Goal: Transaction & Acquisition: Purchase product/service

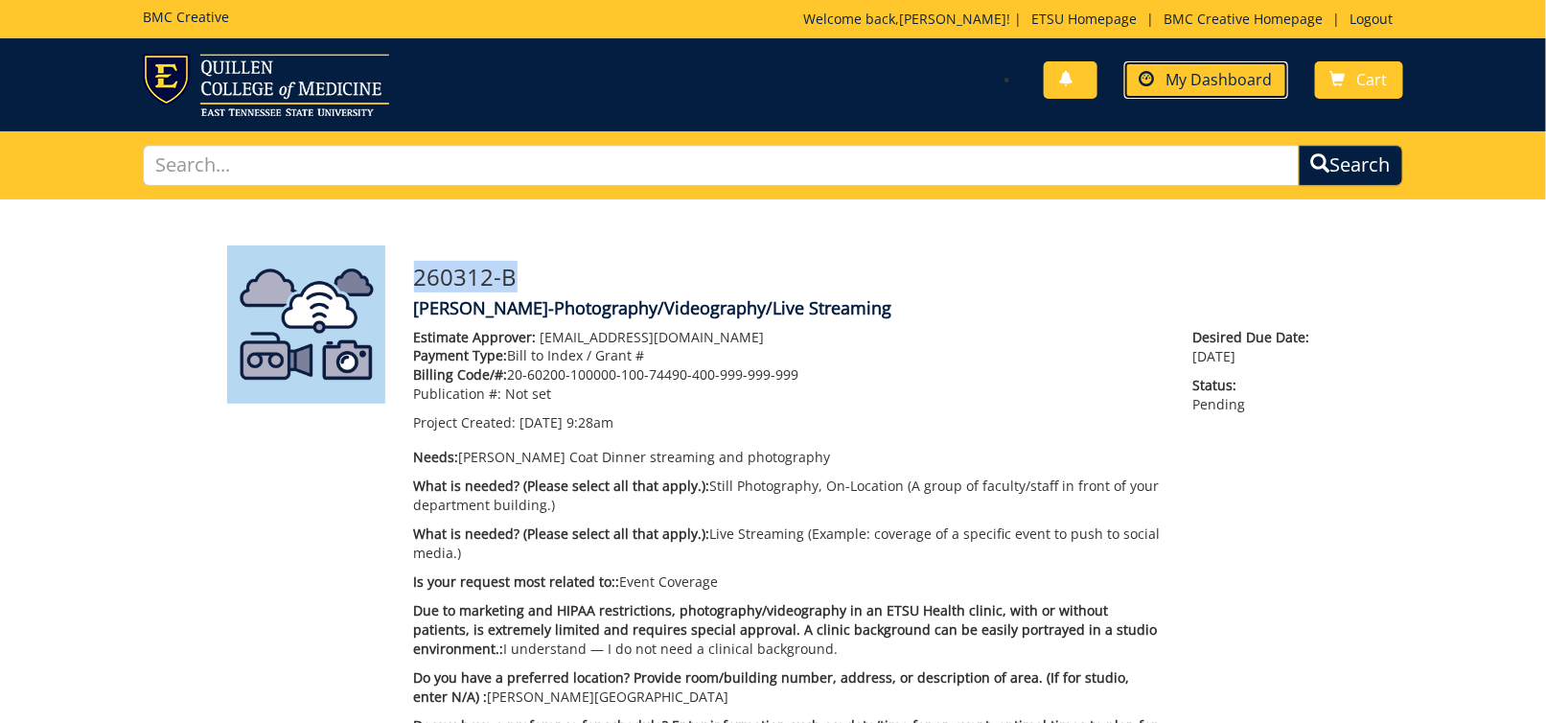
click at [1197, 74] on span "My Dashboard" at bounding box center [1220, 79] width 106 height 21
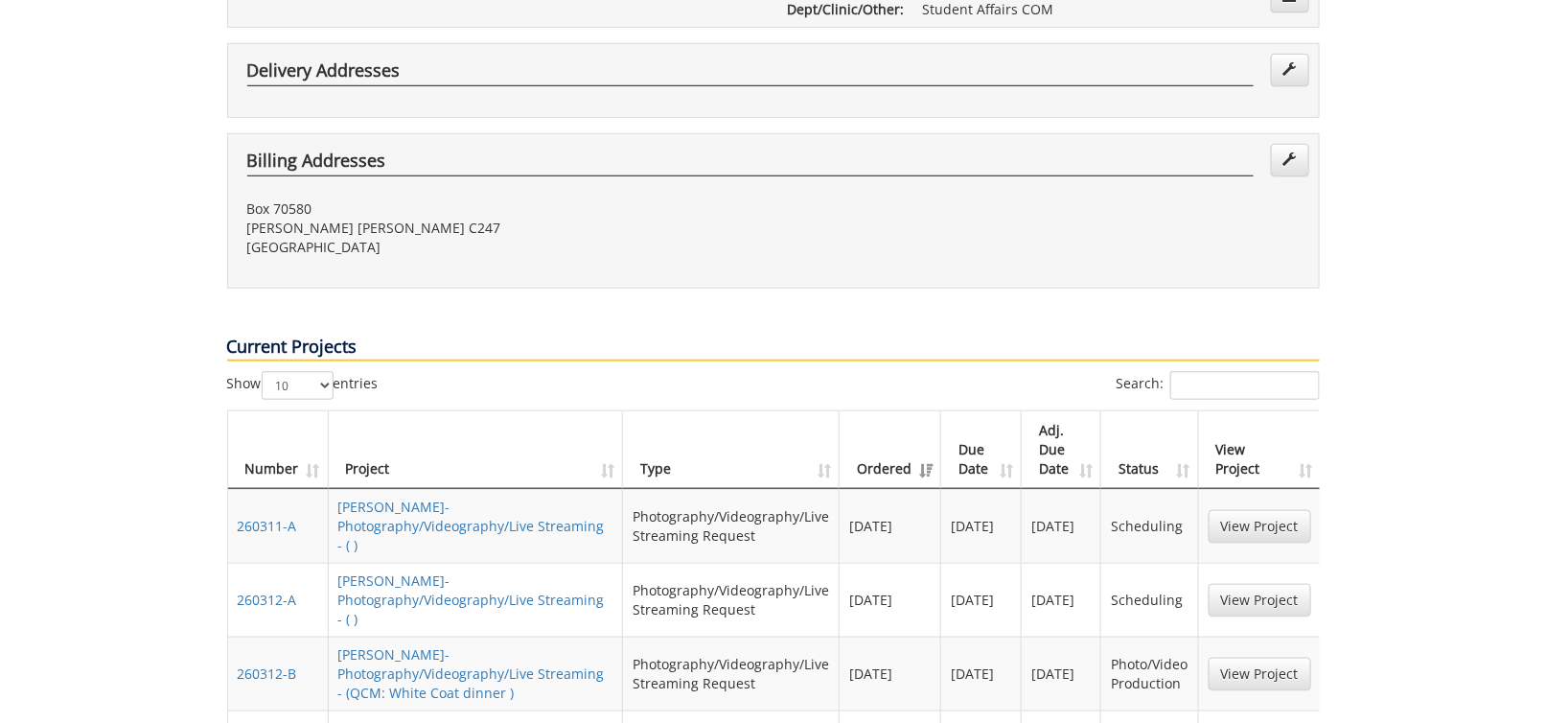
scroll to position [575, 0]
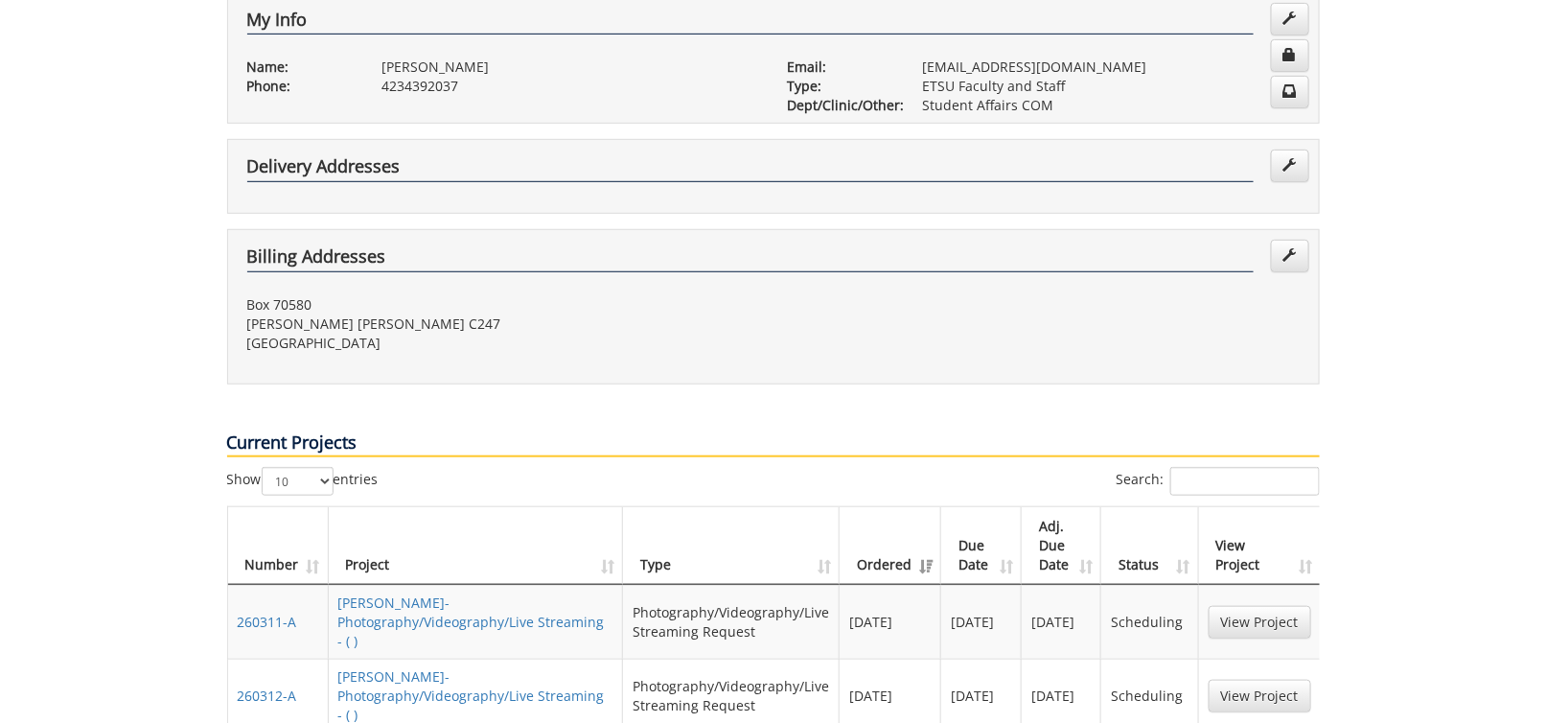
scroll to position [0, 0]
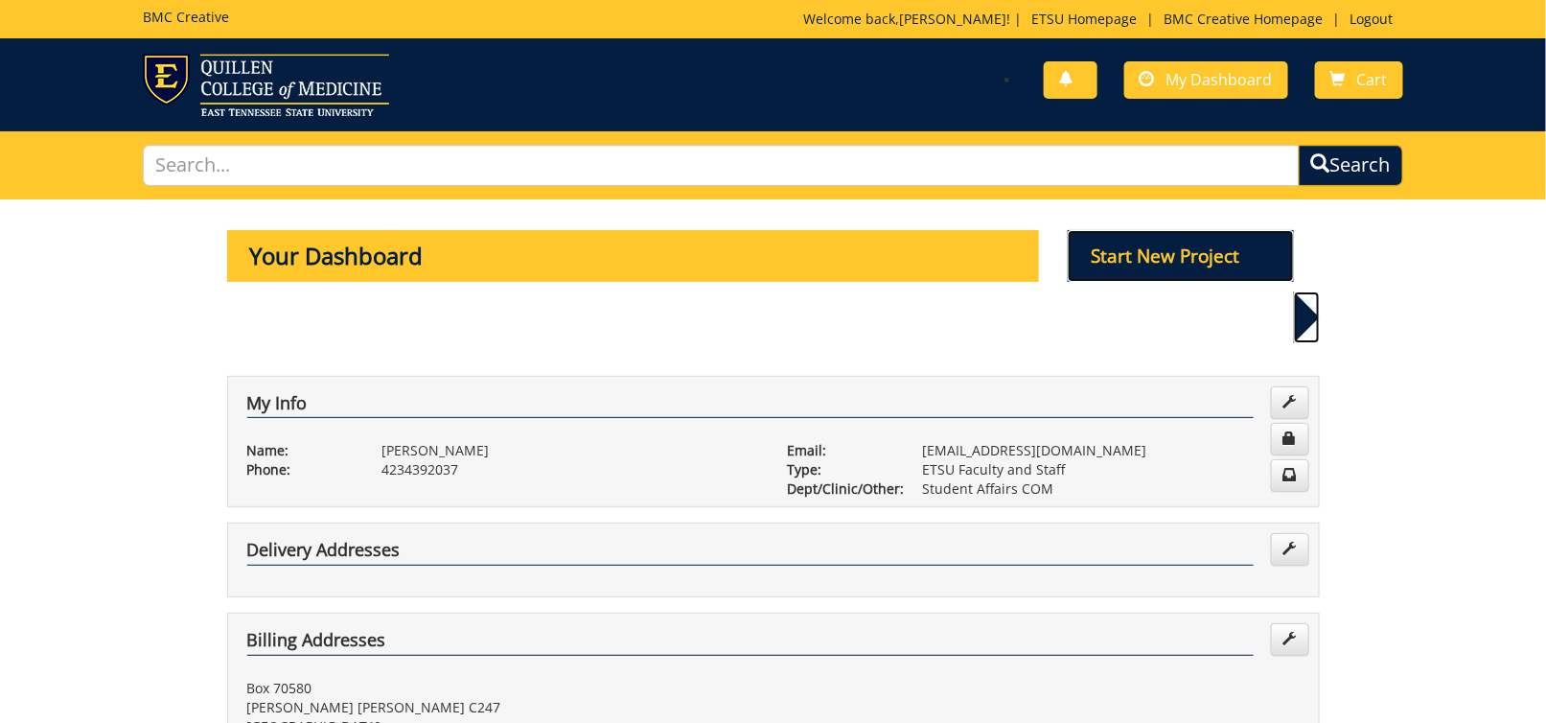
click at [1182, 257] on p "Start New Project" at bounding box center [1181, 256] width 226 height 52
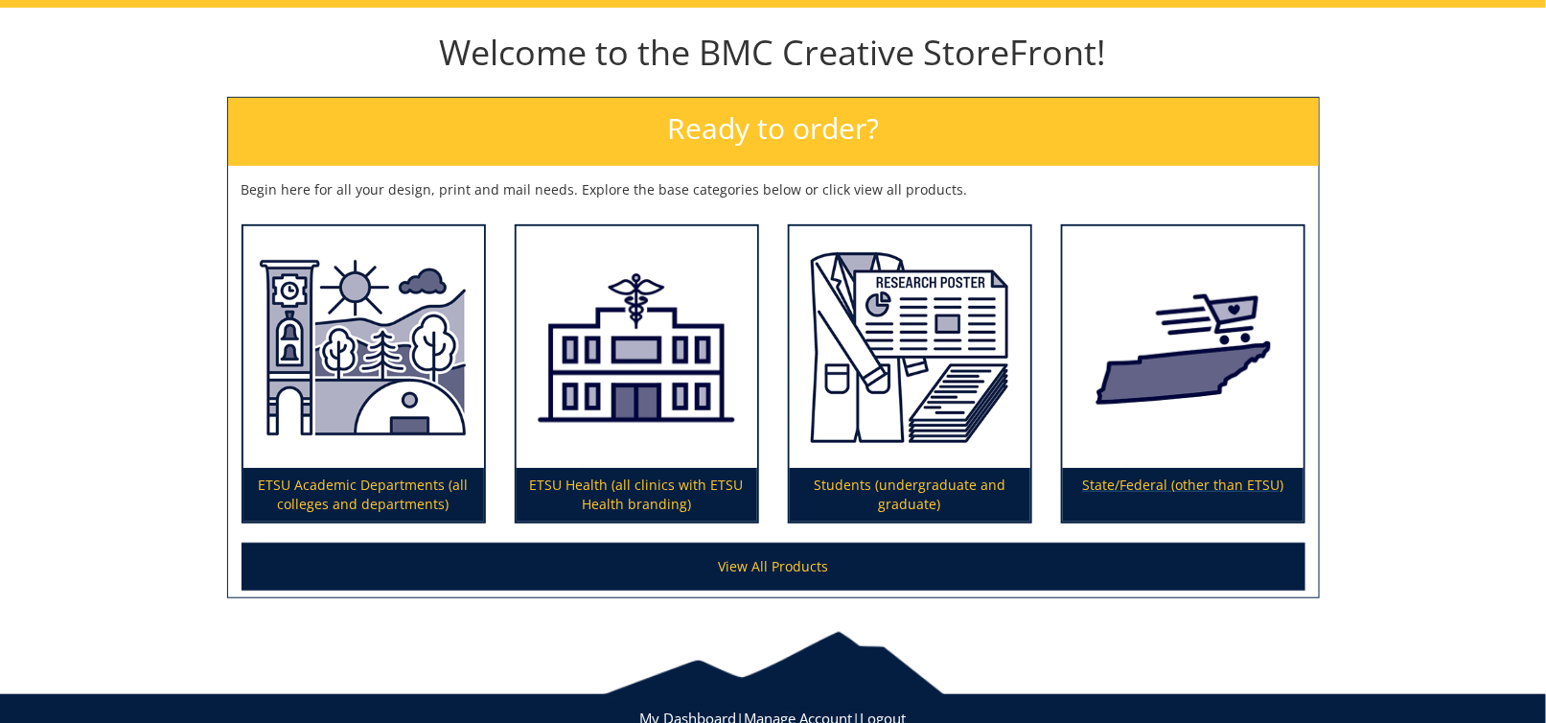
scroll to position [250, 0]
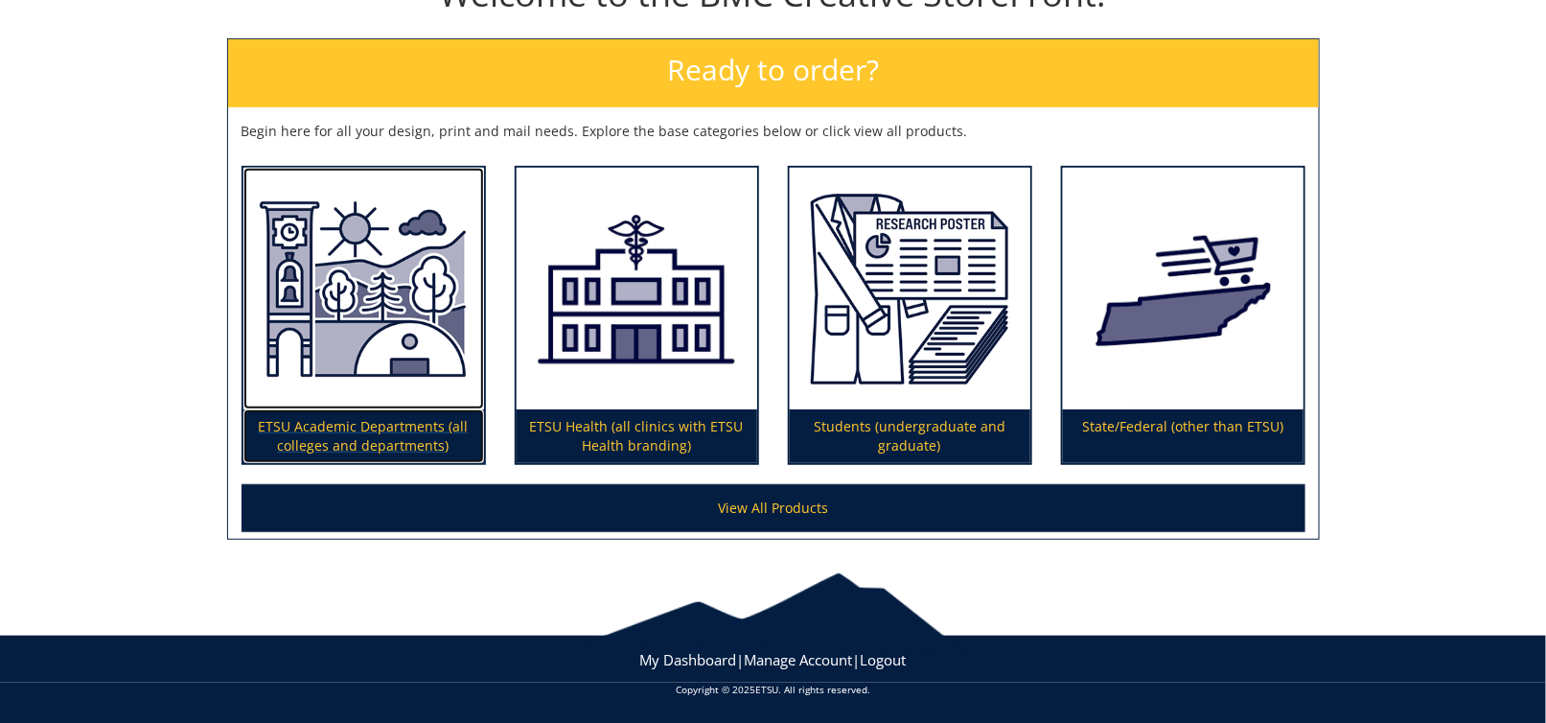
click at [350, 438] on p "ETSU Academic Departments (all colleges and departments)" at bounding box center [364, 436] width 241 height 54
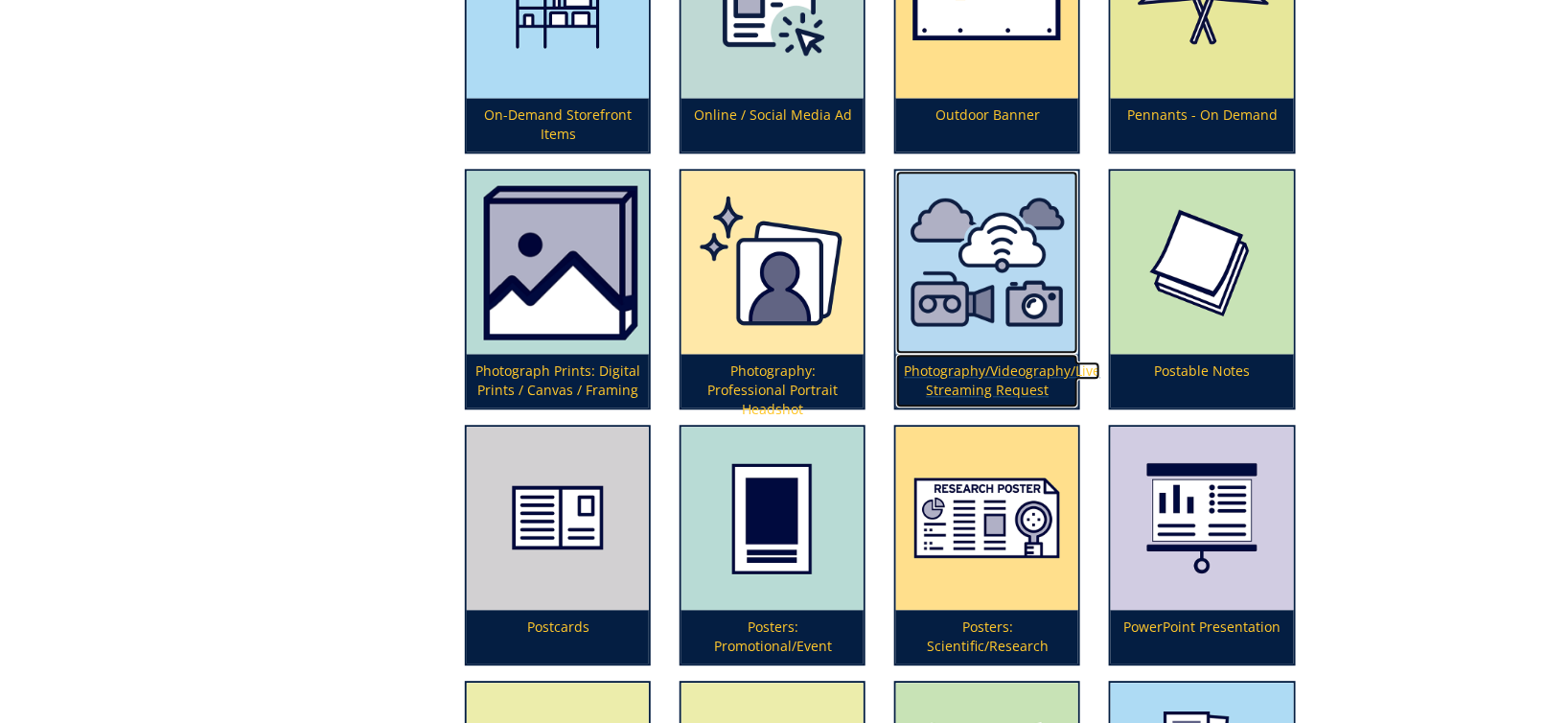
click at [1006, 377] on p "Photography/Videography/Live Streaming Request" at bounding box center [987, 381] width 182 height 54
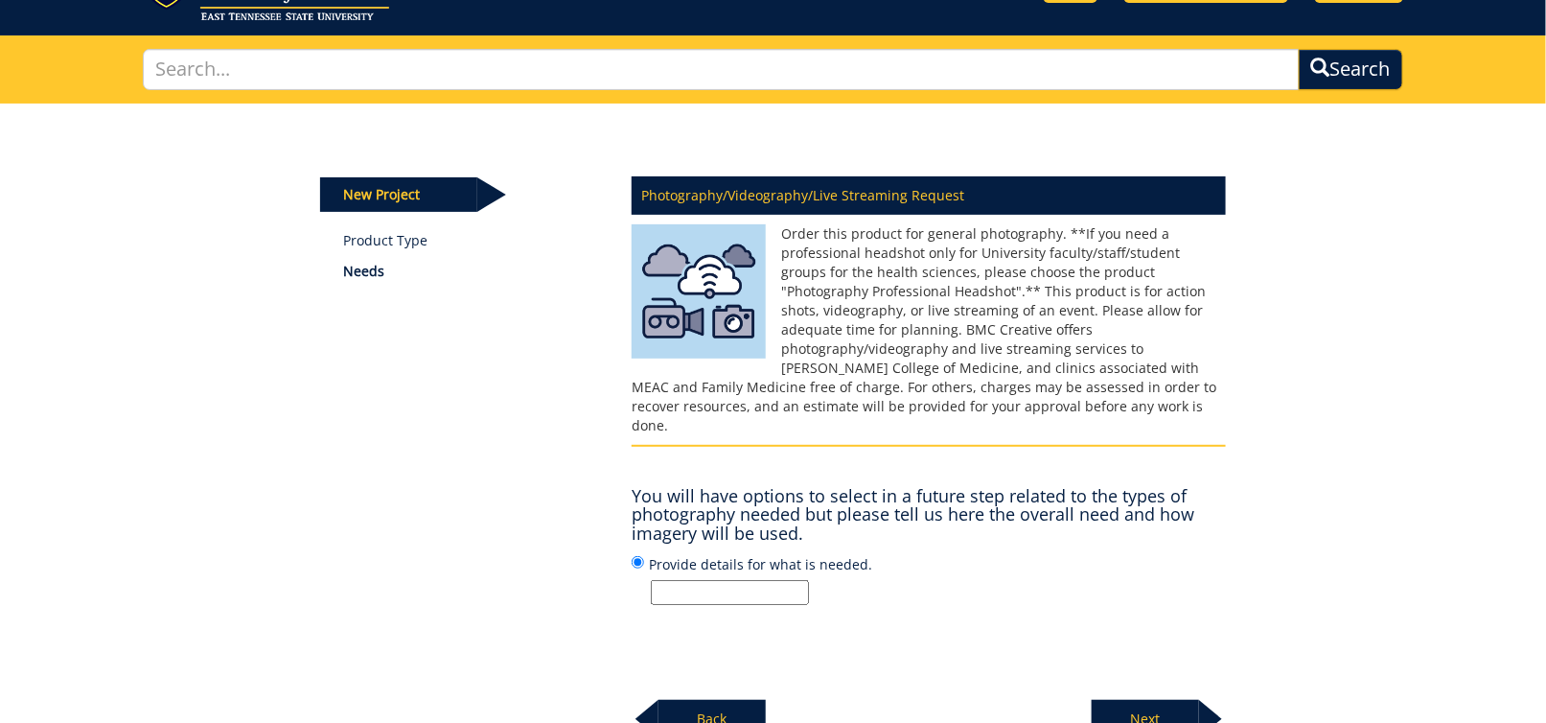
scroll to position [192, 0]
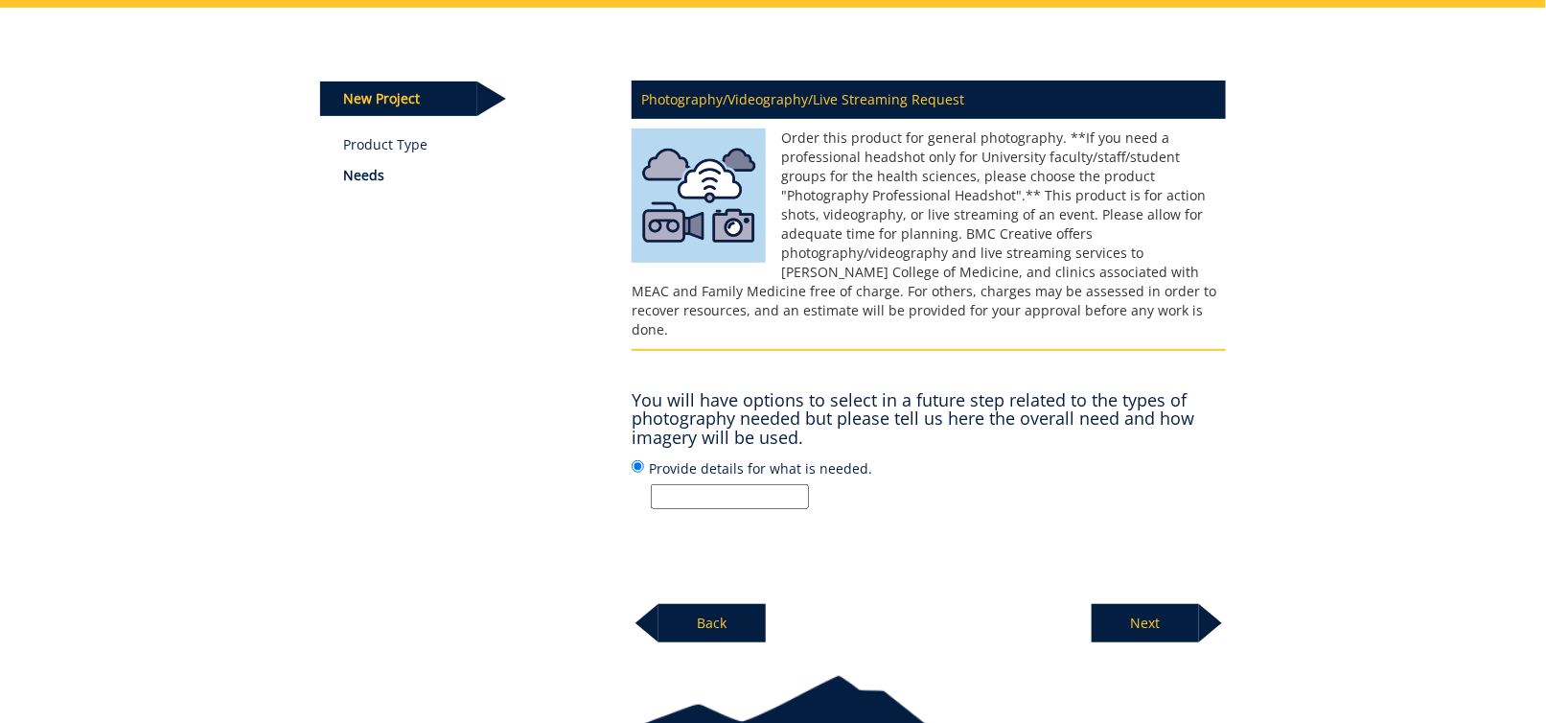
click at [732, 484] on input "Provide details for what is needed." at bounding box center [730, 496] width 158 height 25
type input "Photos and Live Streaming for Graduation Ceremony"
click at [1133, 604] on p "Next" at bounding box center [1145, 623] width 107 height 38
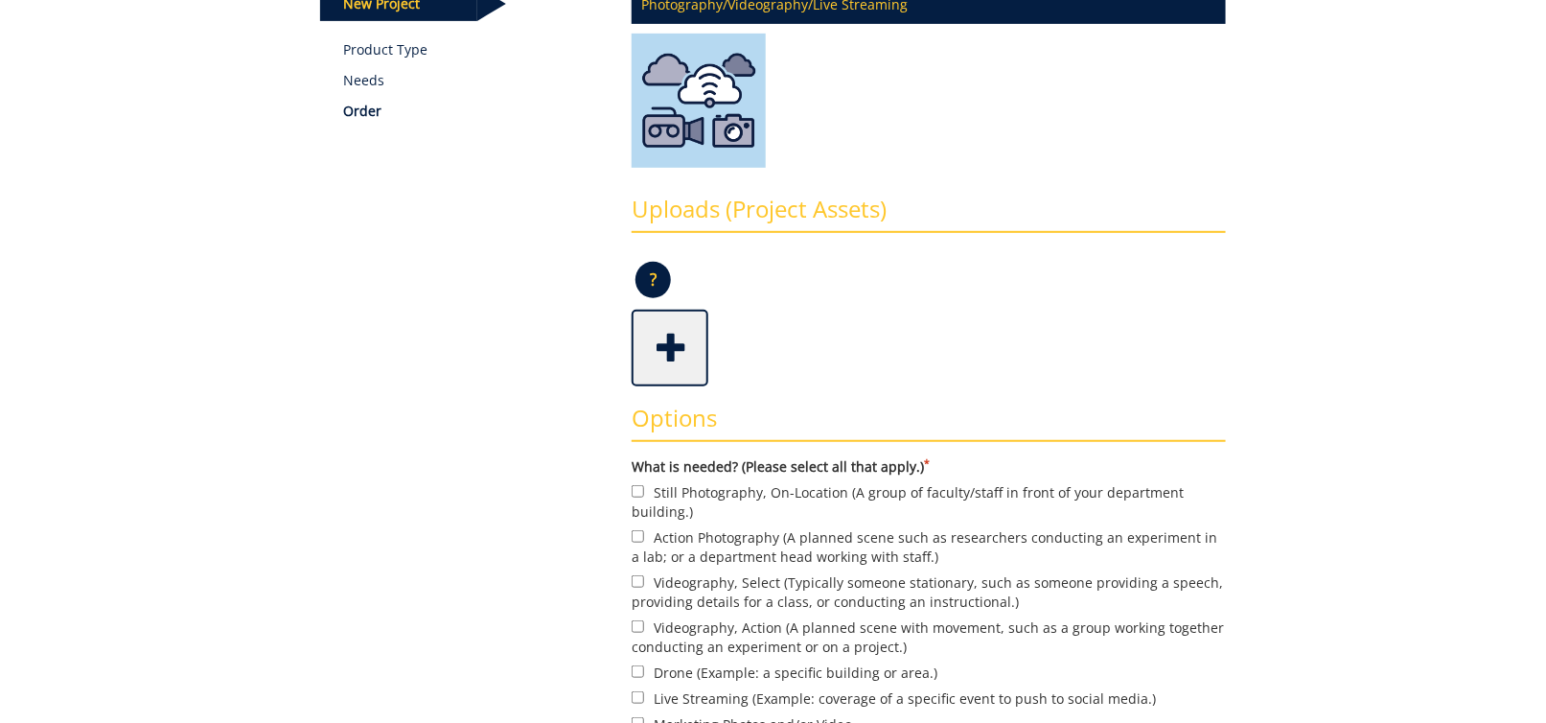
scroll to position [383, 0]
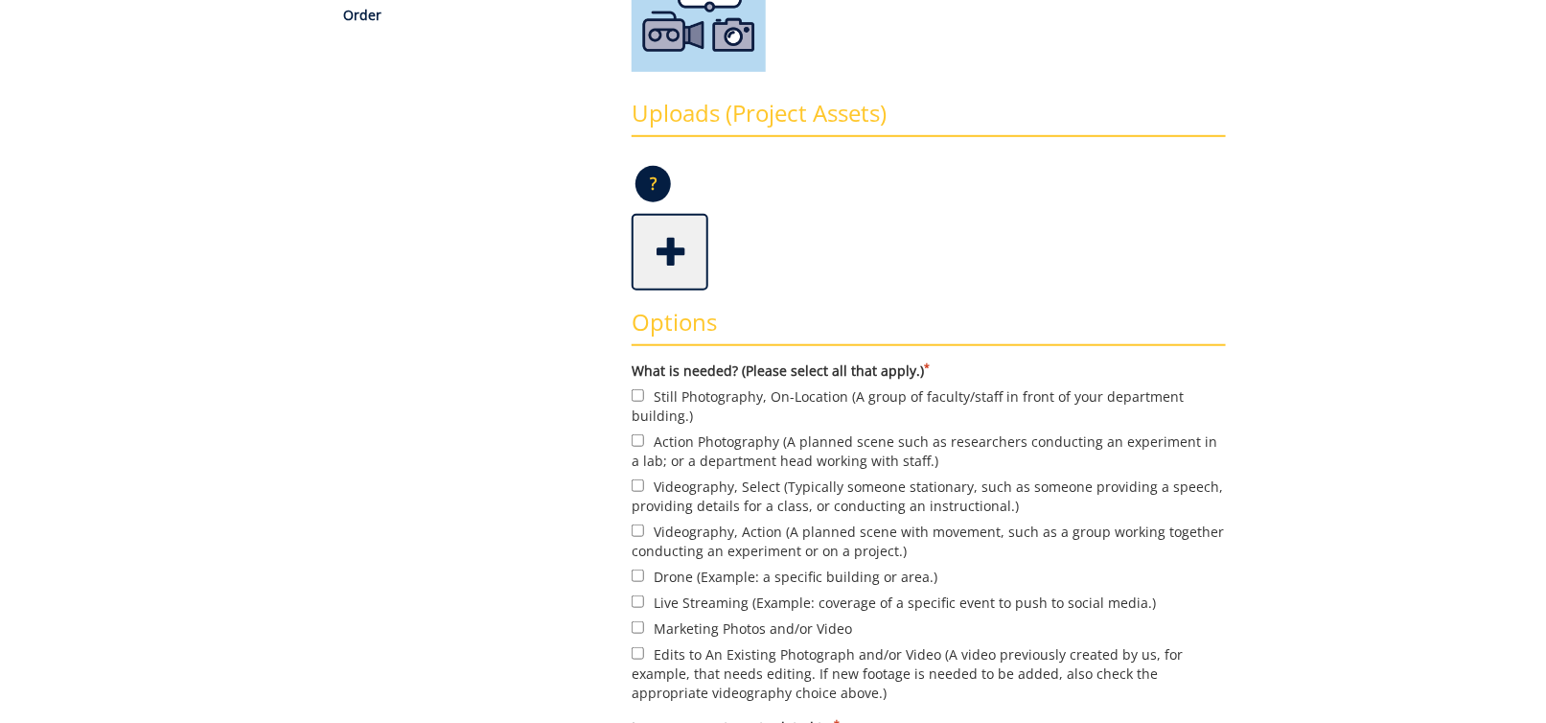
click at [708, 396] on label "Still Photography, On-Location (A group of faculty/staff in front of your depar…" at bounding box center [929, 405] width 594 height 40
click at [644, 396] on input "Still Photography, On-Location (A group of faculty/staff in front of your depar…" at bounding box center [638, 395] width 12 height 12
checkbox input "true"
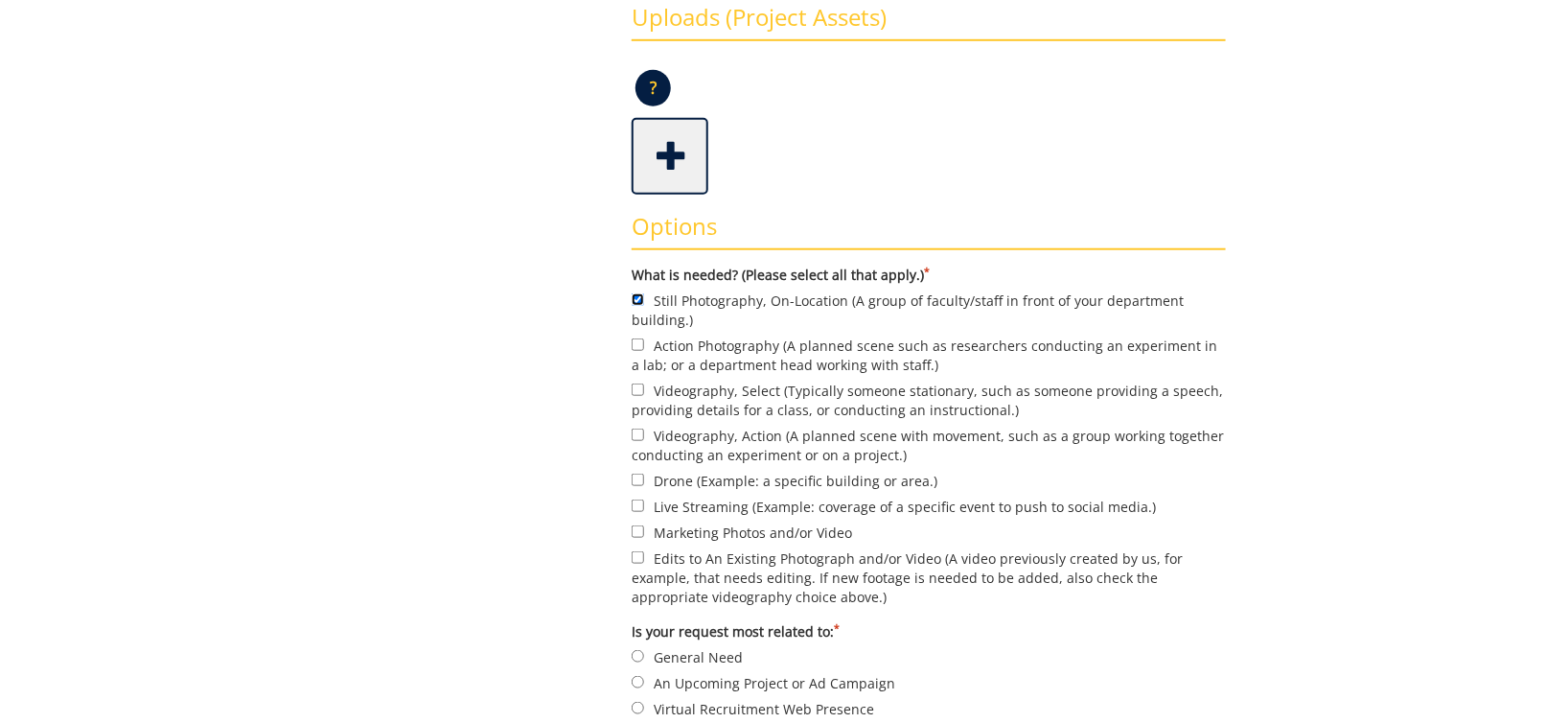
scroll to position [575, 0]
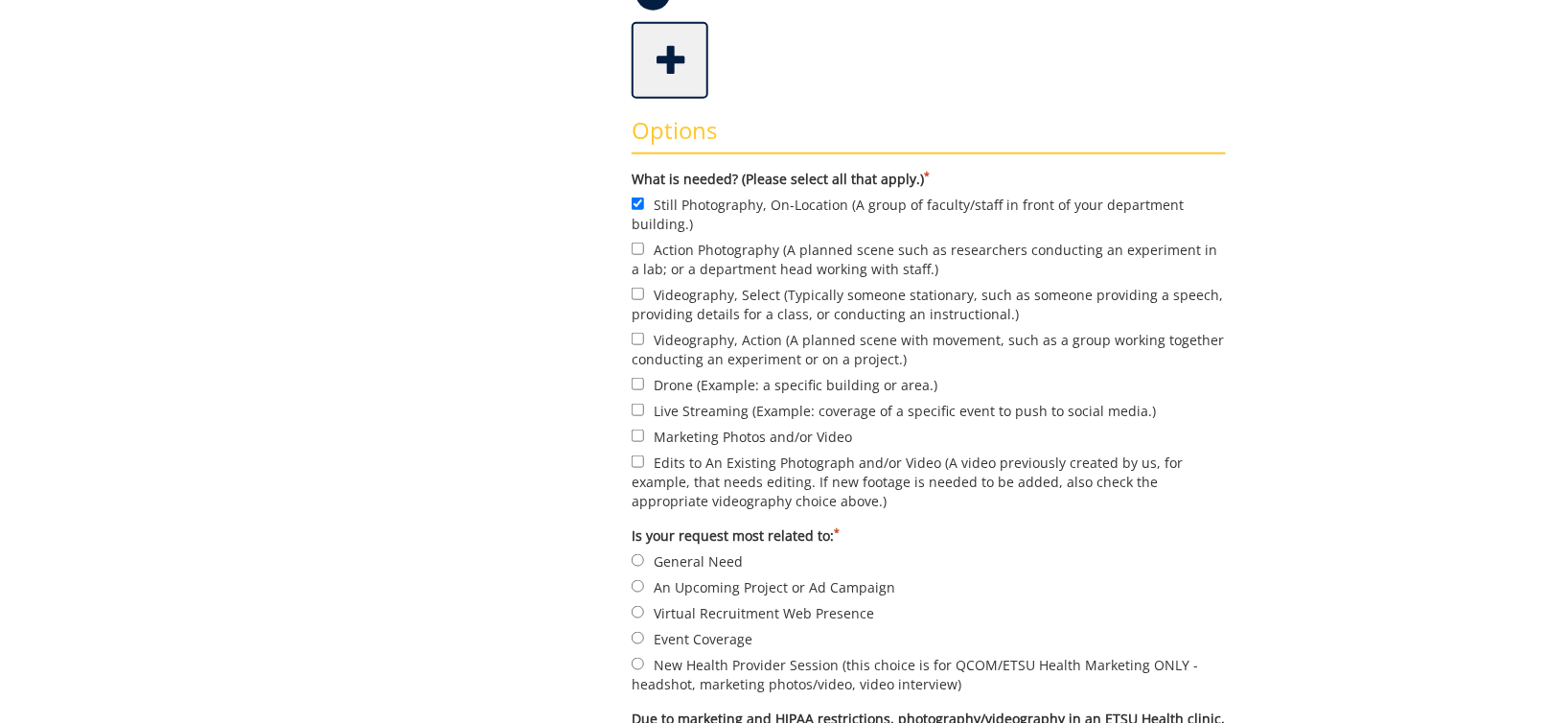
click at [674, 406] on label "Live Streaming (Example: coverage of a specific event to push to social media.)" at bounding box center [929, 410] width 594 height 21
click at [644, 406] on input "Live Streaming (Example: coverage of a specific event to push to social media.)" at bounding box center [638, 410] width 12 height 12
checkbox input "true"
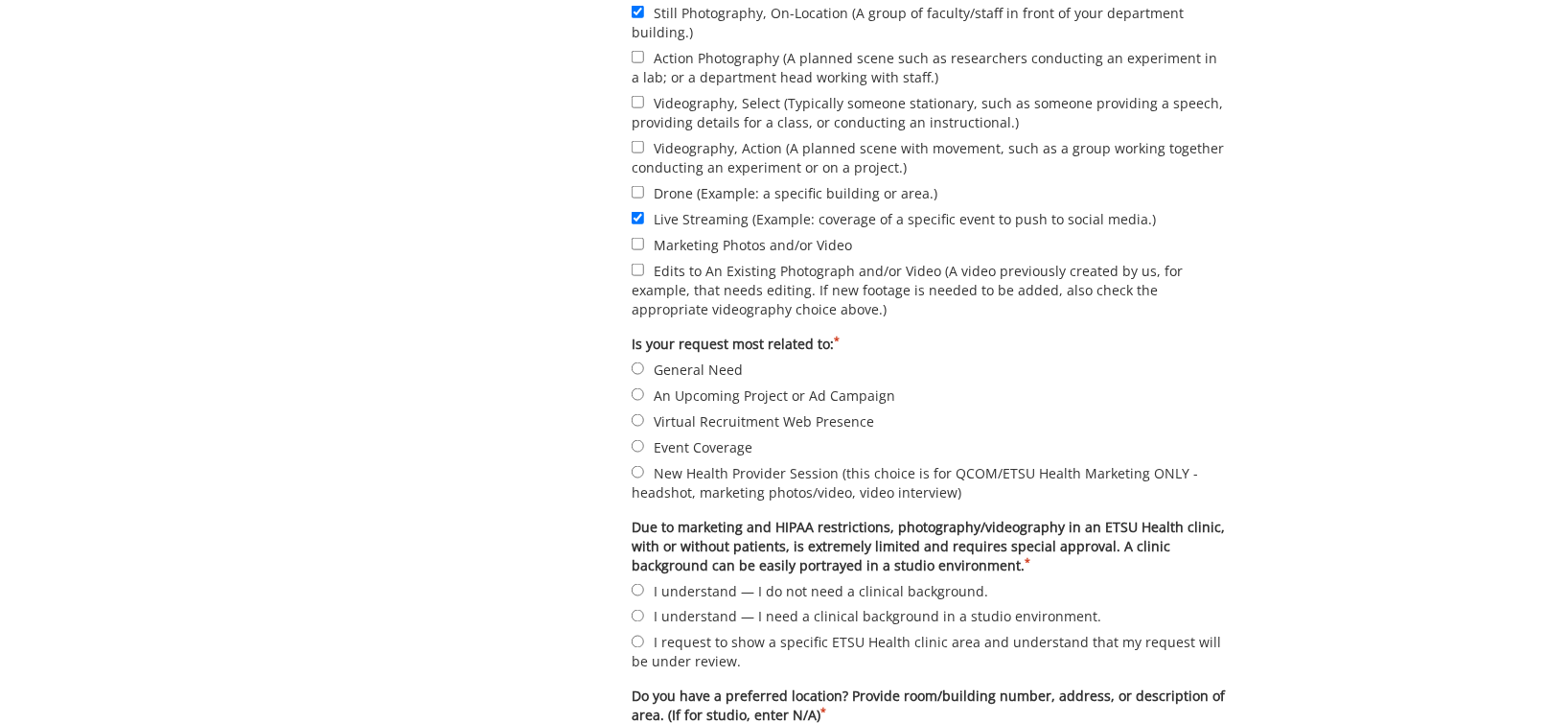
click at [682, 444] on label "Event Coverage" at bounding box center [929, 446] width 594 height 21
click at [644, 444] on input "Event Coverage" at bounding box center [638, 446] width 12 height 12
radio input "true"
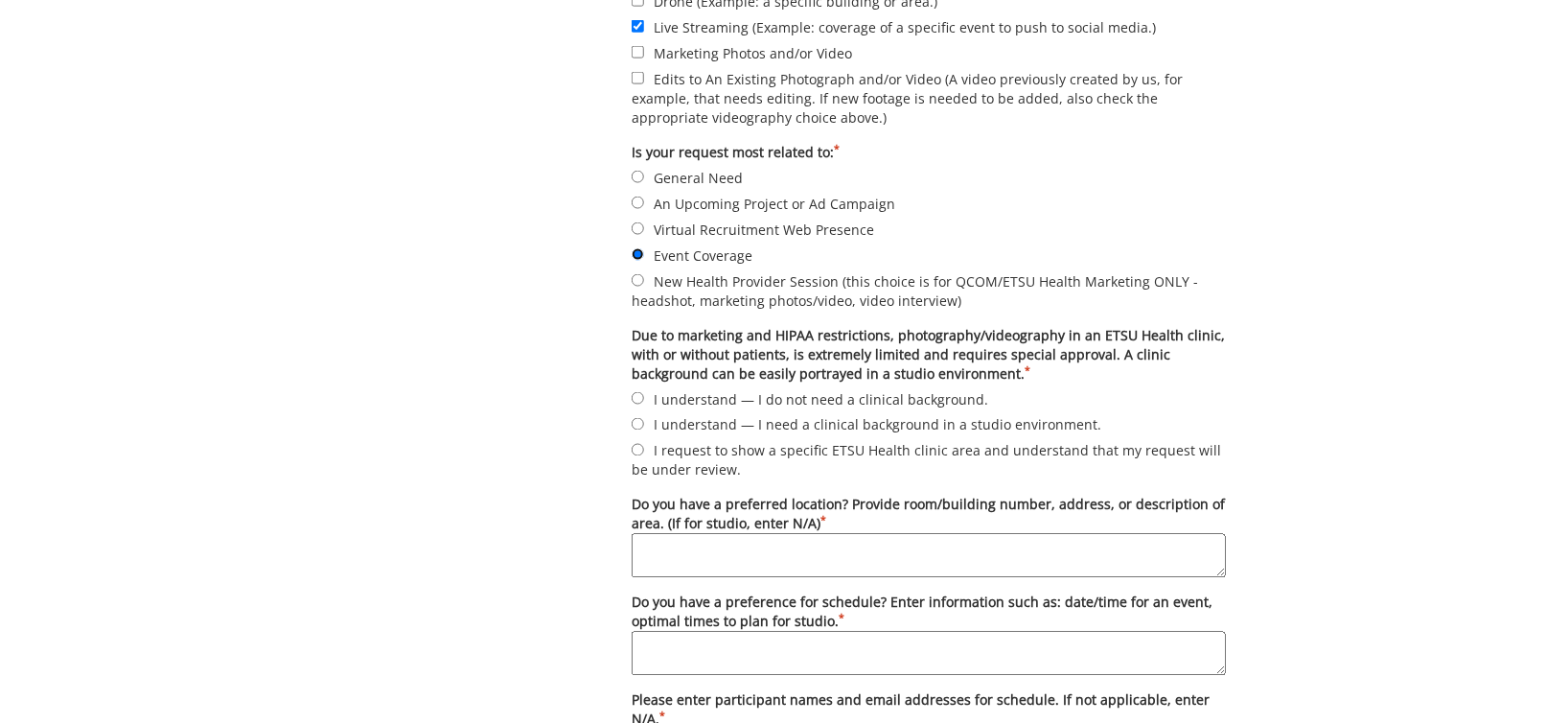
scroll to position [1055, 0]
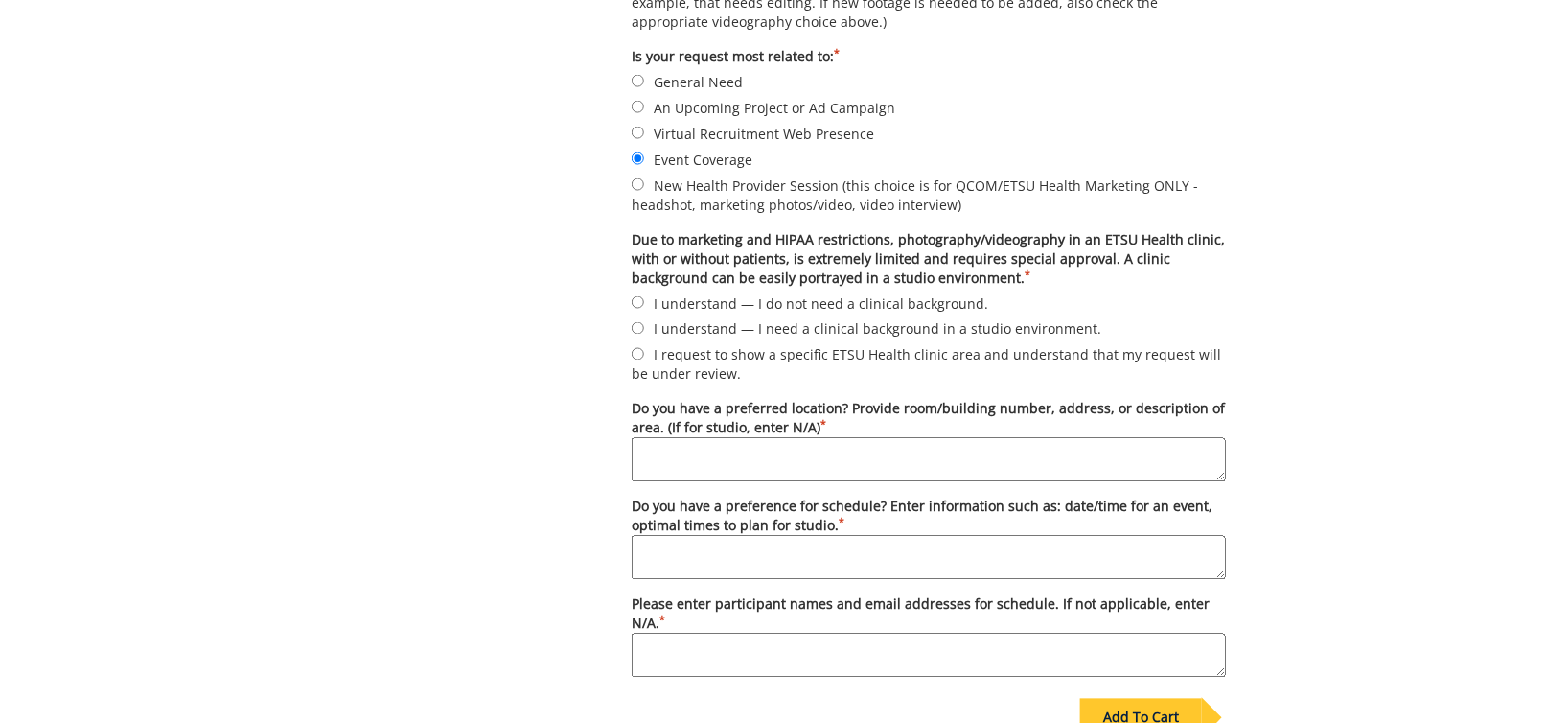
click at [668, 302] on label "I understand — I do not need a clinical background." at bounding box center [929, 302] width 594 height 21
click at [644, 302] on input "I understand — I do not need a clinical background." at bounding box center [638, 302] width 12 height 12
radio input "true"
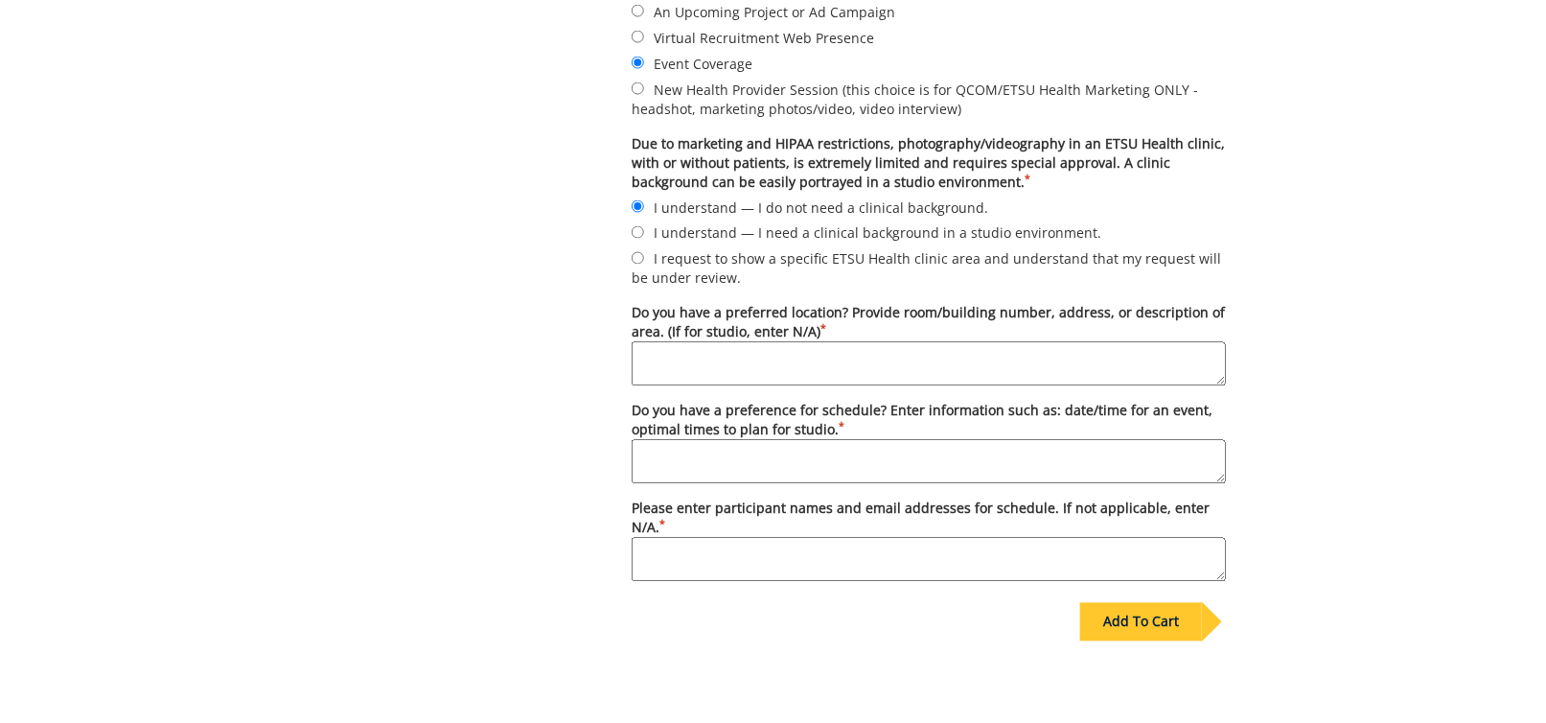
click at [667, 357] on textarea "Do you have a preferred location? Provide room/building number, address, or des…" at bounding box center [929, 364] width 594 height 44
type textarea "[PERSON_NAME] Center"
click at [775, 453] on textarea "Do you have a preference for schedule? Enter information such as: date/time for…" at bounding box center [929, 462] width 594 height 44
type textarea "May 8, 2026 2:00 PM tentative time"
click at [841, 538] on textarea "Please enter participant names and email addresses for schedule. If not applica…" at bounding box center [929, 560] width 594 height 44
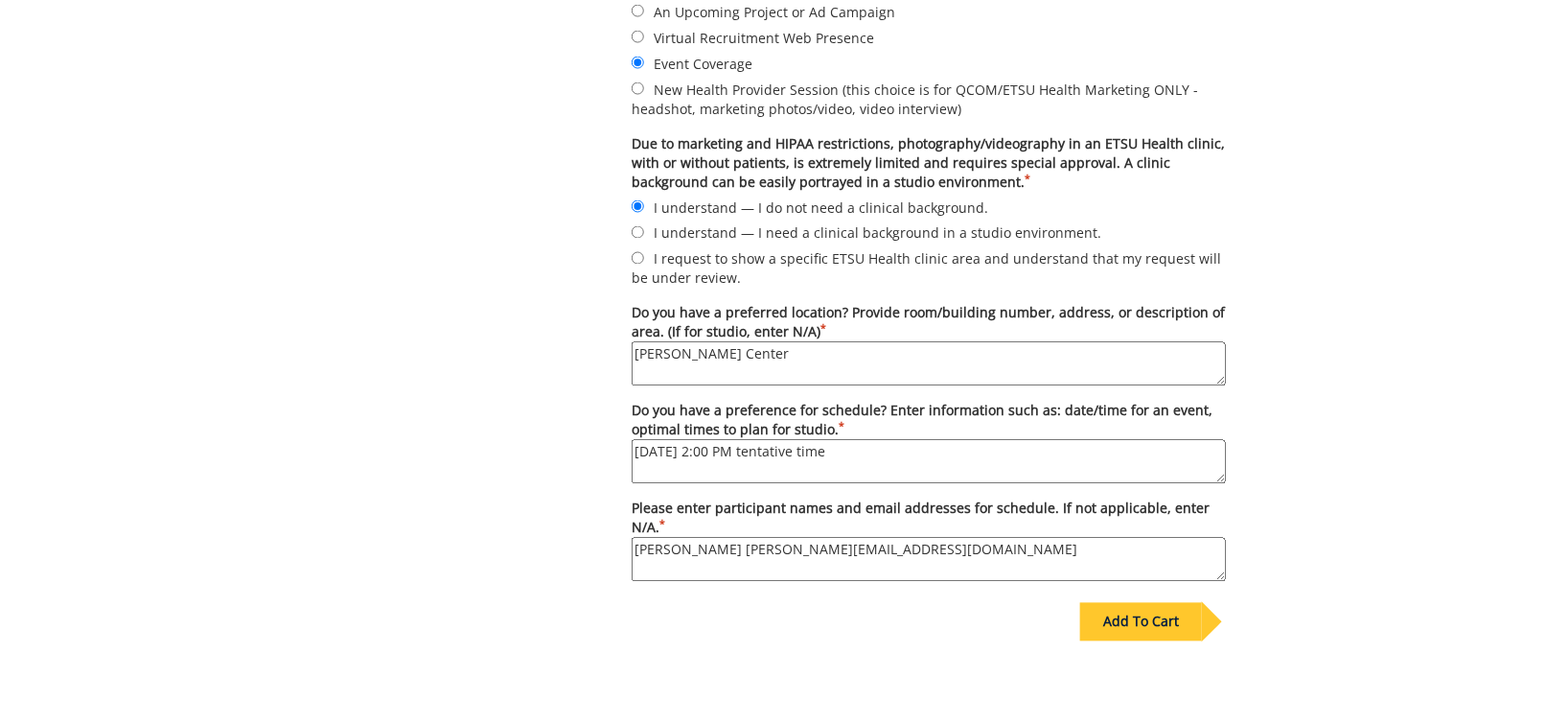
type textarea "Gavin Andrews andrewsg@etsu.edu"
click at [1136, 603] on div "Add To Cart" at bounding box center [1141, 622] width 122 height 38
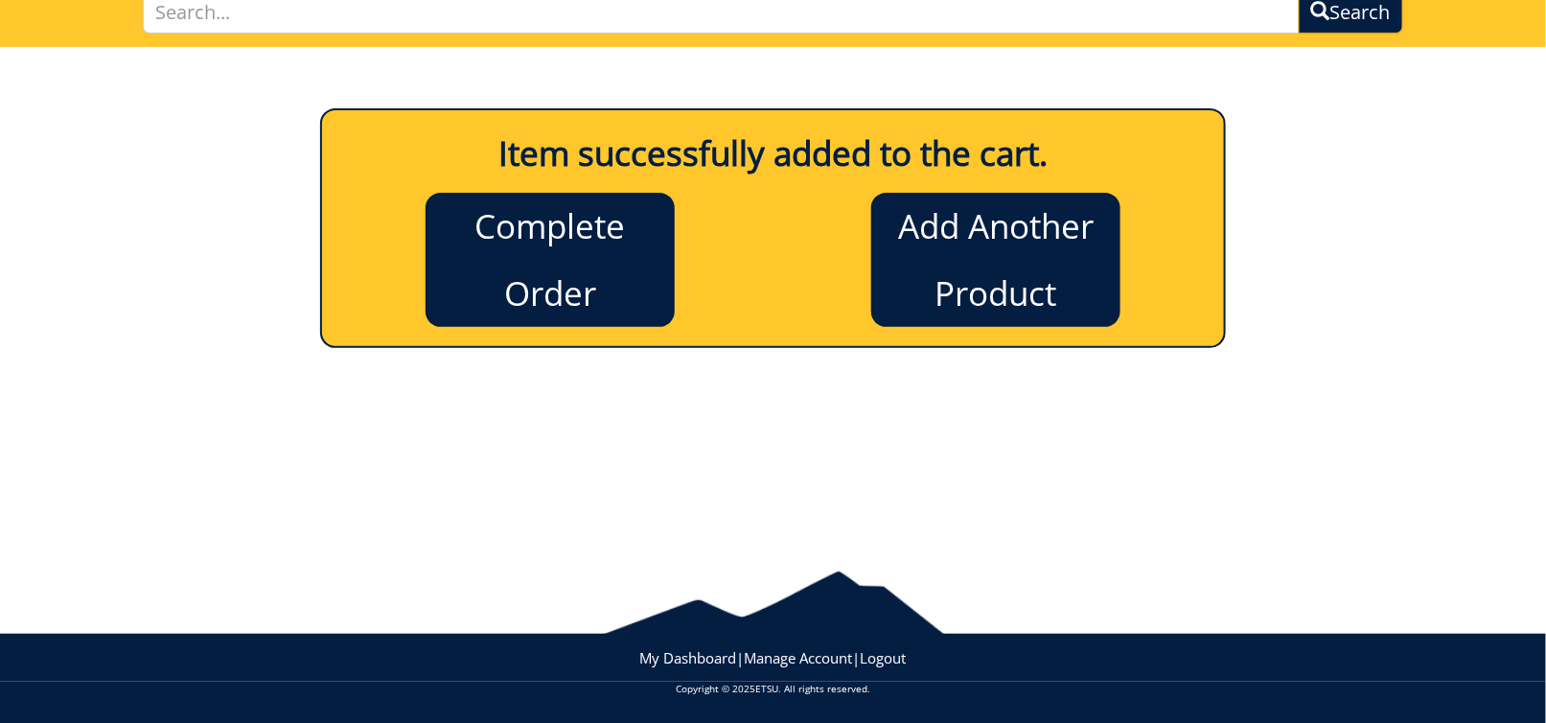
scroll to position [57, 0]
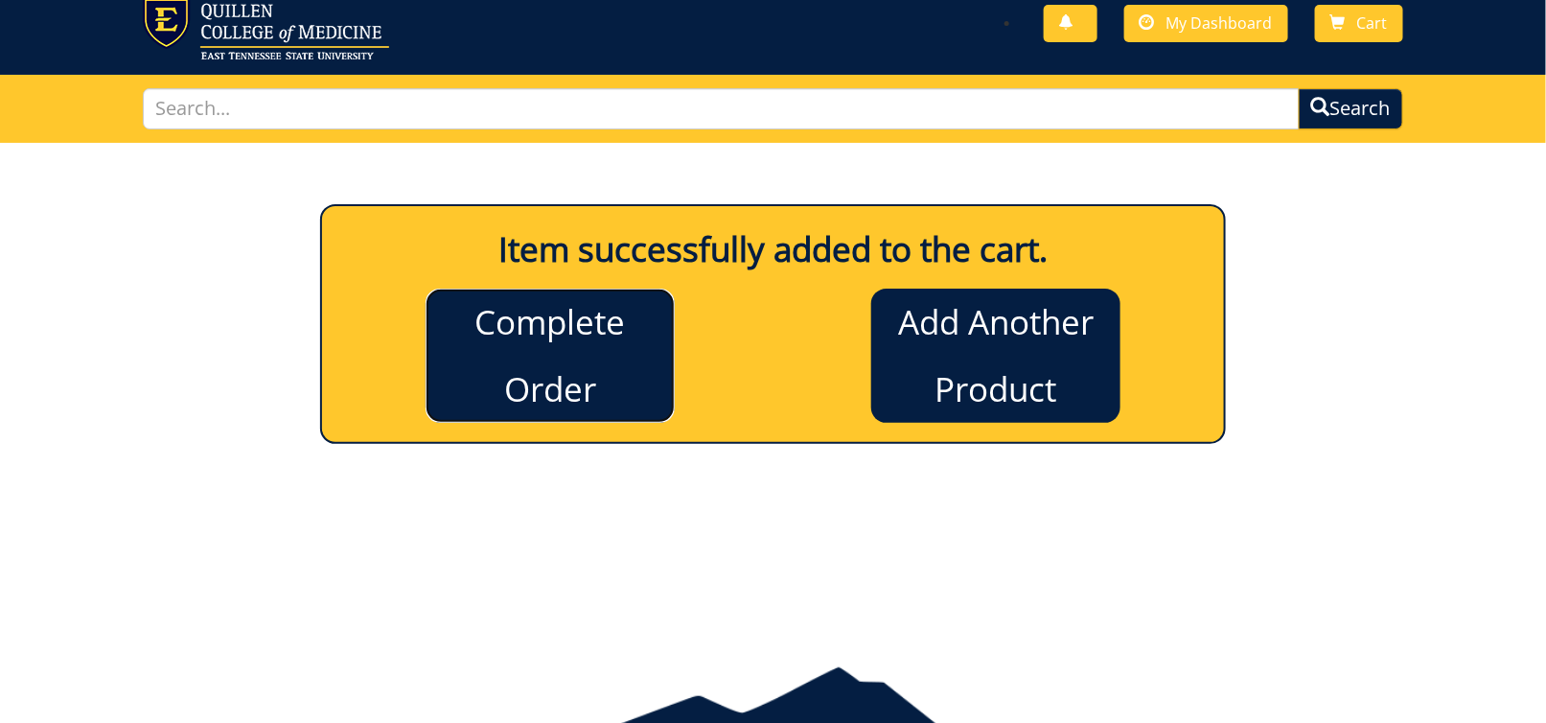
click at [553, 364] on link "Complete Order" at bounding box center [550, 356] width 249 height 134
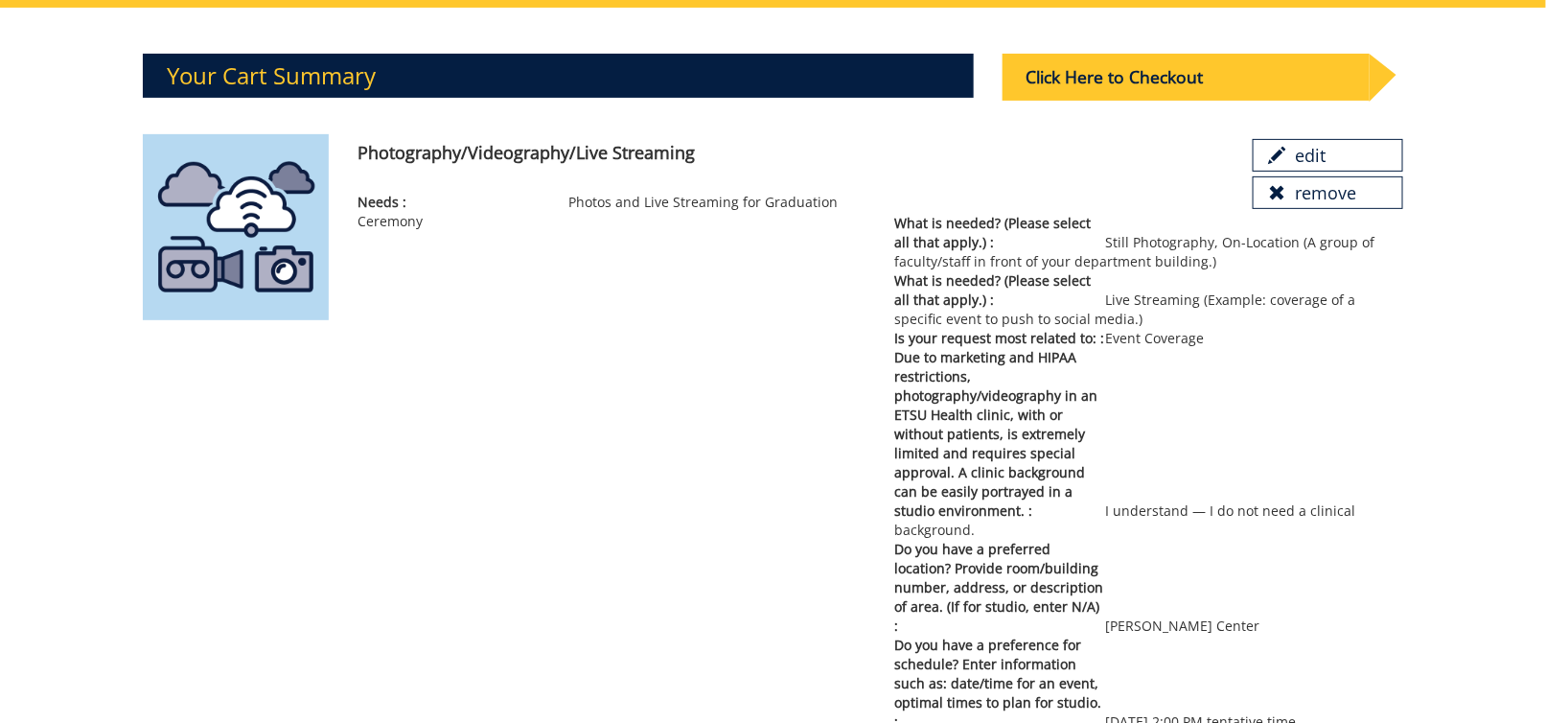
scroll to position [96, 0]
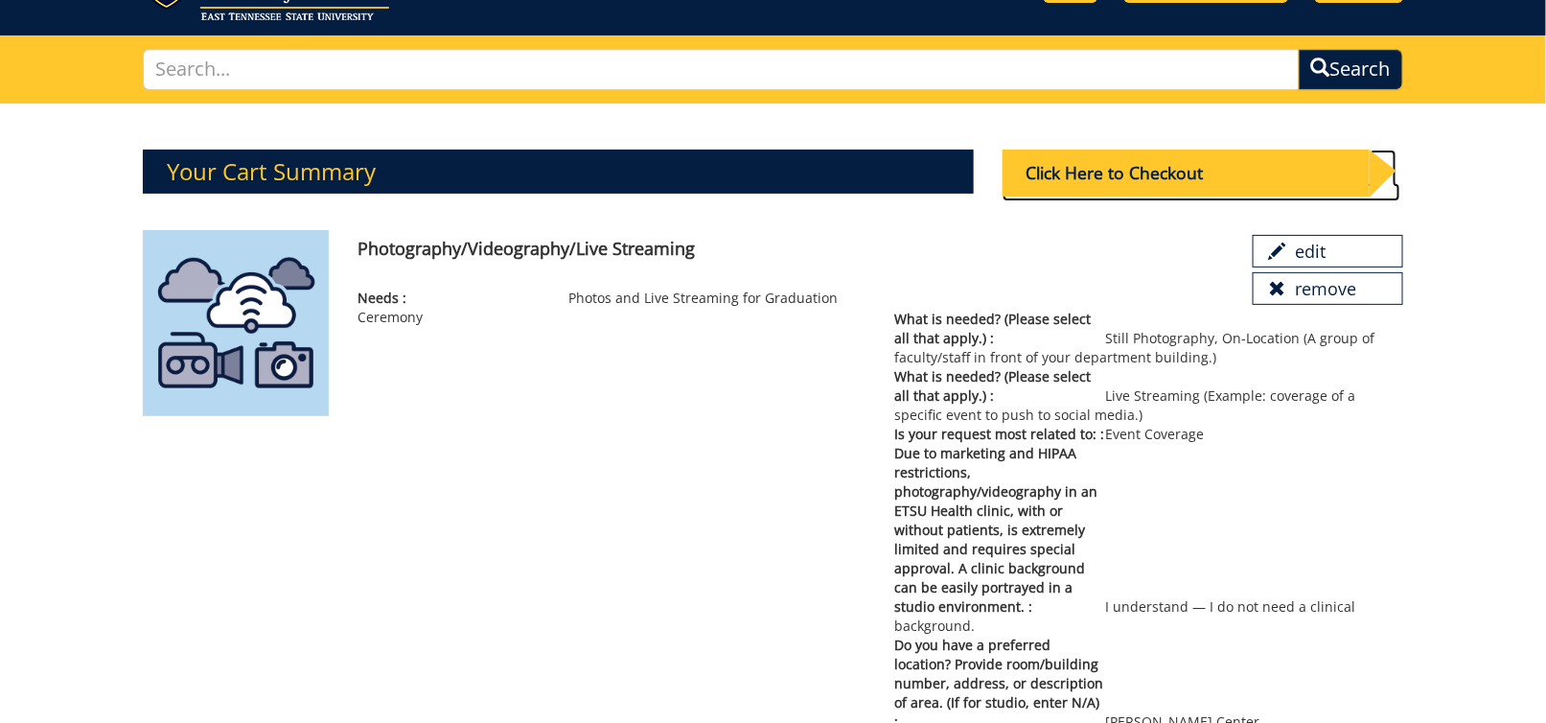
click at [1080, 179] on div "Click Here to Checkout" at bounding box center [1186, 173] width 367 height 47
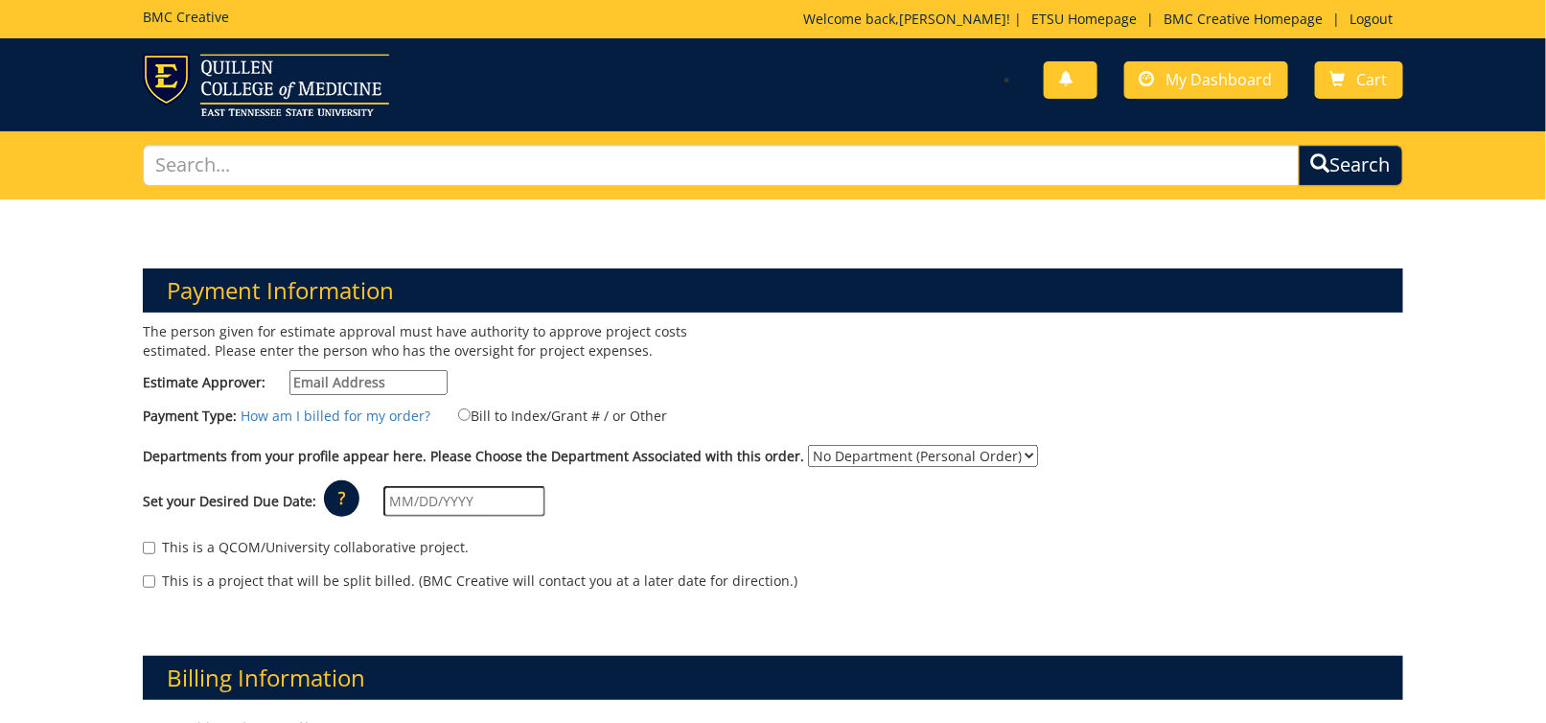
click at [331, 380] on input "Estimate Approver:" at bounding box center [369, 382] width 158 height 25
click at [346, 375] on input "Estimate Approver:" at bounding box center [369, 382] width 158 height 25
paste input "[EMAIL_ADDRESS][DOMAIN_NAME]"
click at [397, 381] on input "[EMAIL_ADDRESS][DOMAIN_NAME]" at bounding box center [369, 382] width 158 height 25
type input "CRABTREJ@etsu.edu"
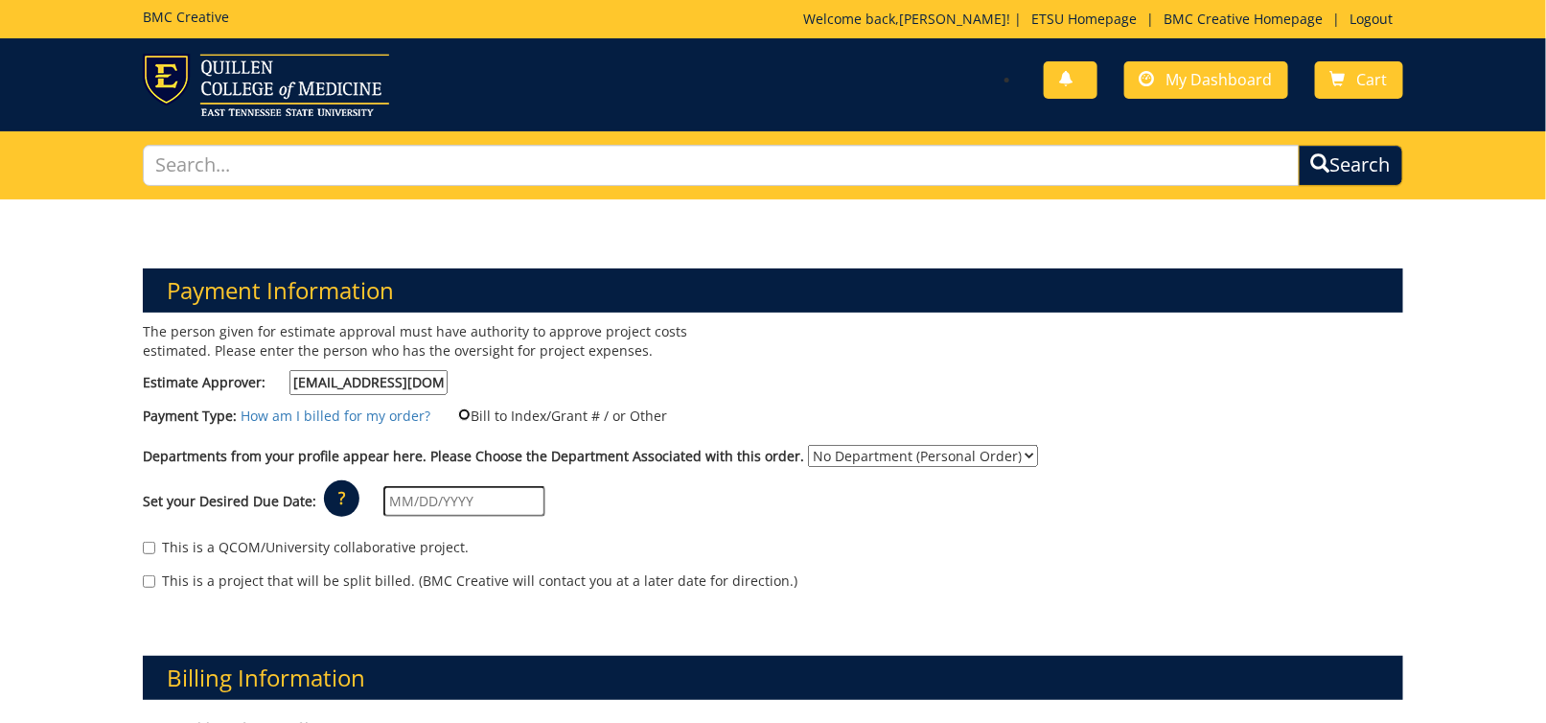
click at [458, 411] on input "Bill to Index/Grant # / or Other" at bounding box center [464, 414] width 12 height 12
radio input "true"
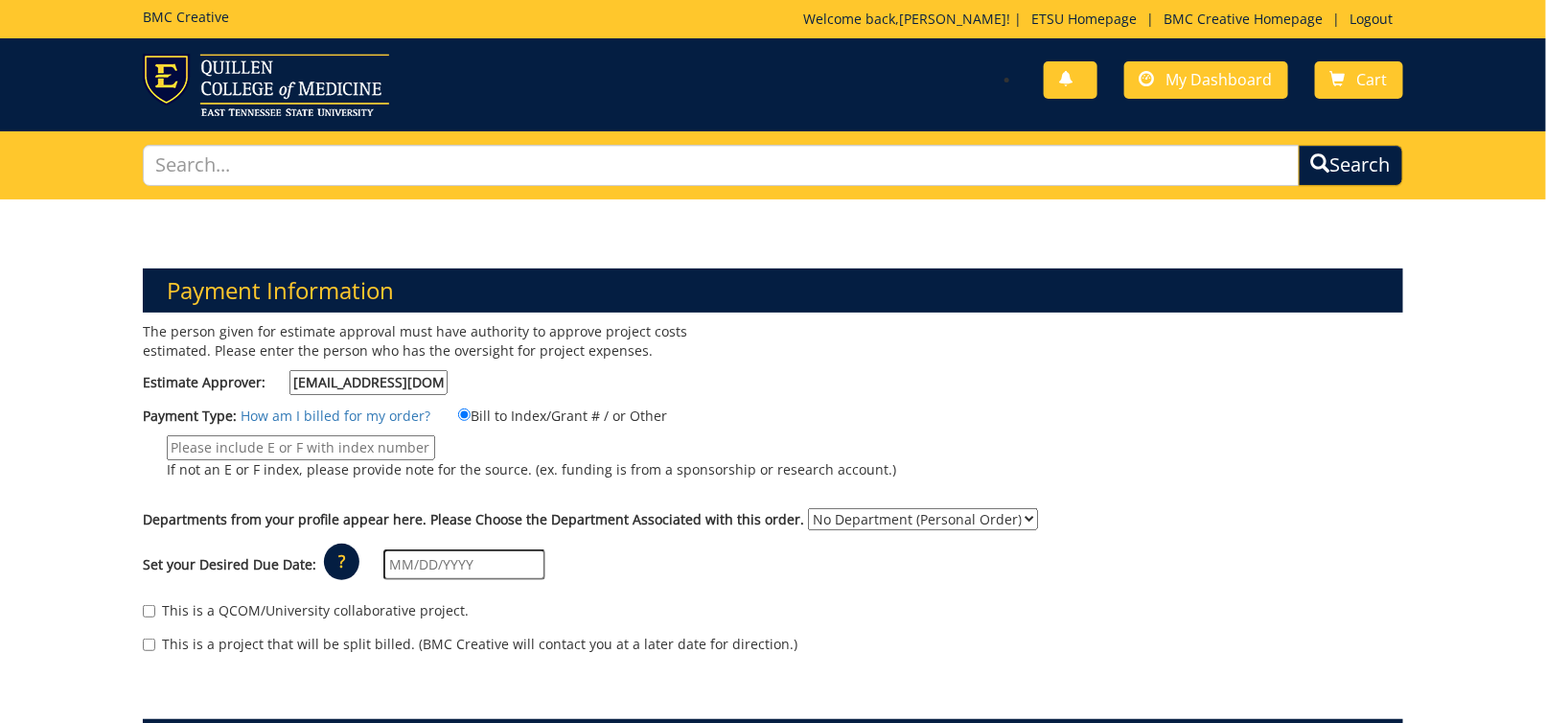
click at [435, 435] on input "If not an E or F index, please provide note for the source. (ex. funding is fro…" at bounding box center [301, 447] width 268 height 25
click at [435, 435] on input "20-60200-100000-100-" at bounding box center [301, 447] width 268 height 25
type input "20-60200-100000-100-74490-400-999-999-999"
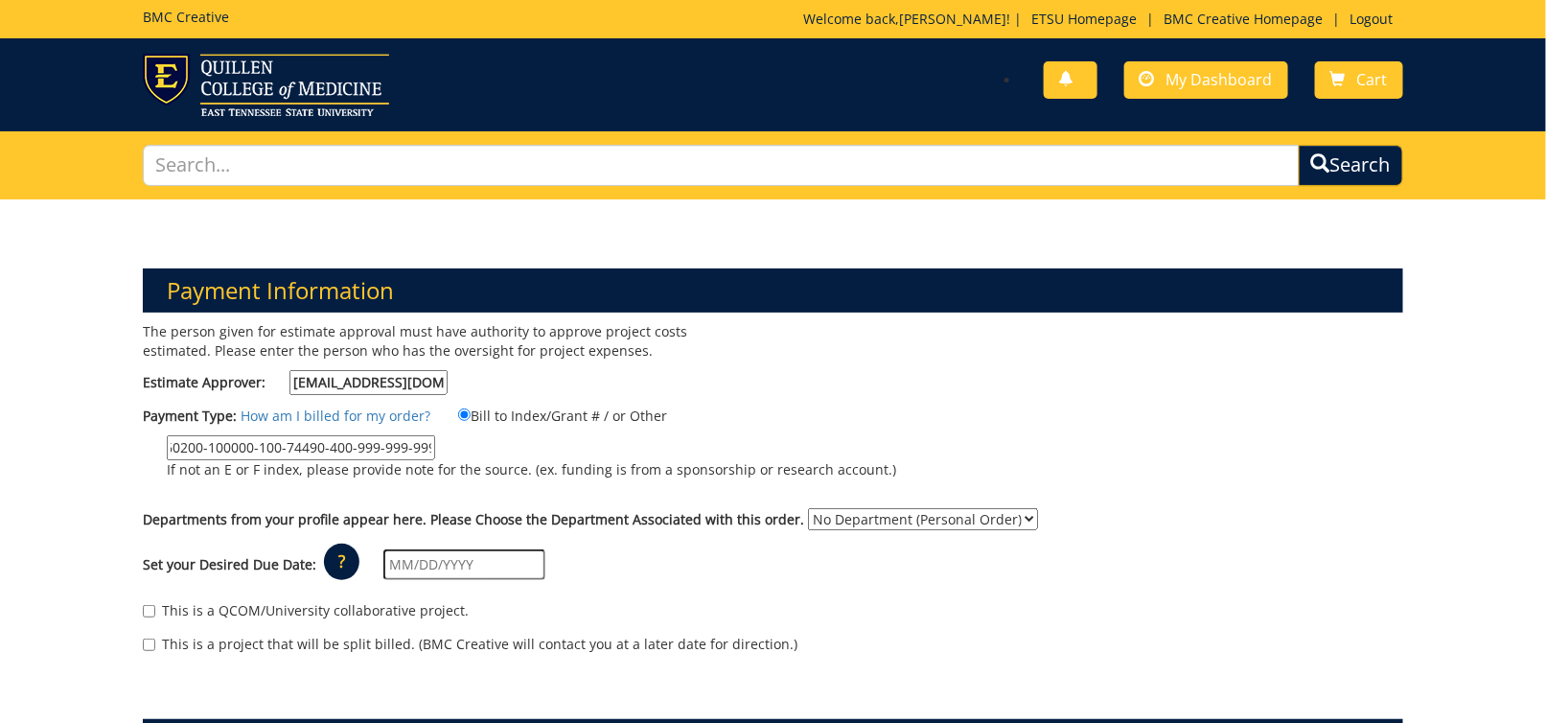
click at [808, 508] on select "No Department (Personal Order) Student Affairs COM" at bounding box center [923, 519] width 230 height 22
select select "171"
click at [808, 508] on select "No Department (Personal Order) Student Affairs COM" at bounding box center [923, 519] width 230 height 22
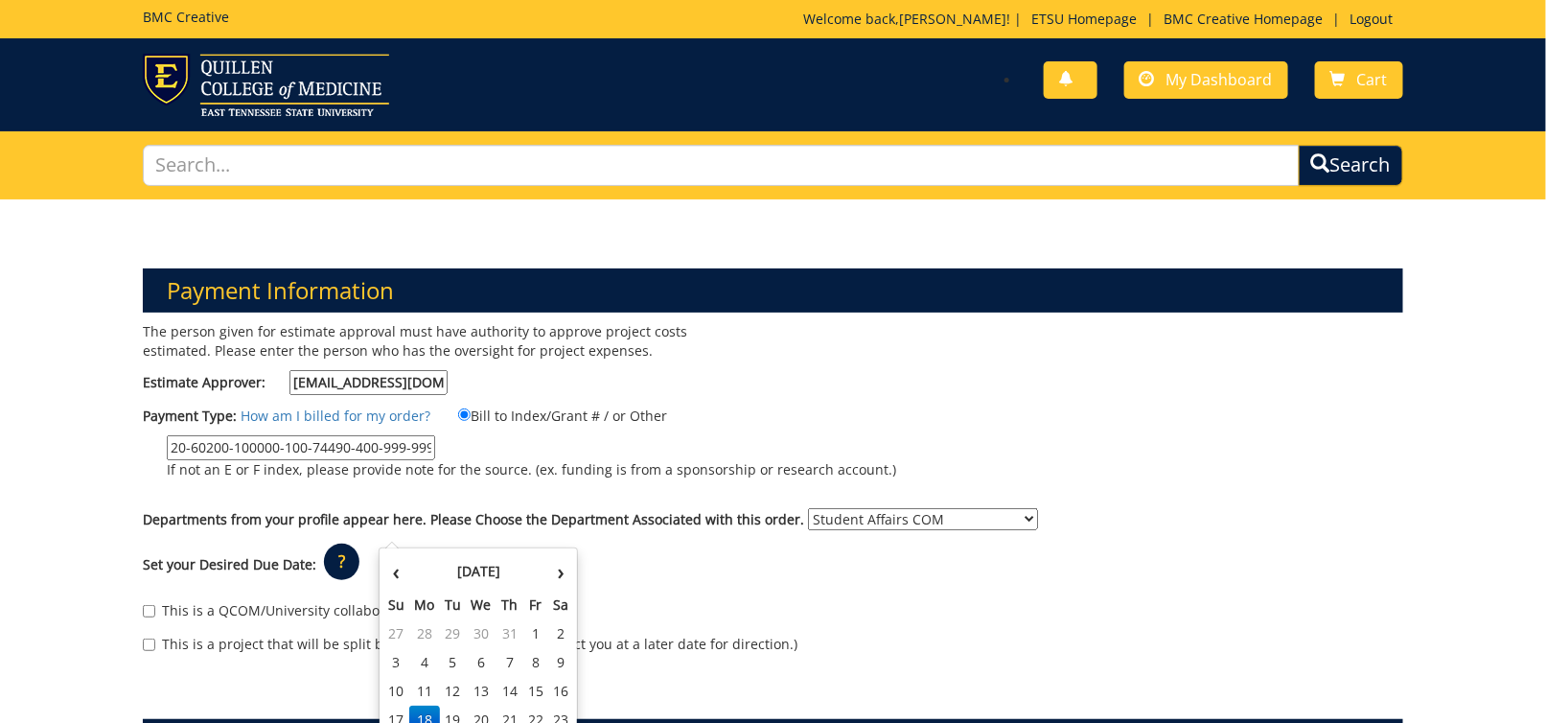
click at [482, 549] on input "text" at bounding box center [464, 564] width 162 height 31
click at [567, 569] on th "›" at bounding box center [560, 571] width 25 height 38
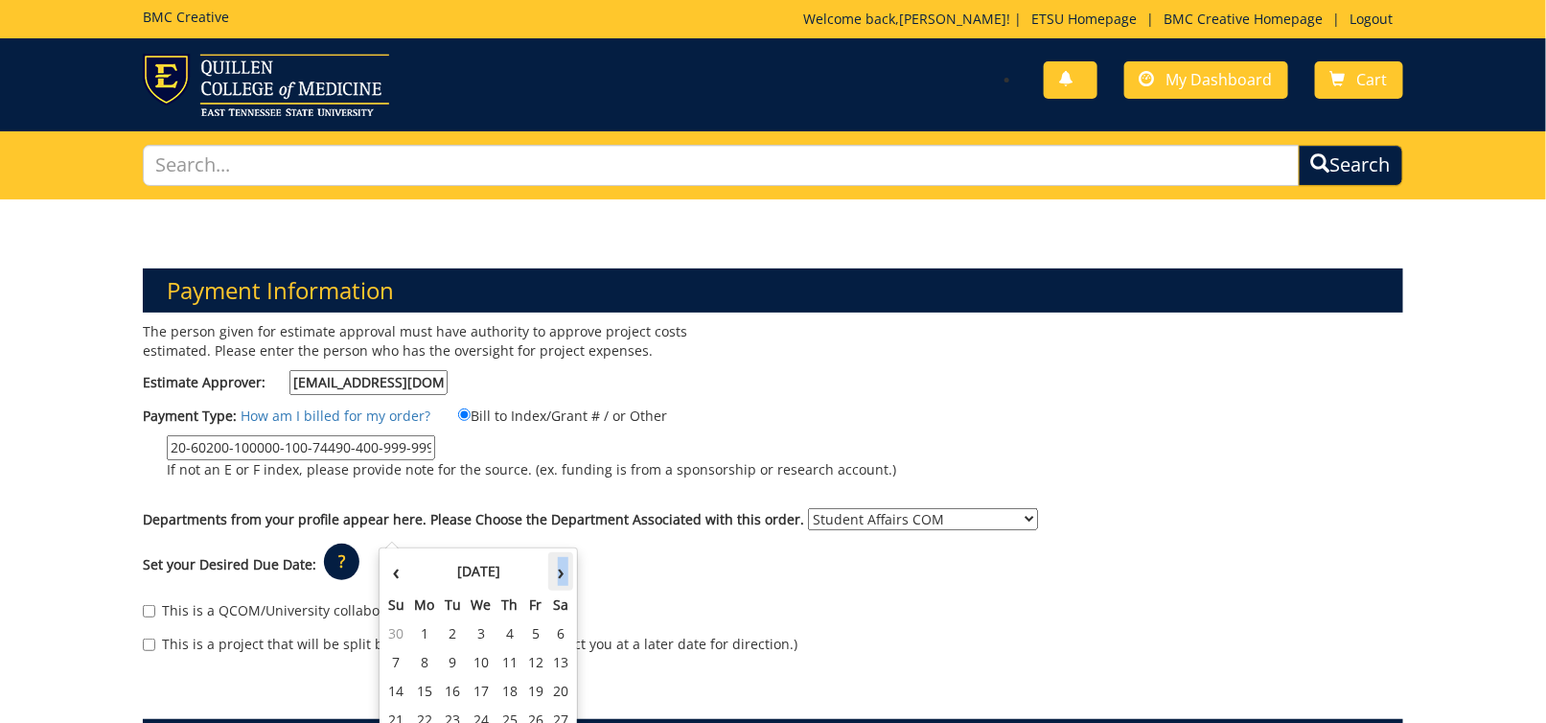
click at [567, 569] on th "›" at bounding box center [560, 571] width 25 height 38
click at [566, 569] on th "›" at bounding box center [560, 571] width 25 height 38
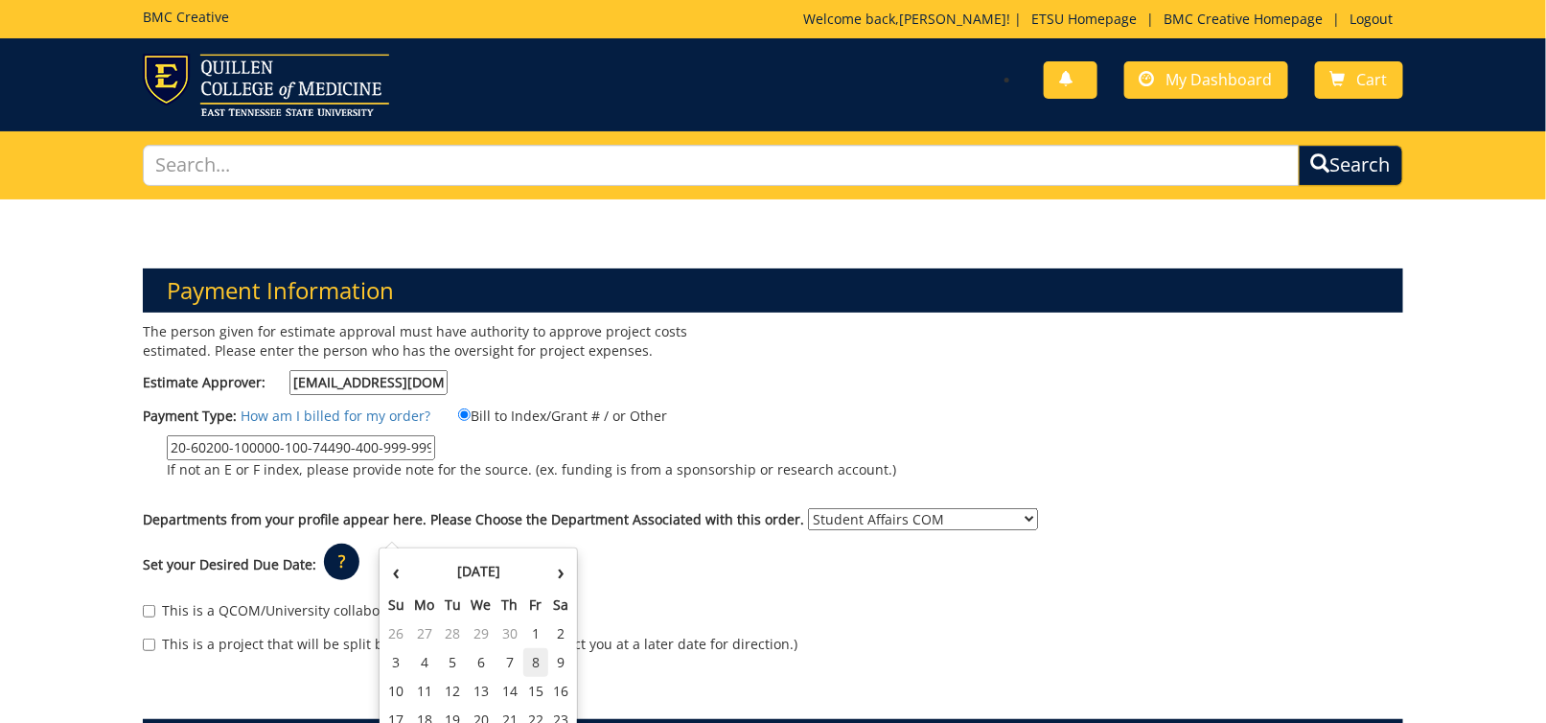
click at [538, 657] on td "8" at bounding box center [536, 662] width 26 height 29
type input "05/08/2026"
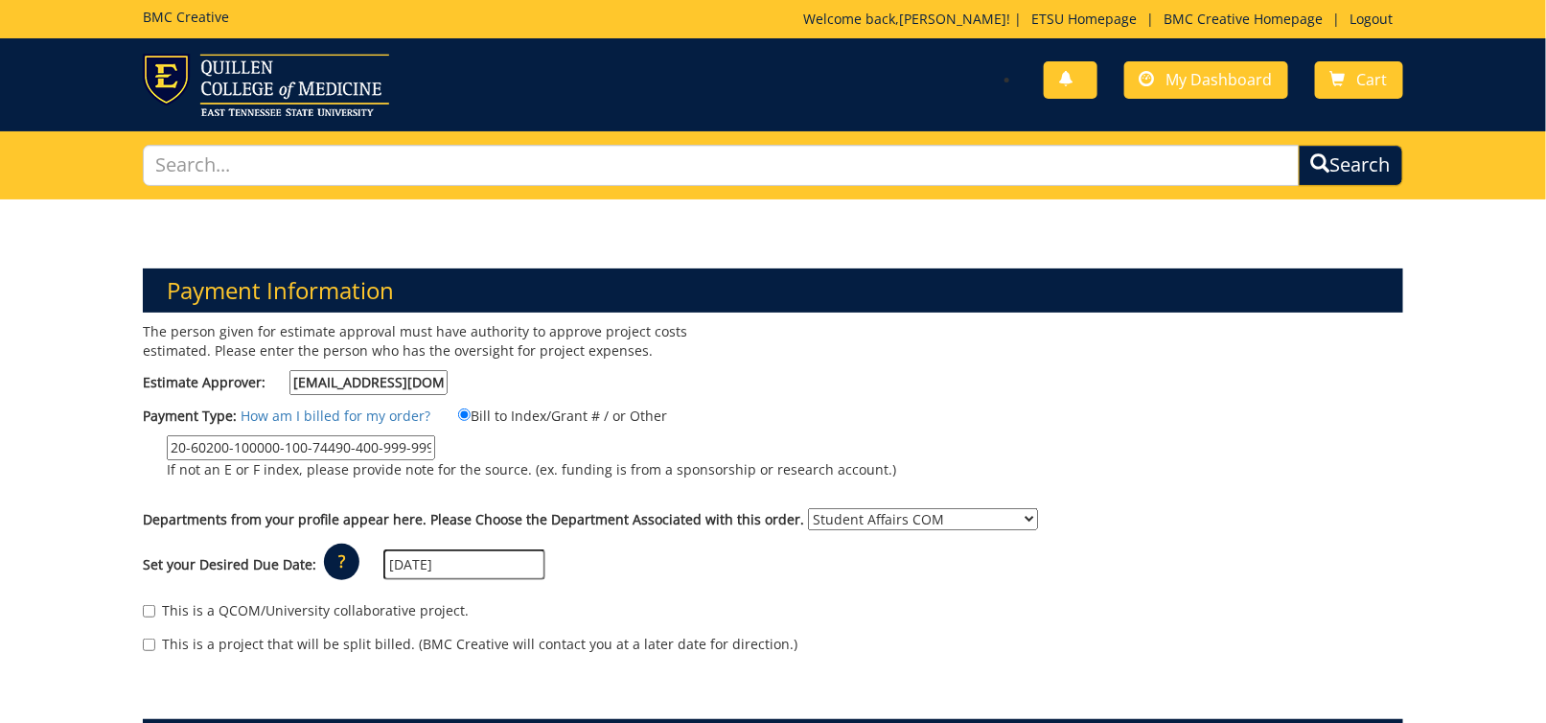
click at [618, 552] on div "Set your Desired Due Date: ? × How long will my project take to finish? : Pleas…" at bounding box center [772, 565] width 1289 height 53
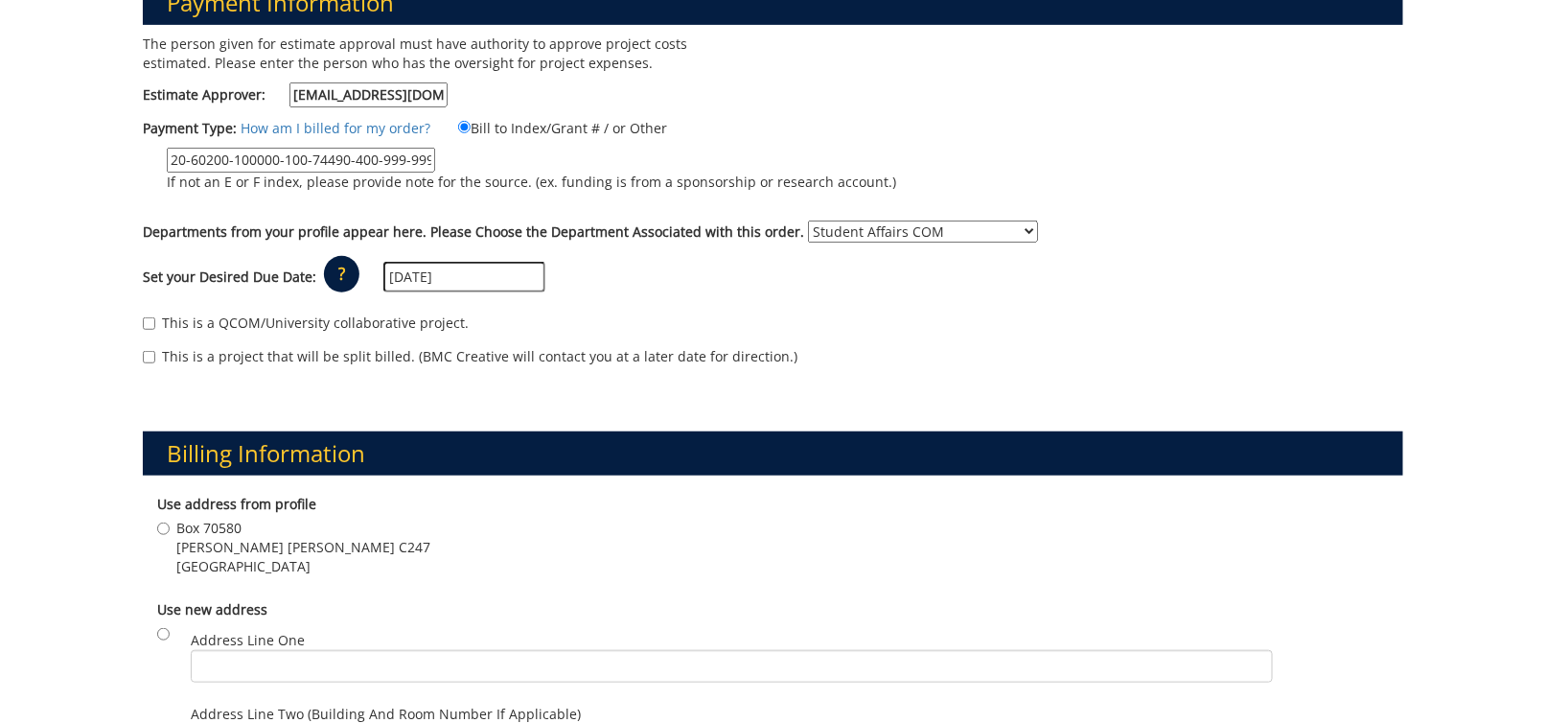
click at [206, 519] on span "Box 70580" at bounding box center [303, 528] width 254 height 19
click at [170, 522] on input "Box 70580 Stanton Gerber Hall C247 Johnson City , TN 37614" at bounding box center [163, 528] width 12 height 12
radio input "true"
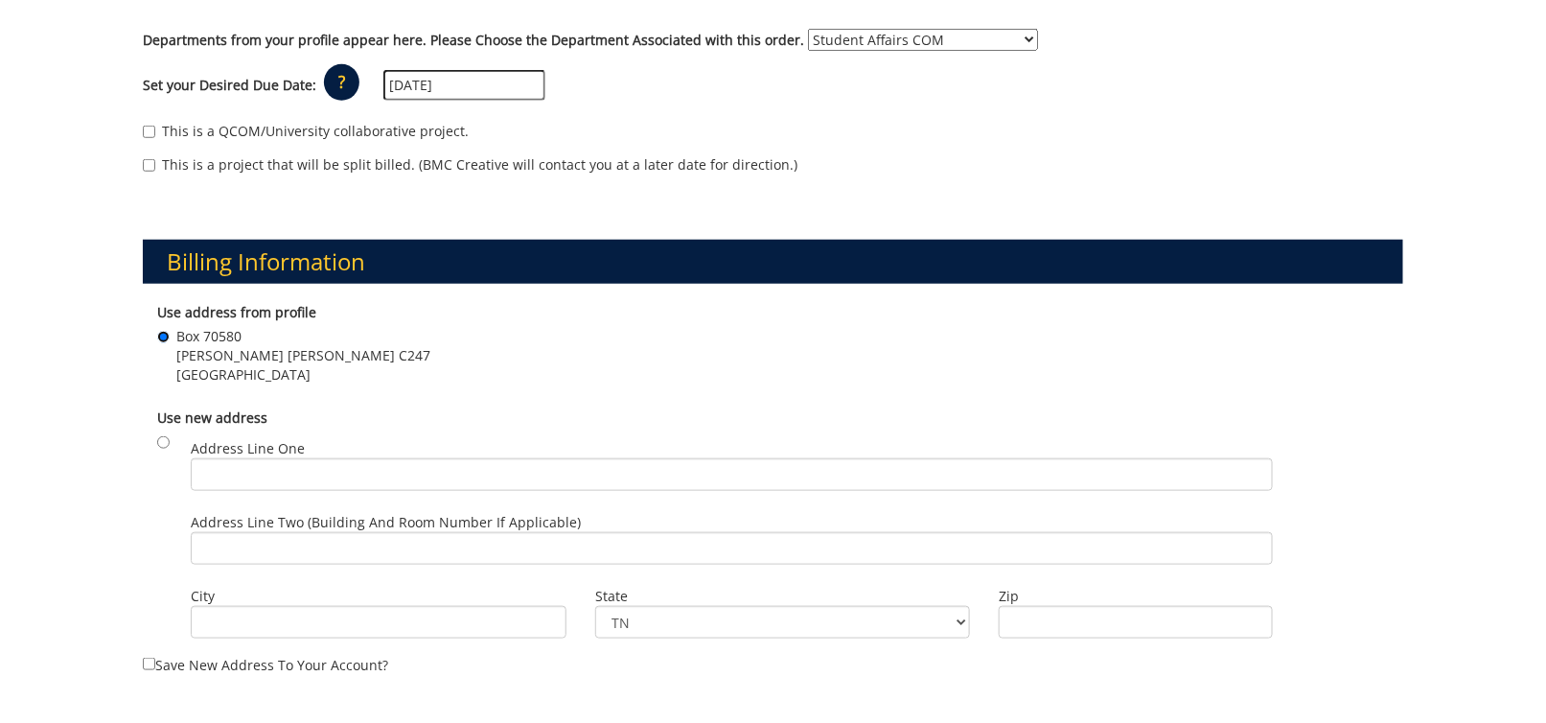
scroll to position [671, 0]
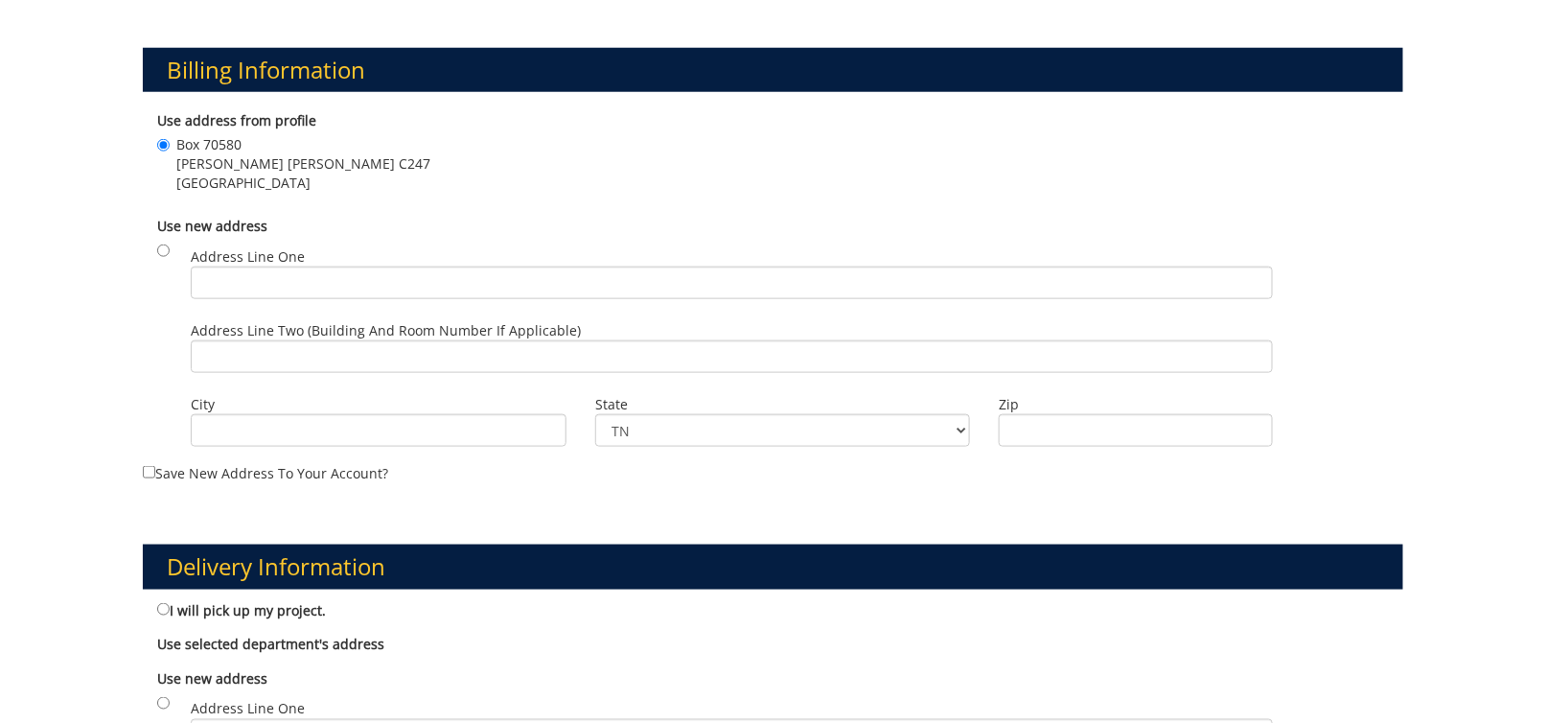
click at [231, 599] on label "I will pick up my project." at bounding box center [241, 609] width 169 height 21
click at [170, 603] on input "I will pick up my project." at bounding box center [163, 609] width 12 height 12
radio input "true"
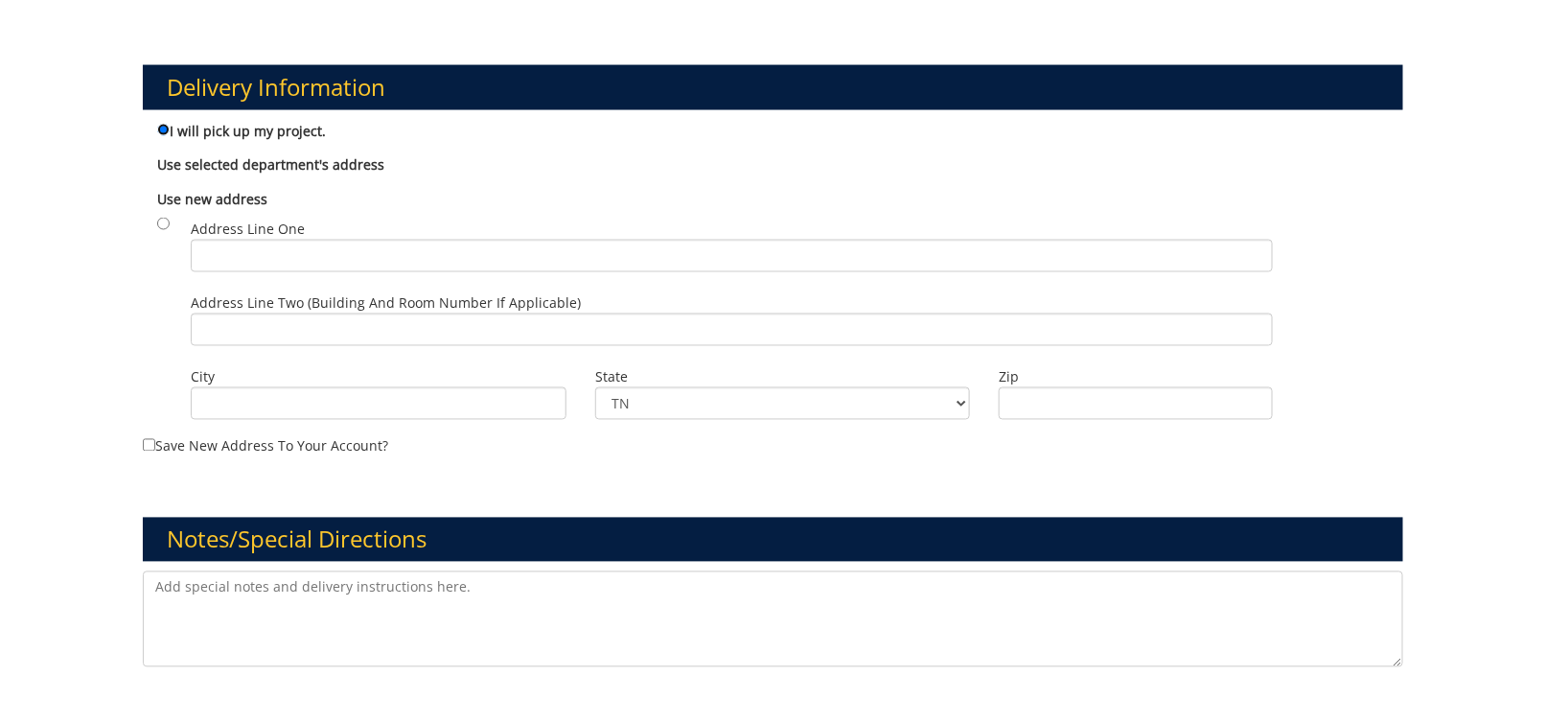
scroll to position [1246, 0]
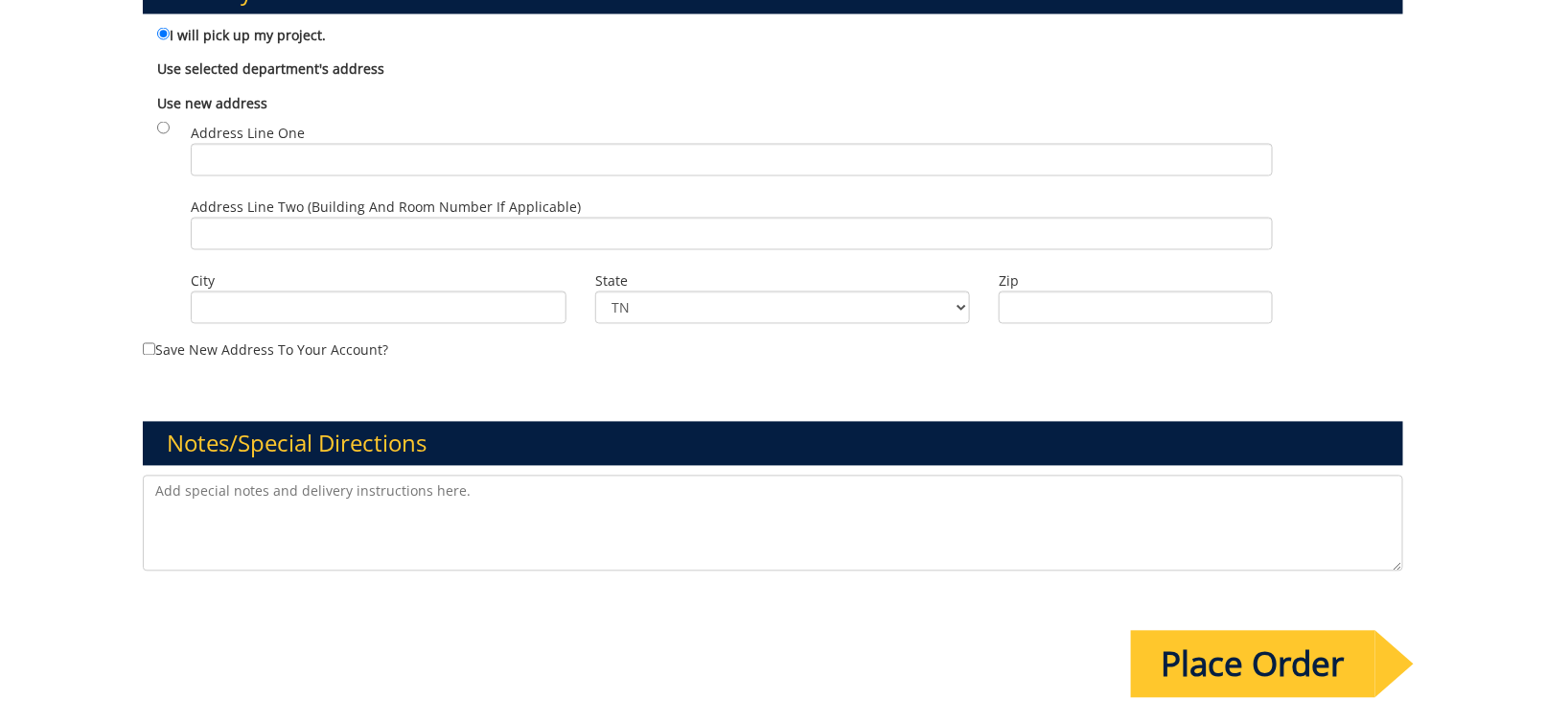
click at [1266, 631] on input "Place Order" at bounding box center [1253, 664] width 244 height 67
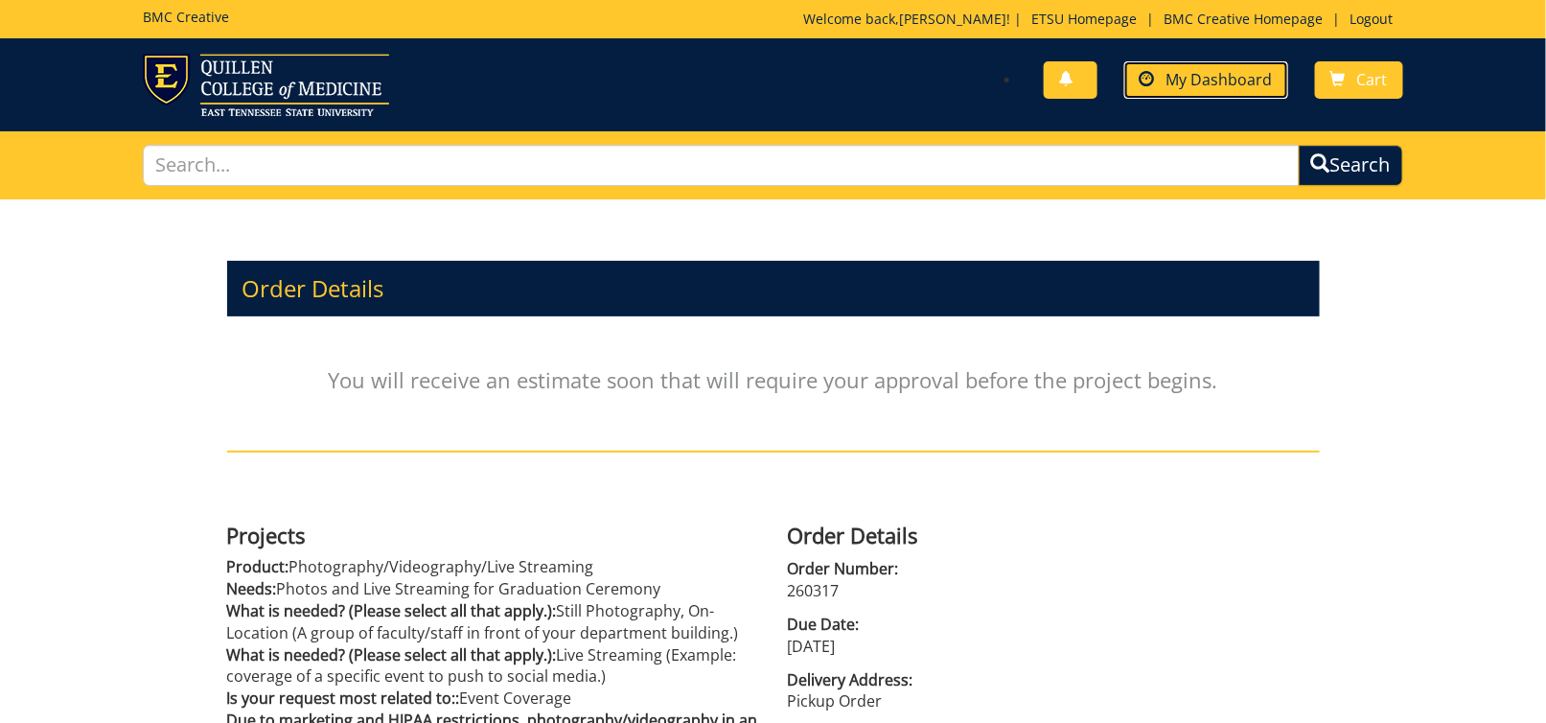
click at [1195, 69] on span "My Dashboard" at bounding box center [1220, 79] width 106 height 21
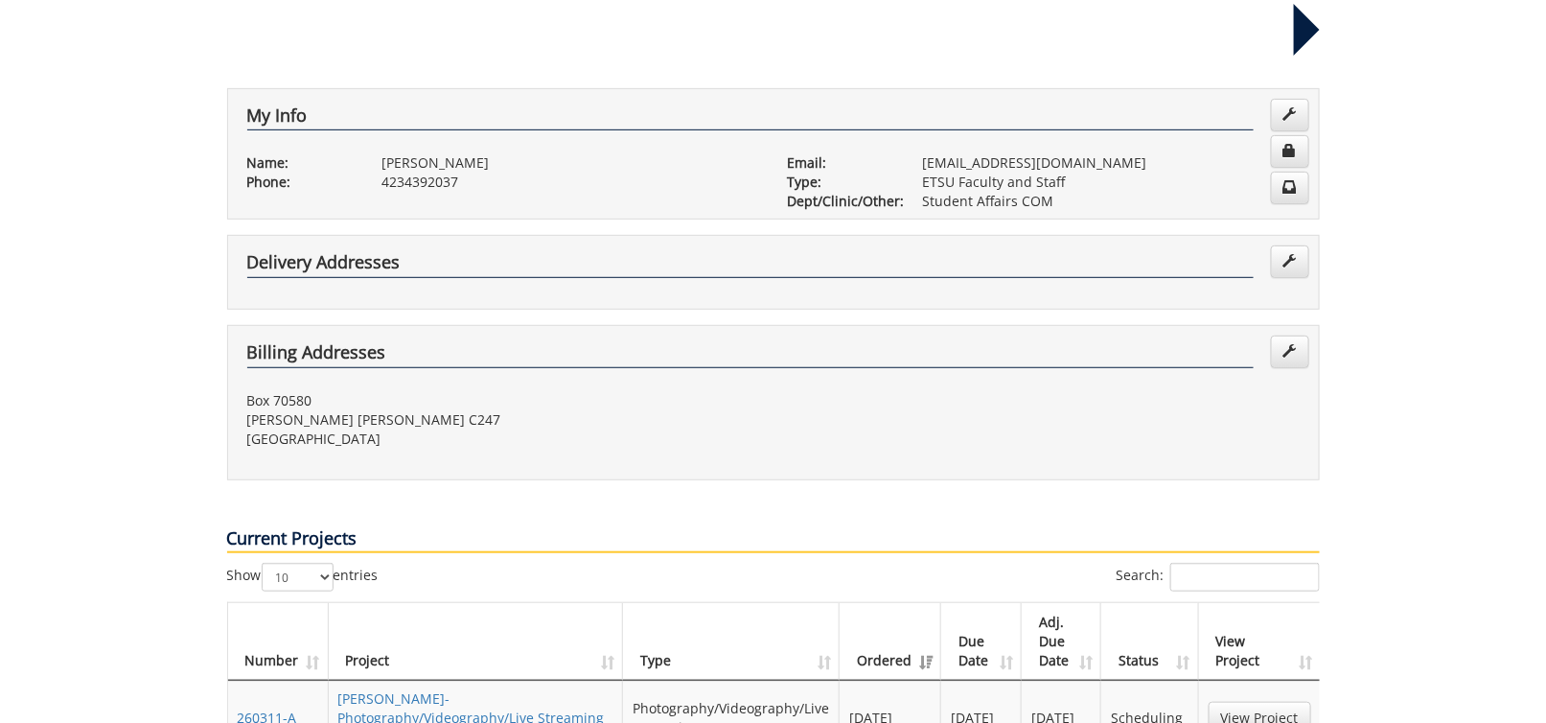
scroll to position [575, 0]
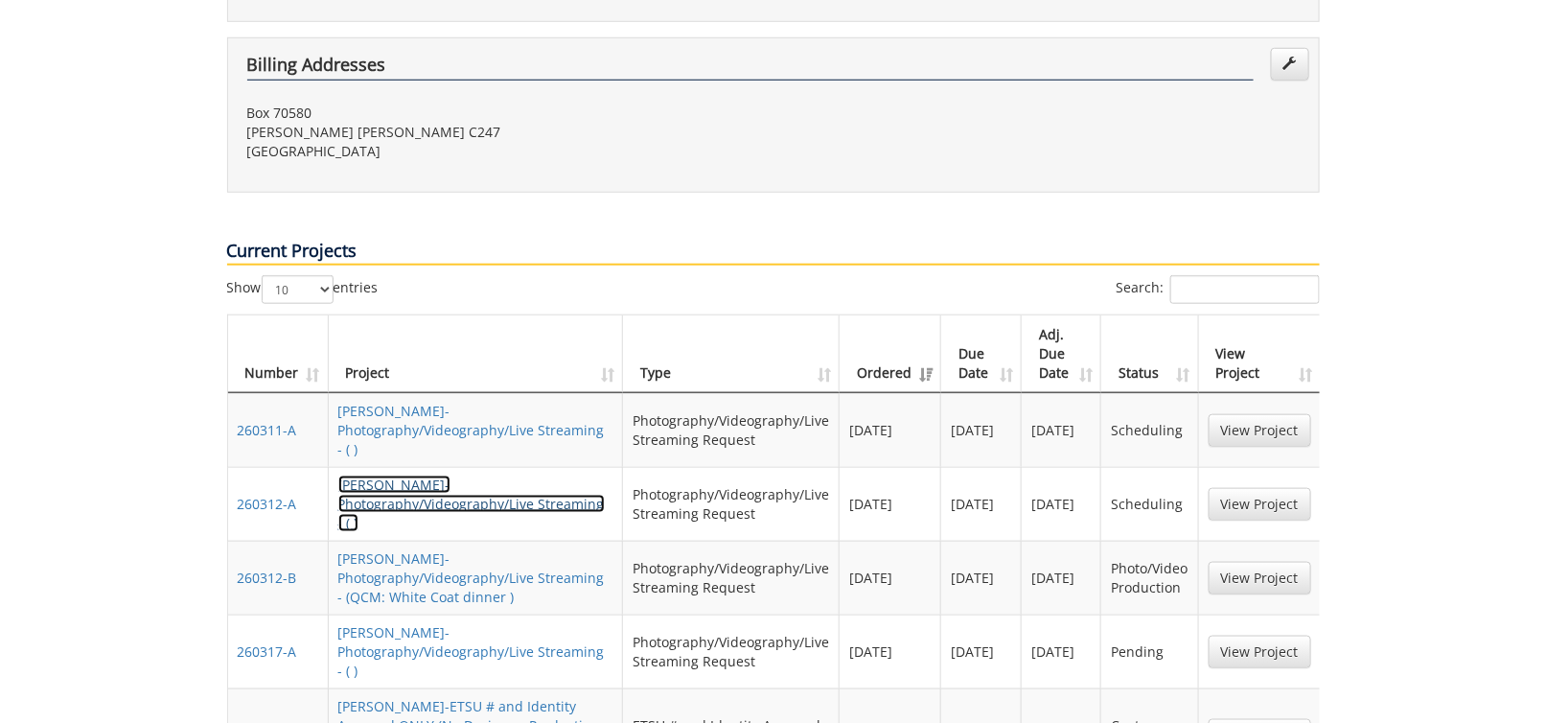
click at [393, 476] on link "GavinAndrews-Photography/Videography/Live Streaming - ( )" at bounding box center [471, 504] width 267 height 57
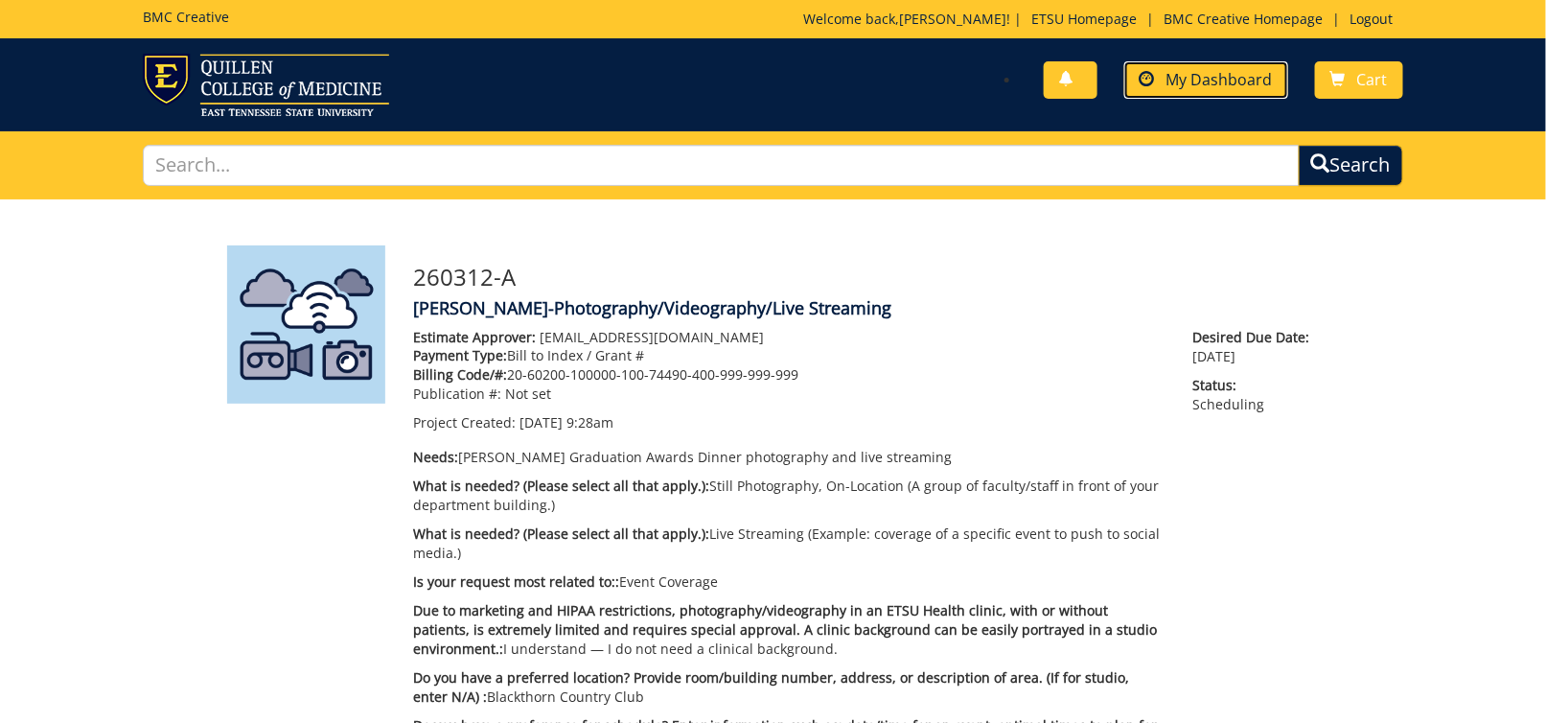
click at [1201, 86] on span "My Dashboard" at bounding box center [1220, 79] width 106 height 21
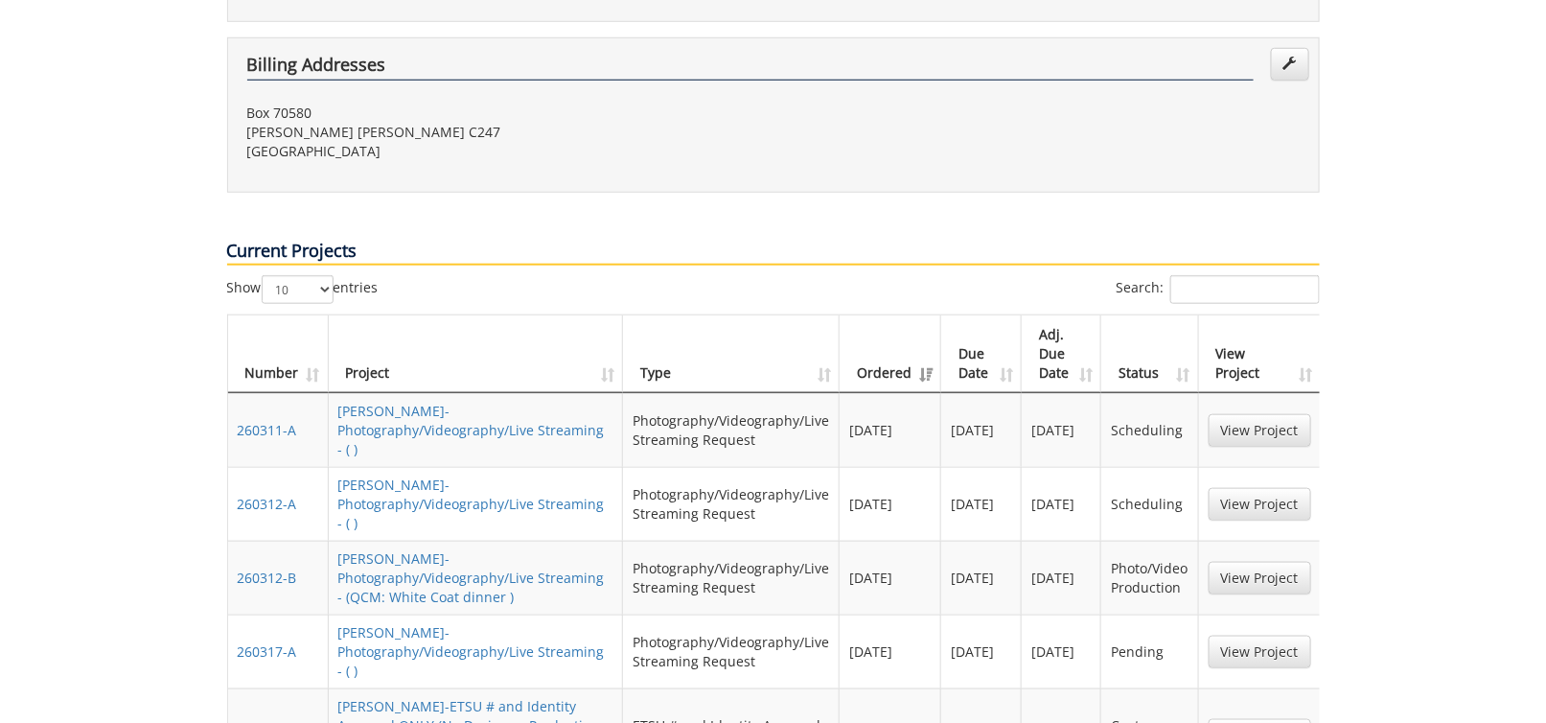
scroll to position [671, 0]
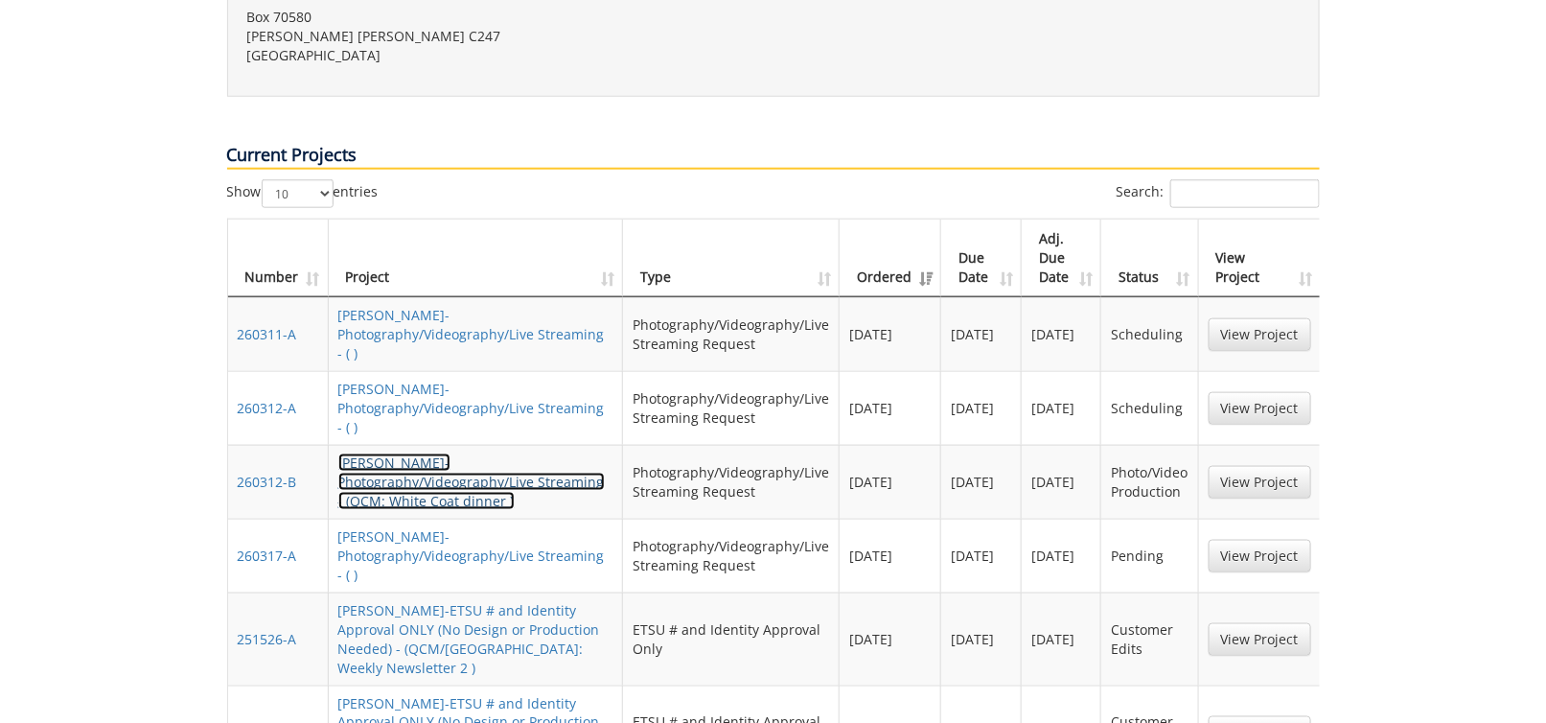
click at [400, 453] on link "GavinAndrews-Photography/Videography/Live Streaming - (QCM: White Coat dinner )" at bounding box center [471, 481] width 267 height 57
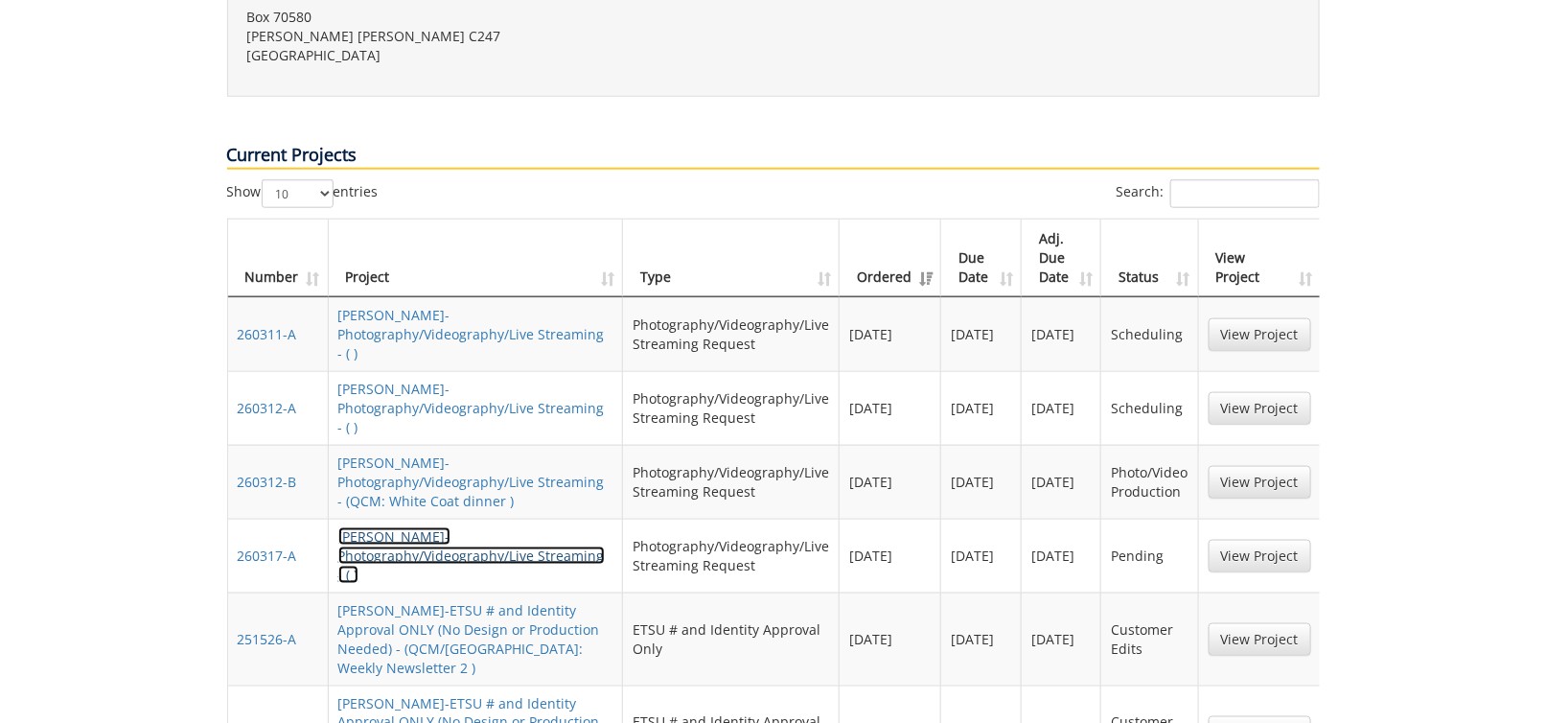
click at [409, 527] on link "GavinAndrews-Photography/Videography/Live Streaming - ( )" at bounding box center [471, 555] width 267 height 57
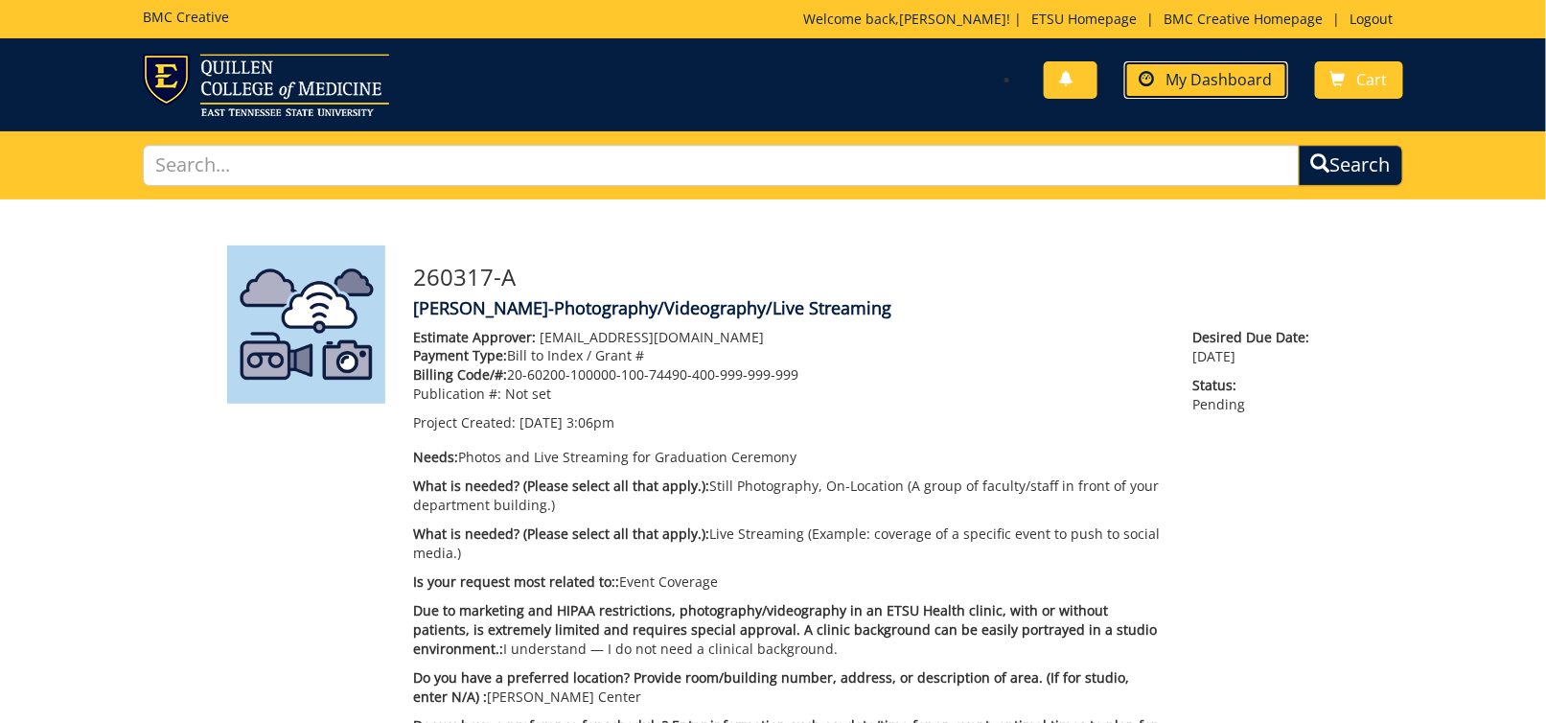
click at [1189, 70] on span "My Dashboard" at bounding box center [1220, 79] width 106 height 21
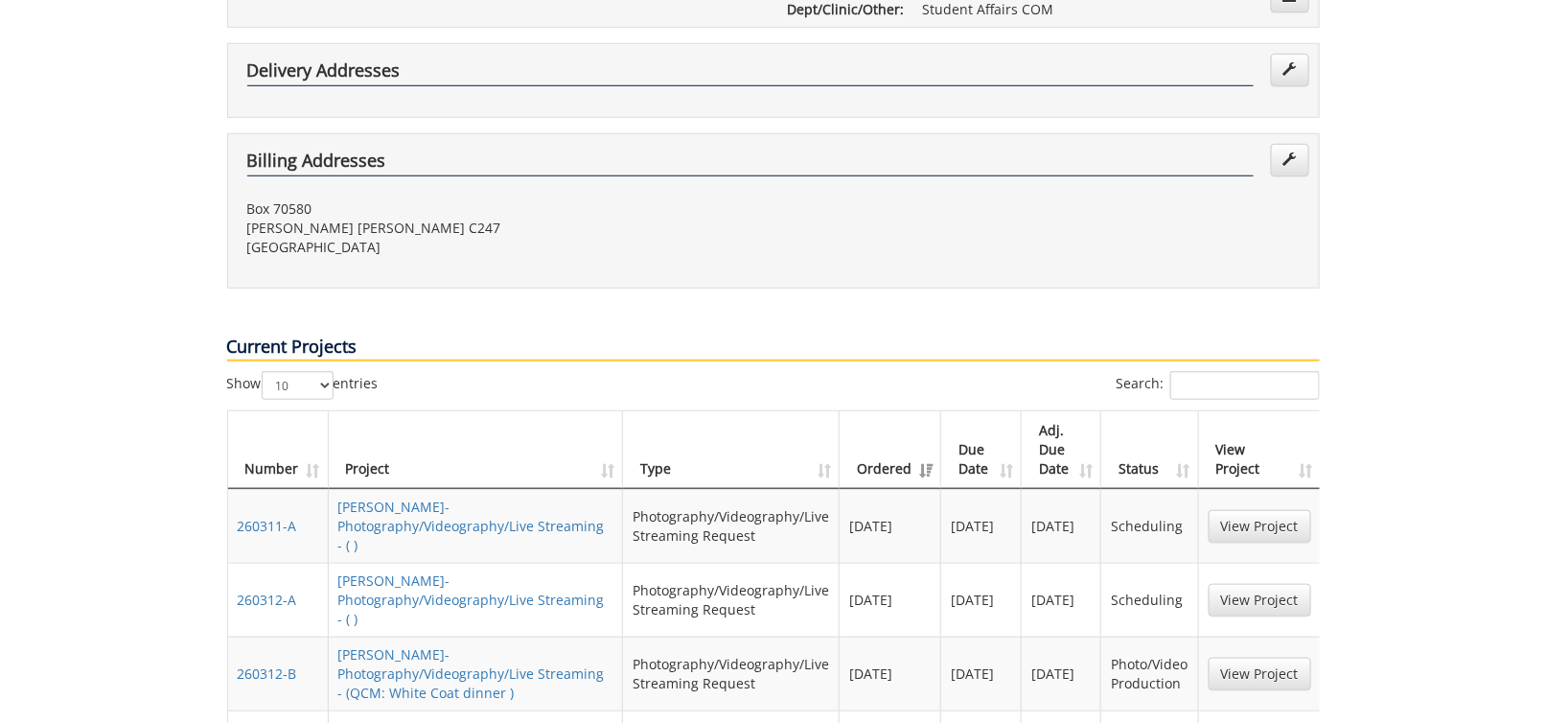
scroll to position [575, 0]
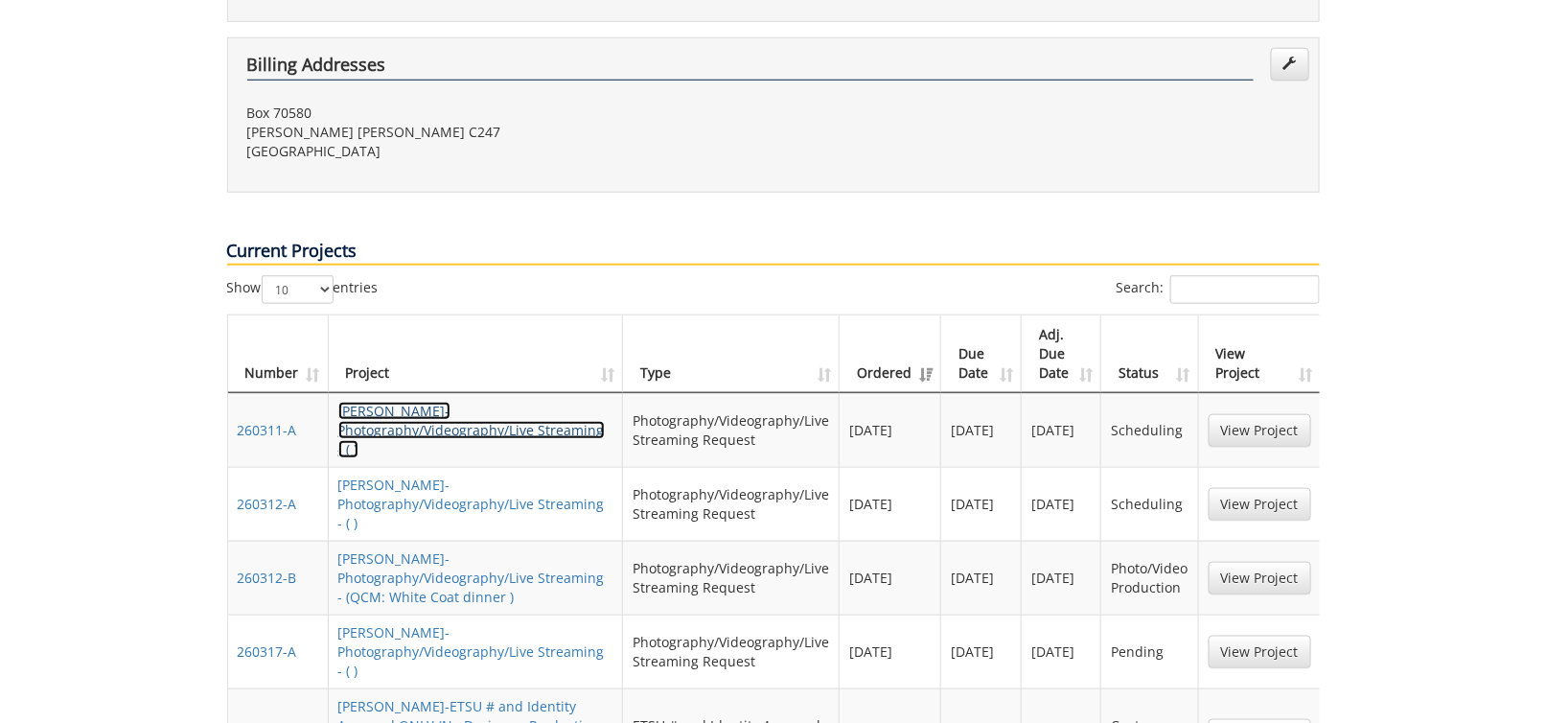
click at [463, 402] on link "[PERSON_NAME]-Photography/Videography/Live Streaming - ( )" at bounding box center [471, 430] width 267 height 57
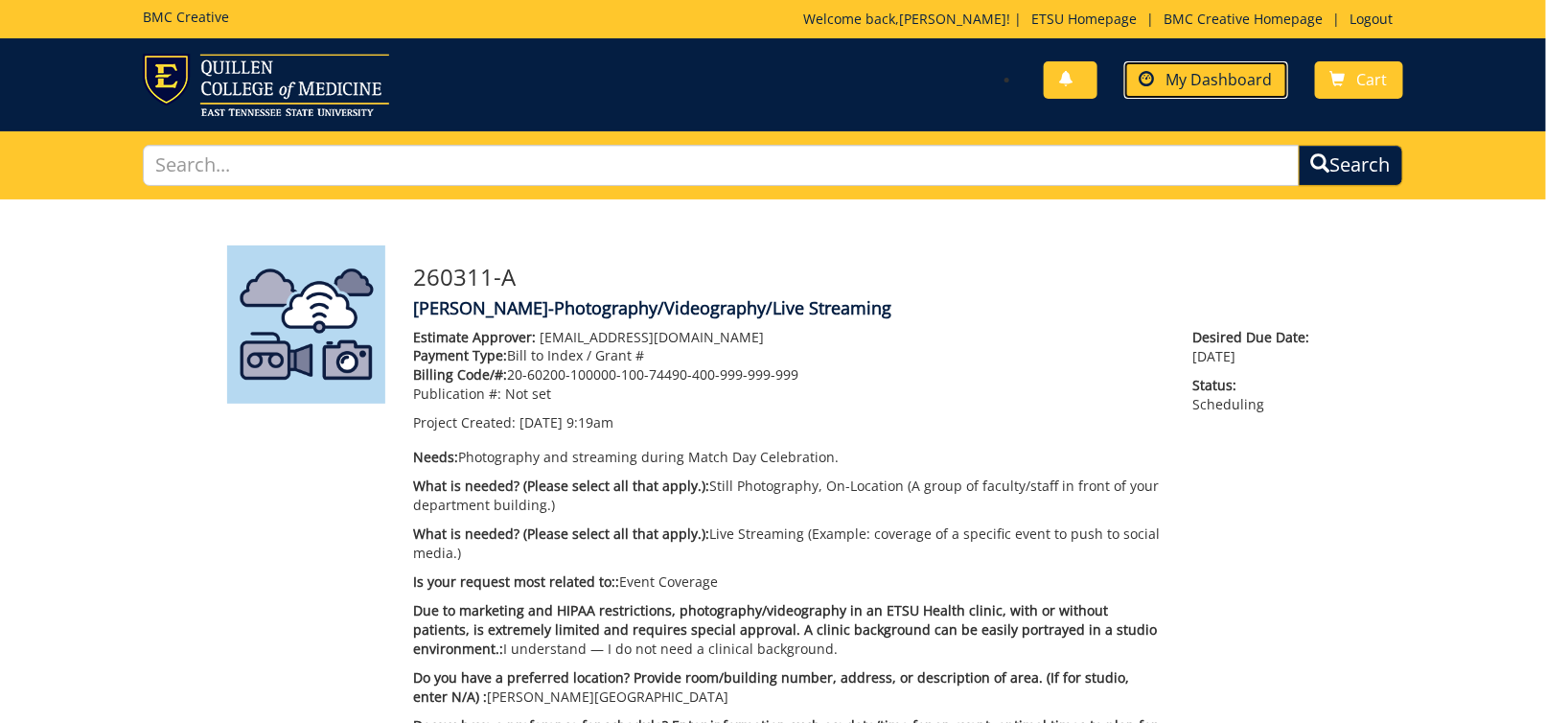
click at [1219, 83] on span "My Dashboard" at bounding box center [1220, 79] width 106 height 21
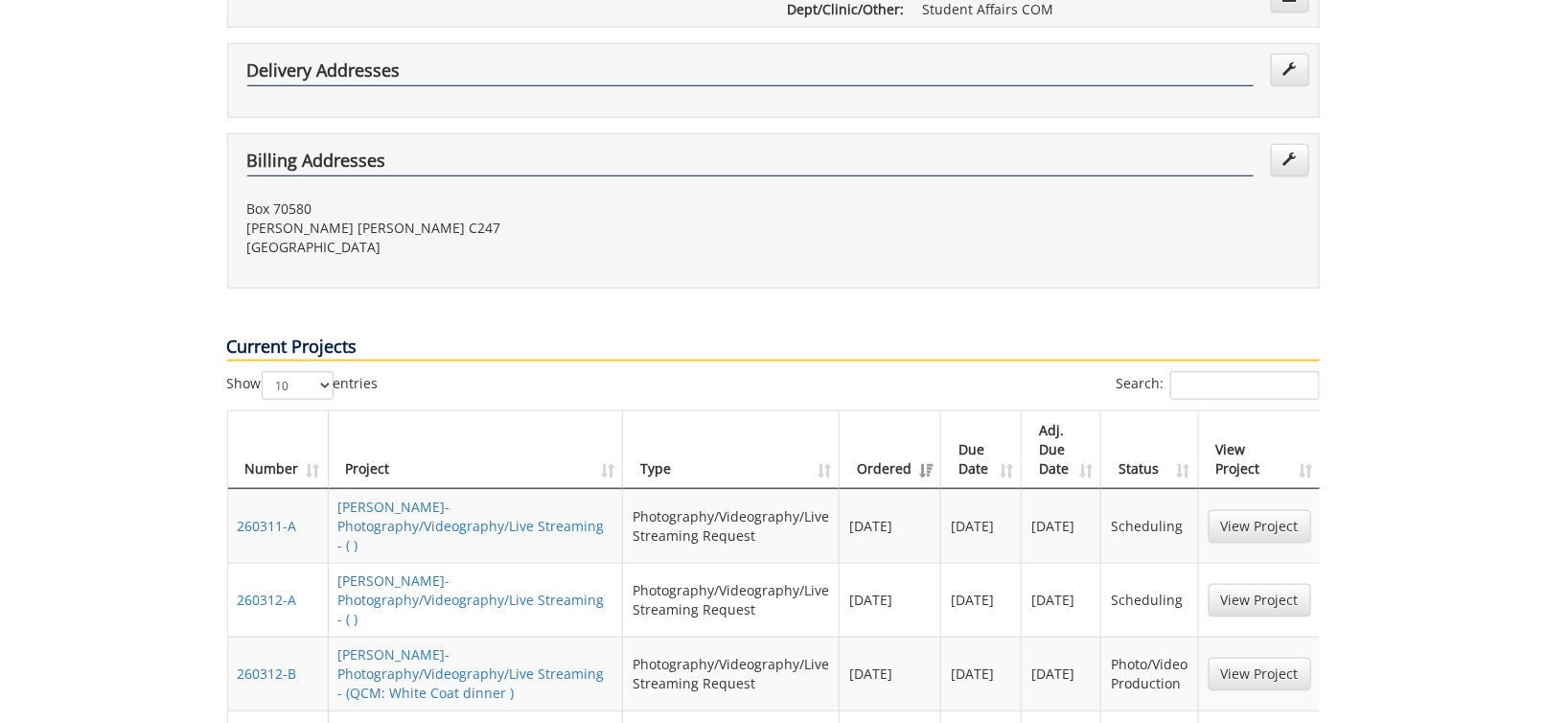
scroll to position [575, 0]
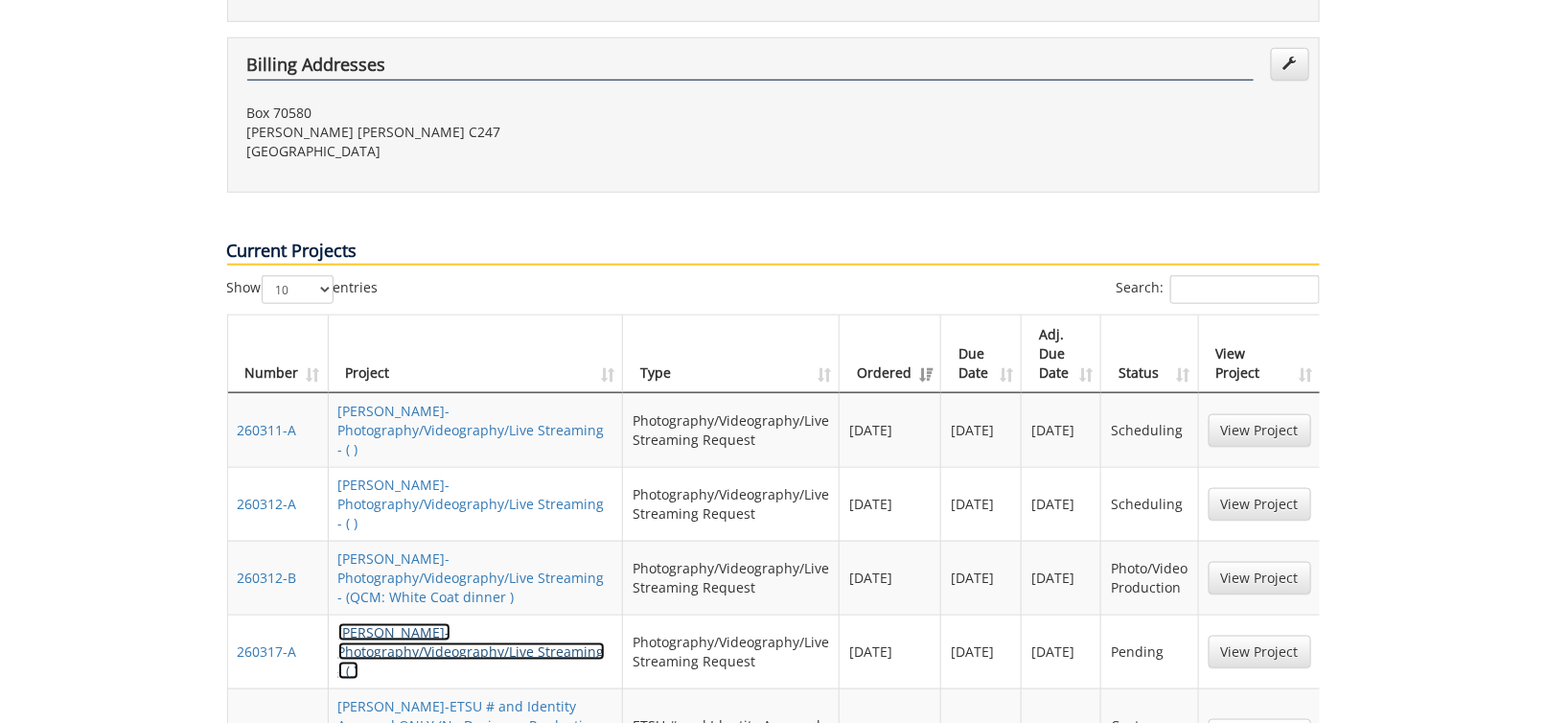
click at [468, 623] on link "GavinAndrews-Photography/Videography/Live Streaming - ( )" at bounding box center [471, 651] width 267 height 57
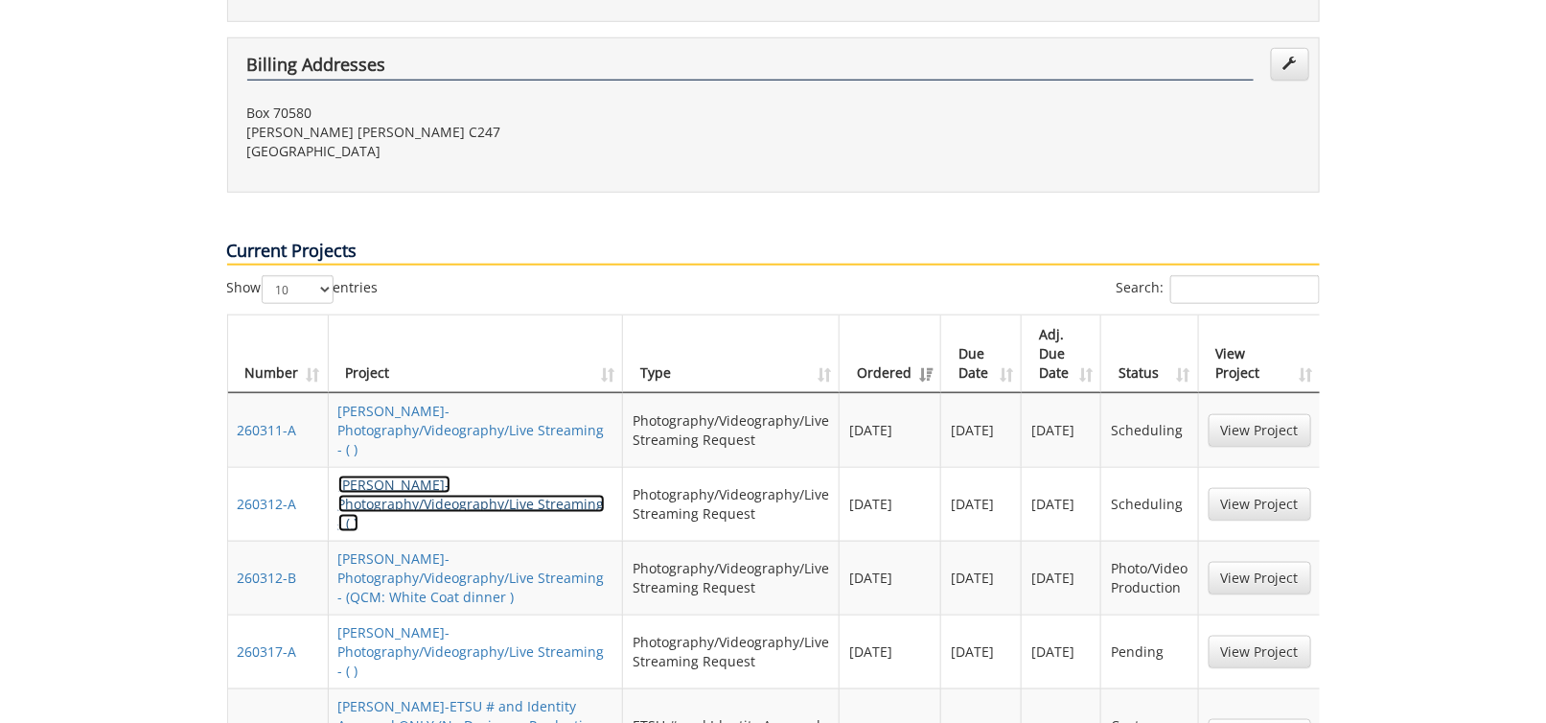
click at [455, 476] on link "GavinAndrews-Photography/Videography/Live Streaming - ( )" at bounding box center [471, 504] width 267 height 57
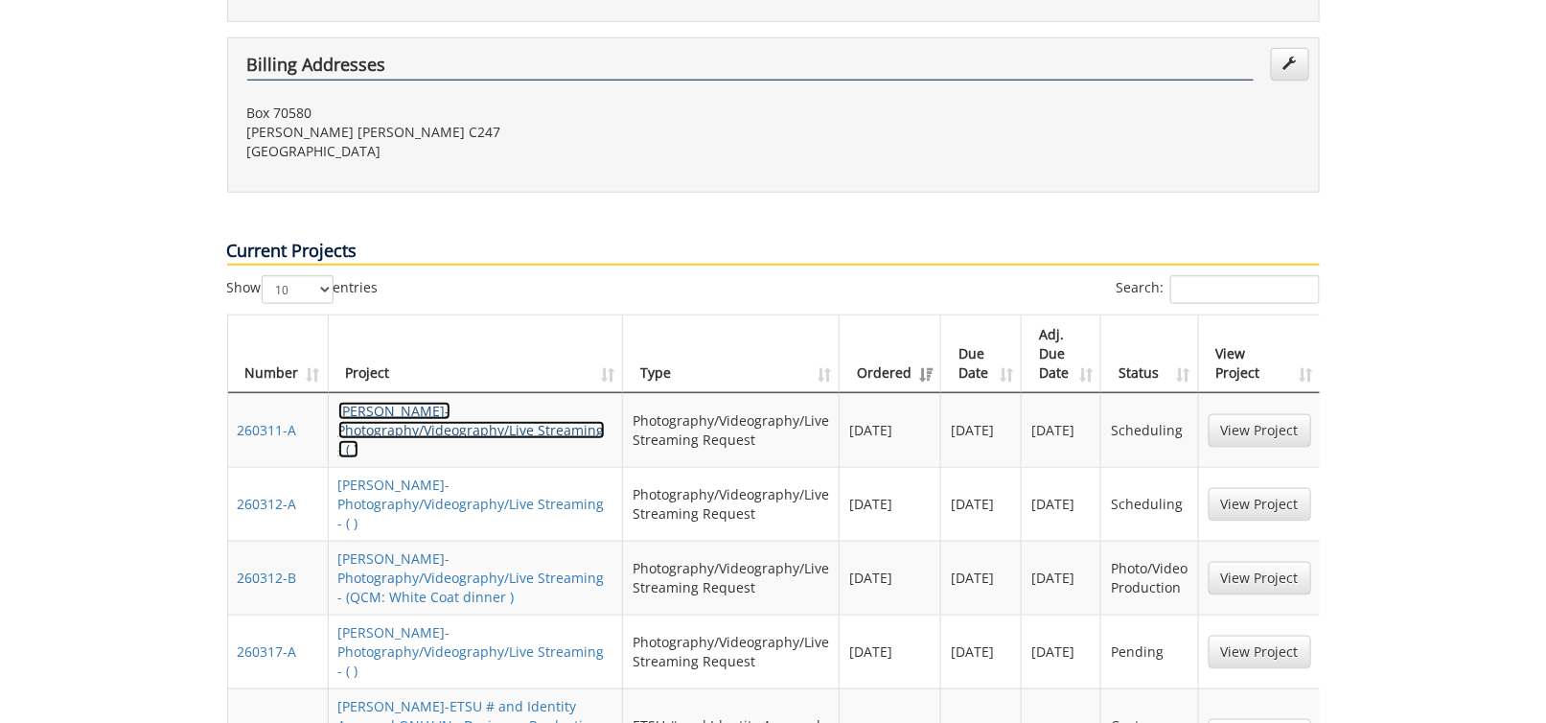
click at [486, 402] on link "GavinAndrews-Photography/Videography/Live Streaming - ( )" at bounding box center [471, 430] width 267 height 57
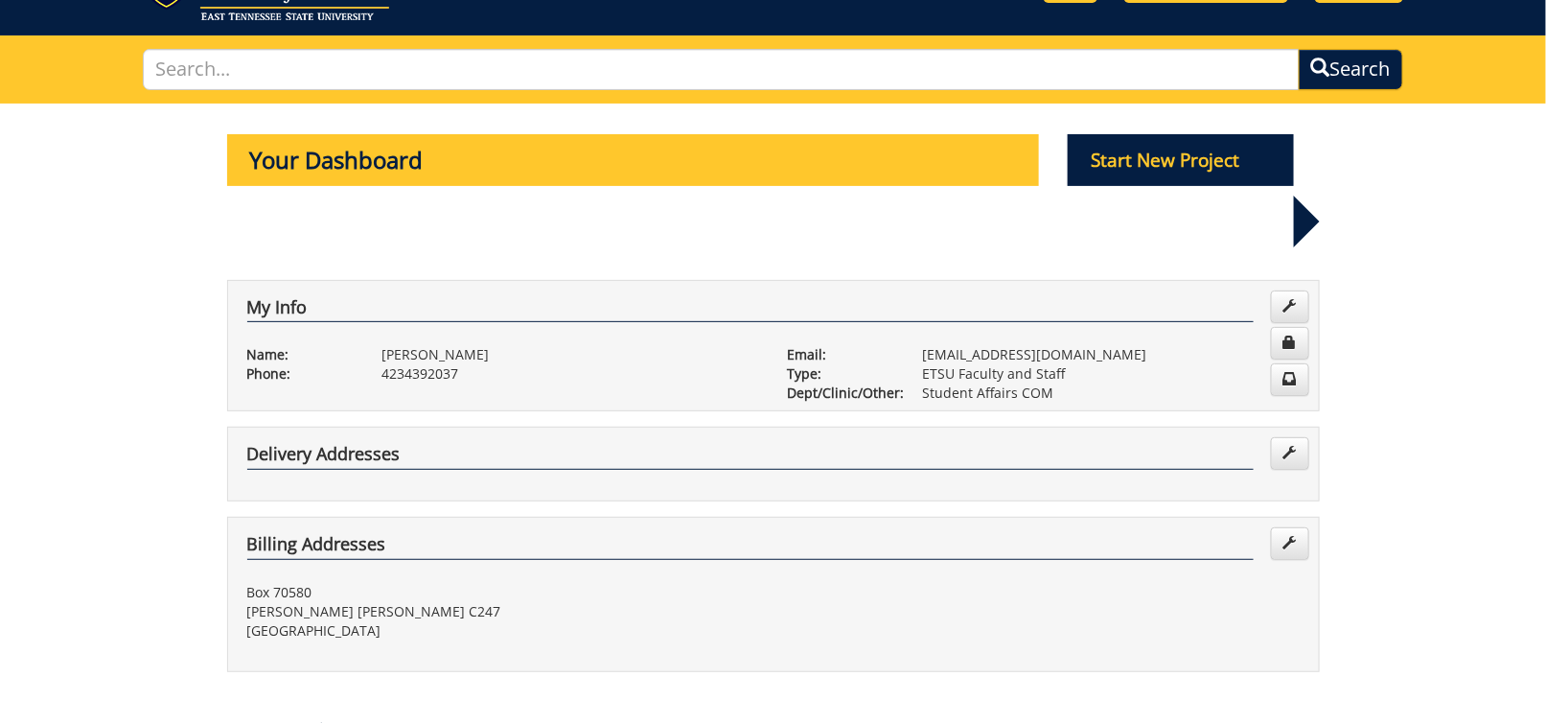
scroll to position [0, 0]
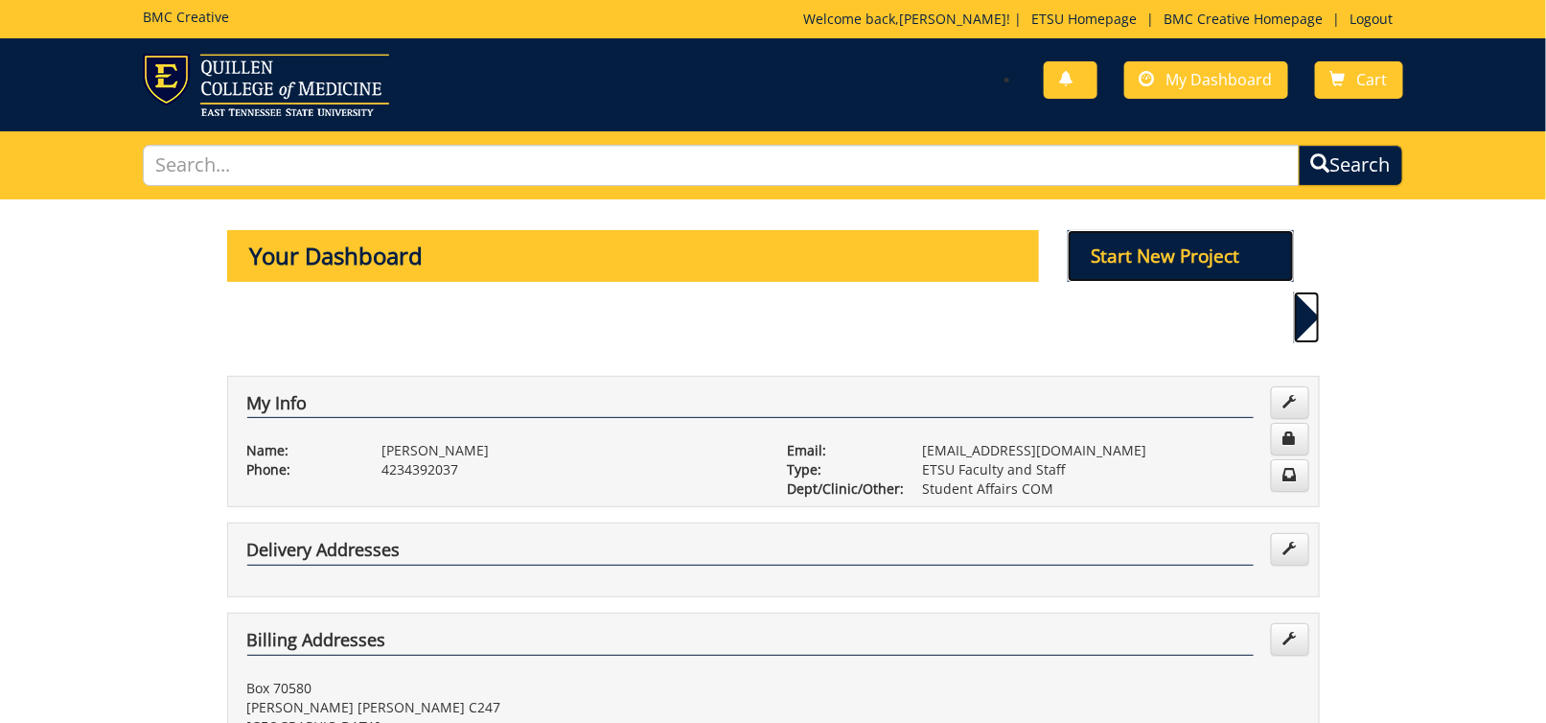
click at [1116, 268] on p "Start New Project" at bounding box center [1181, 256] width 226 height 52
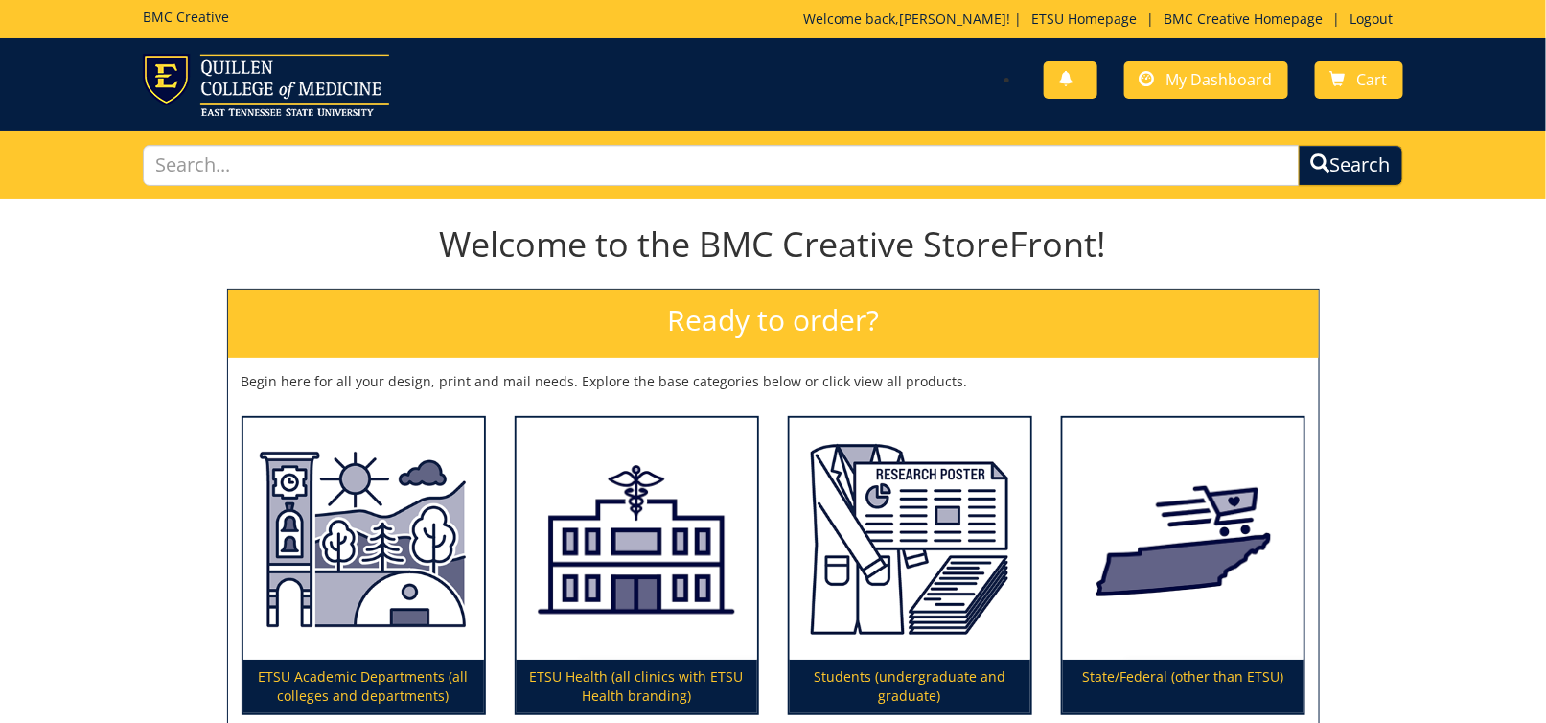
scroll to position [96, 0]
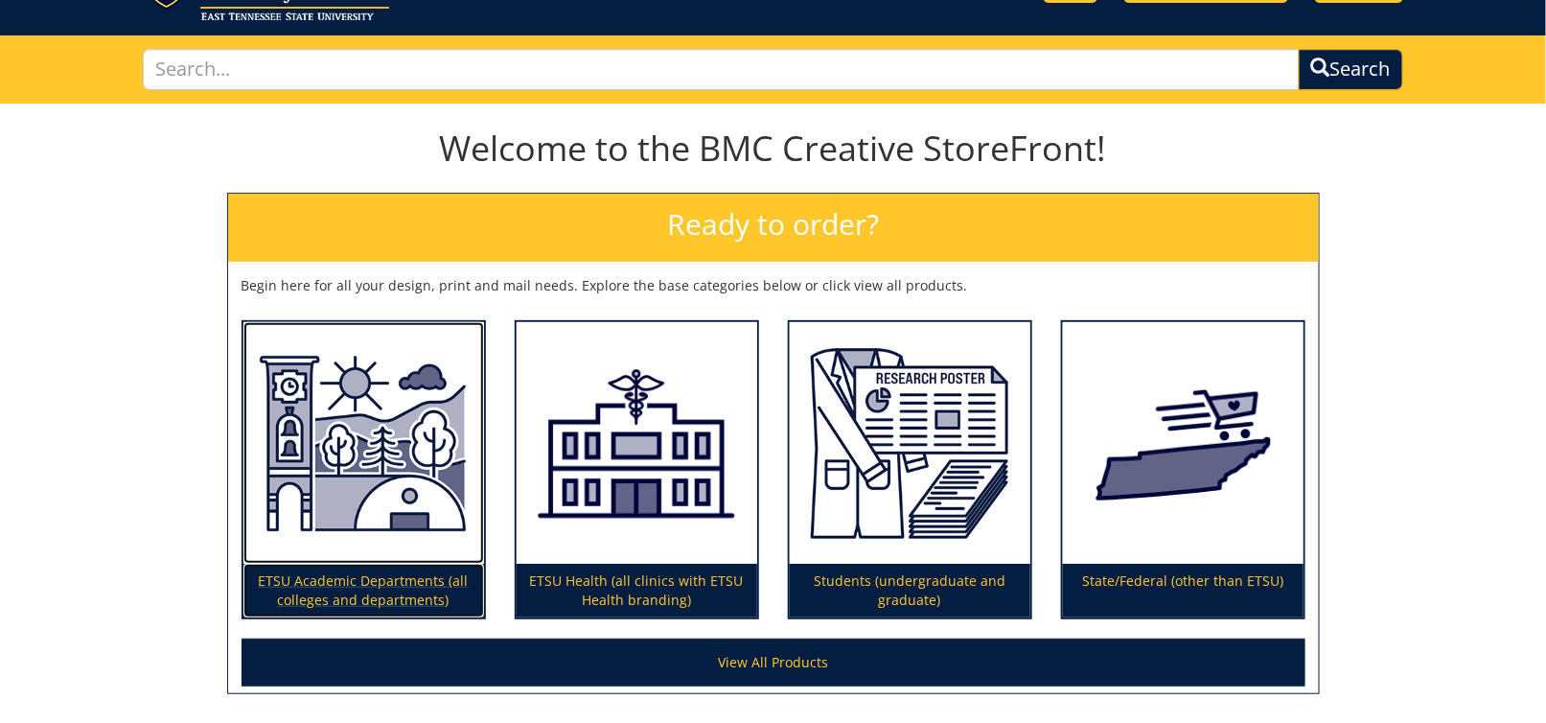
click at [292, 580] on p "ETSU Academic Departments (all colleges and departments)" at bounding box center [364, 591] width 241 height 54
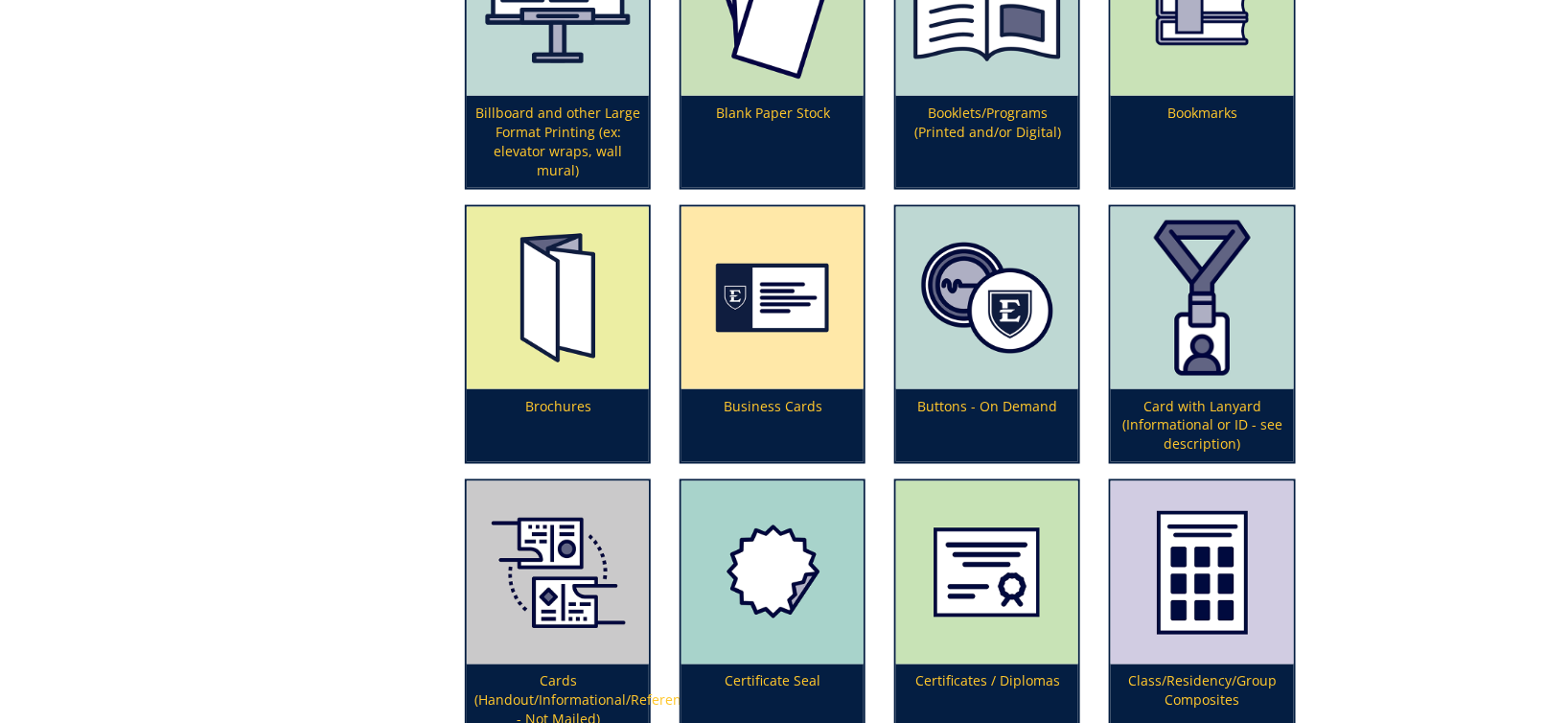
scroll to position [1055, 0]
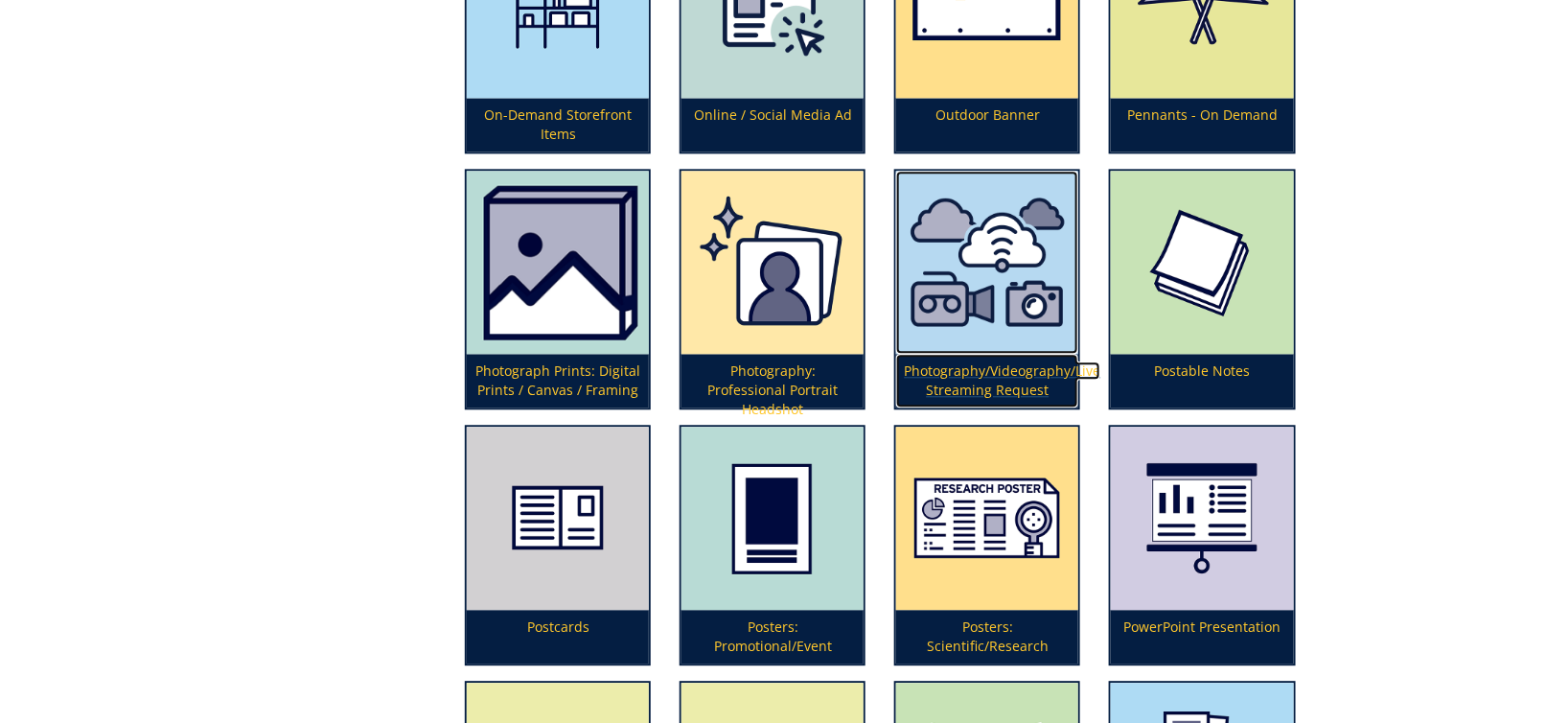
click at [1008, 375] on p "Photography/Videography/Live Streaming Request" at bounding box center [987, 381] width 182 height 54
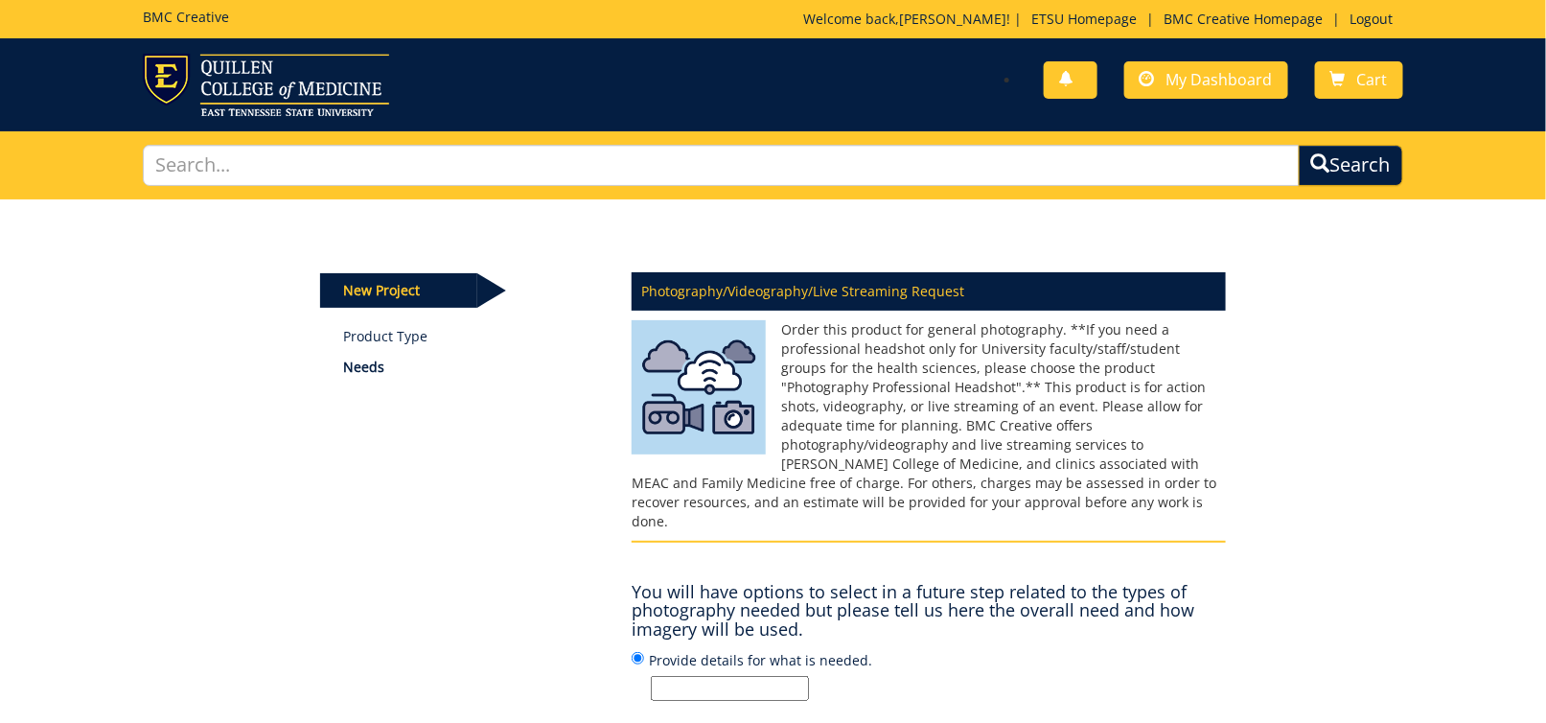
click at [751, 676] on input "Provide details for what is needed." at bounding box center [730, 688] width 158 height 25
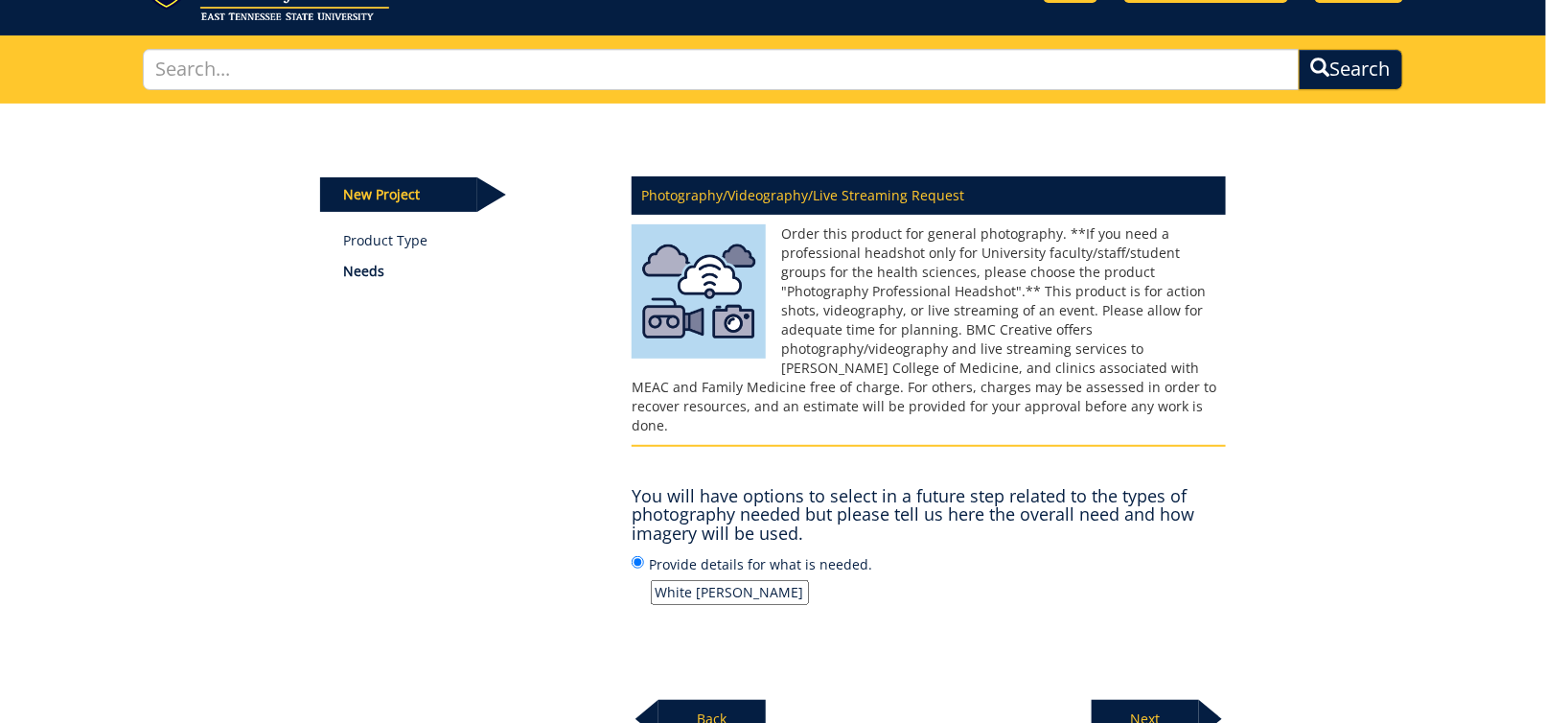
scroll to position [274, 0]
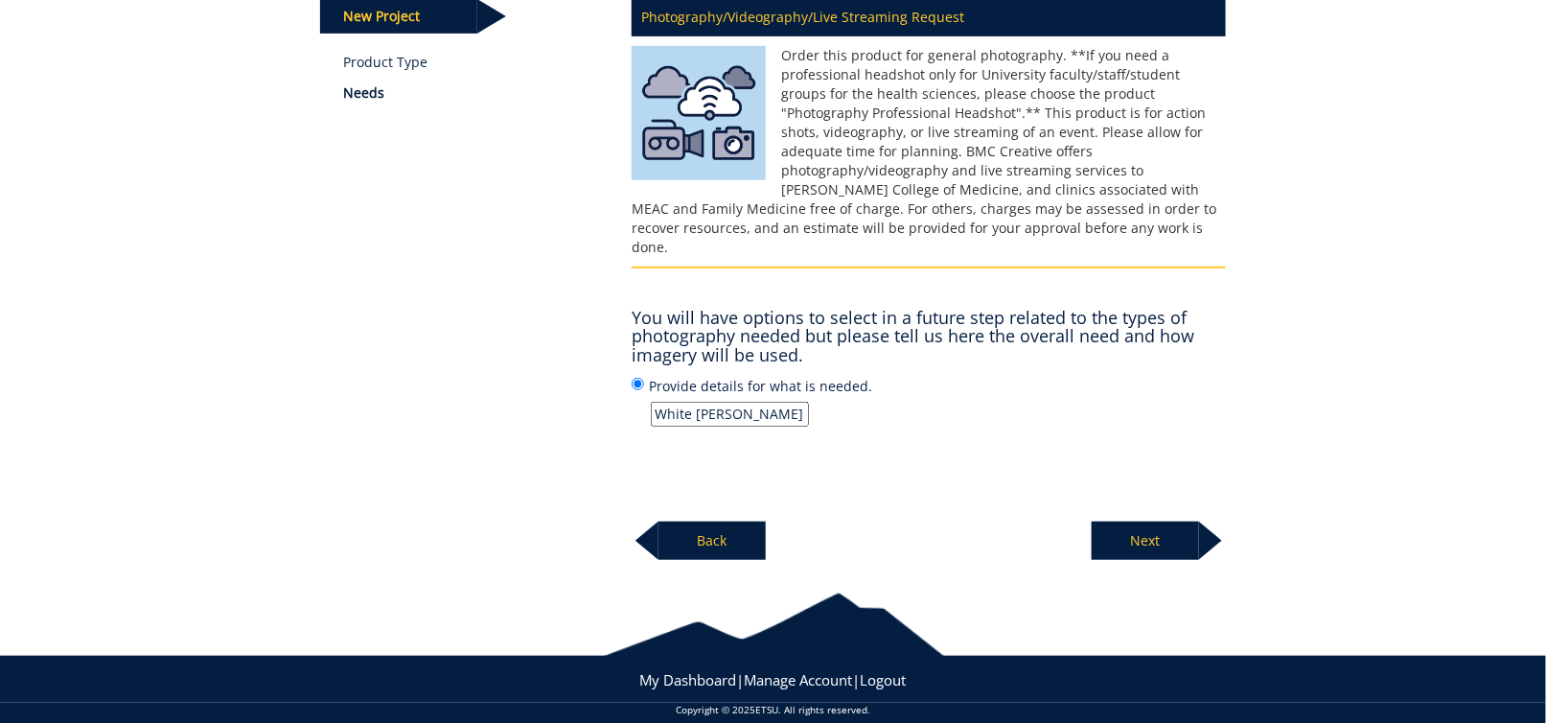
click at [723, 402] on input "White Coate Ceremony" at bounding box center [730, 414] width 158 height 25
type input "White Coat Ceremony"
click at [1162, 402] on p "White Coat Ceremony" at bounding box center [938, 414] width 575 height 25
click at [644, 389] on input "Provide details for what is needed. White Coat Ceremony" at bounding box center [638, 384] width 12 height 12
click at [1166, 522] on p "Next" at bounding box center [1145, 541] width 107 height 38
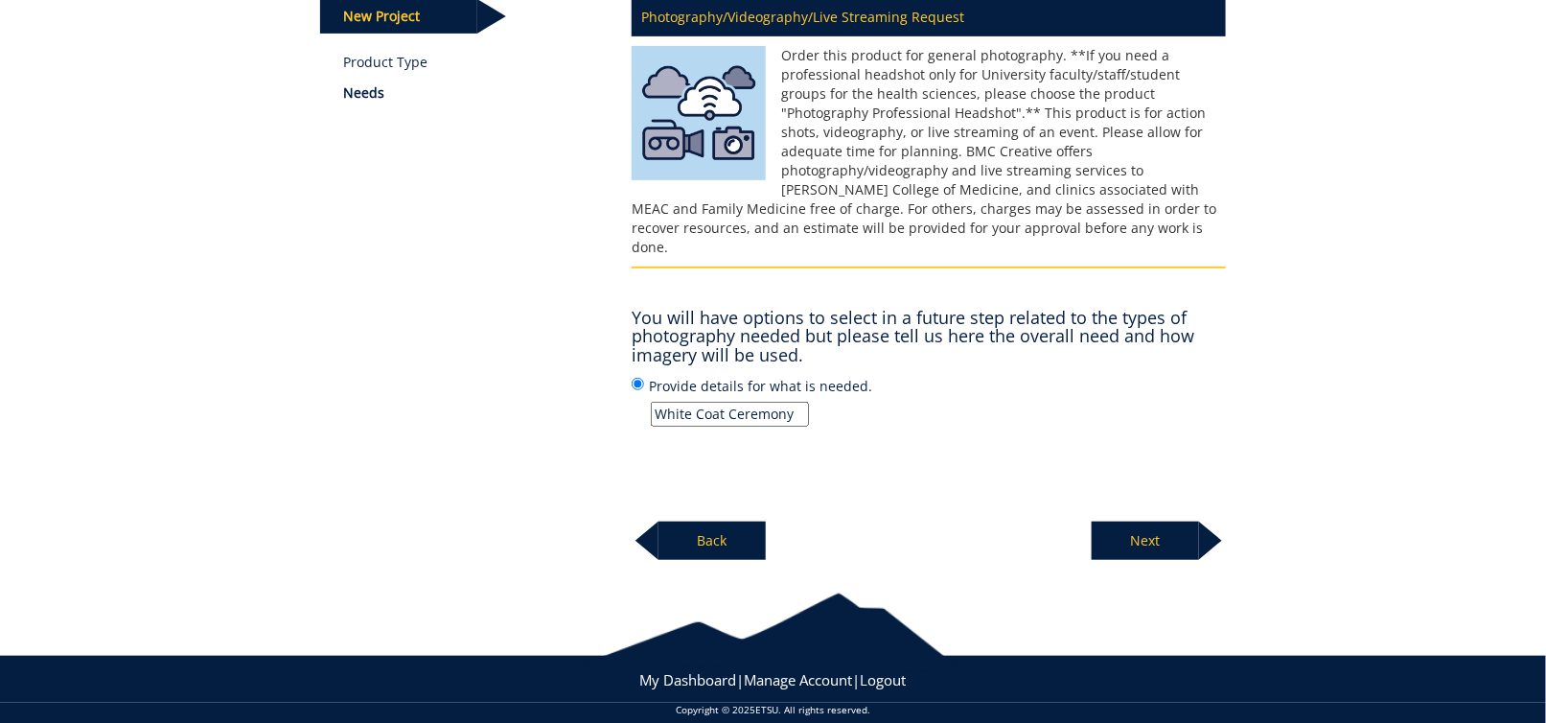
scroll to position [272, 0]
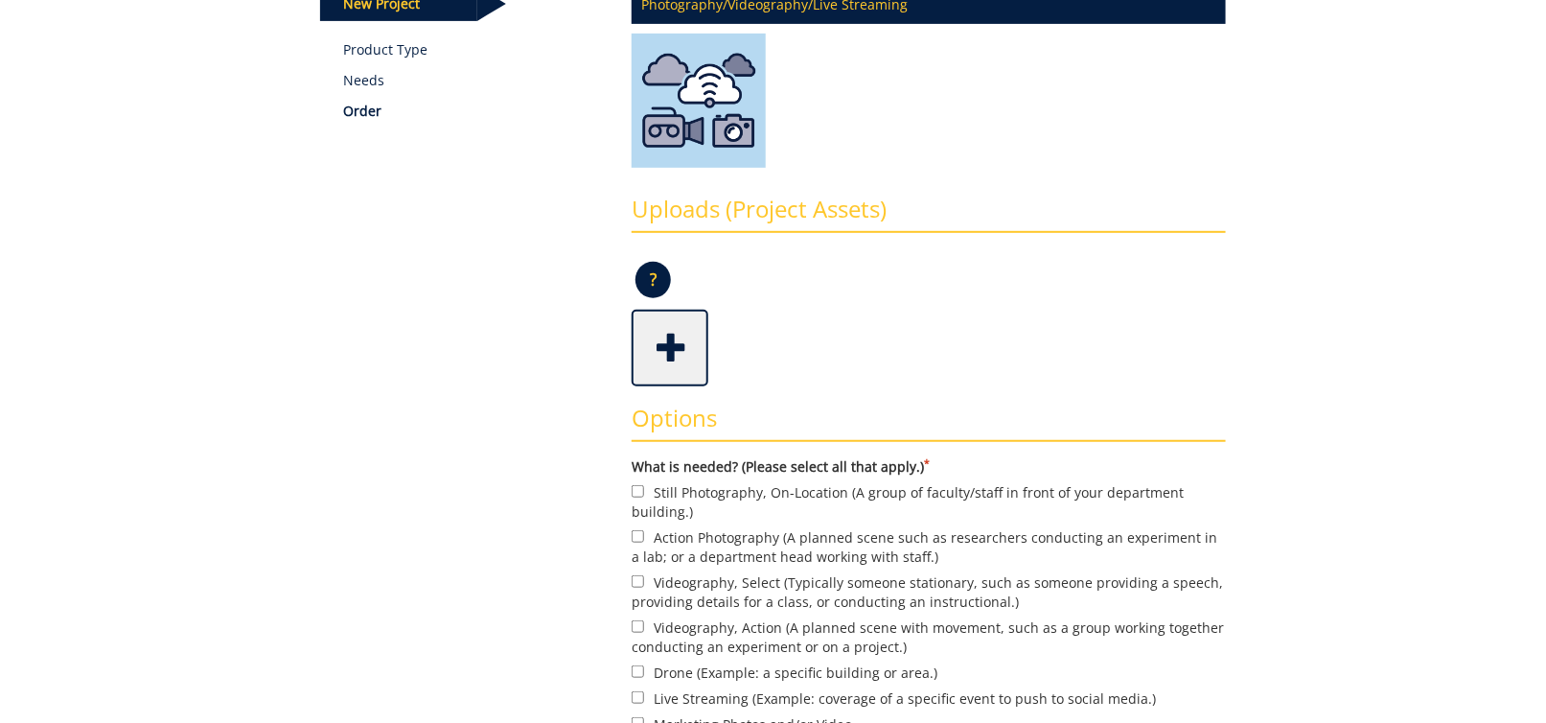
scroll to position [383, 0]
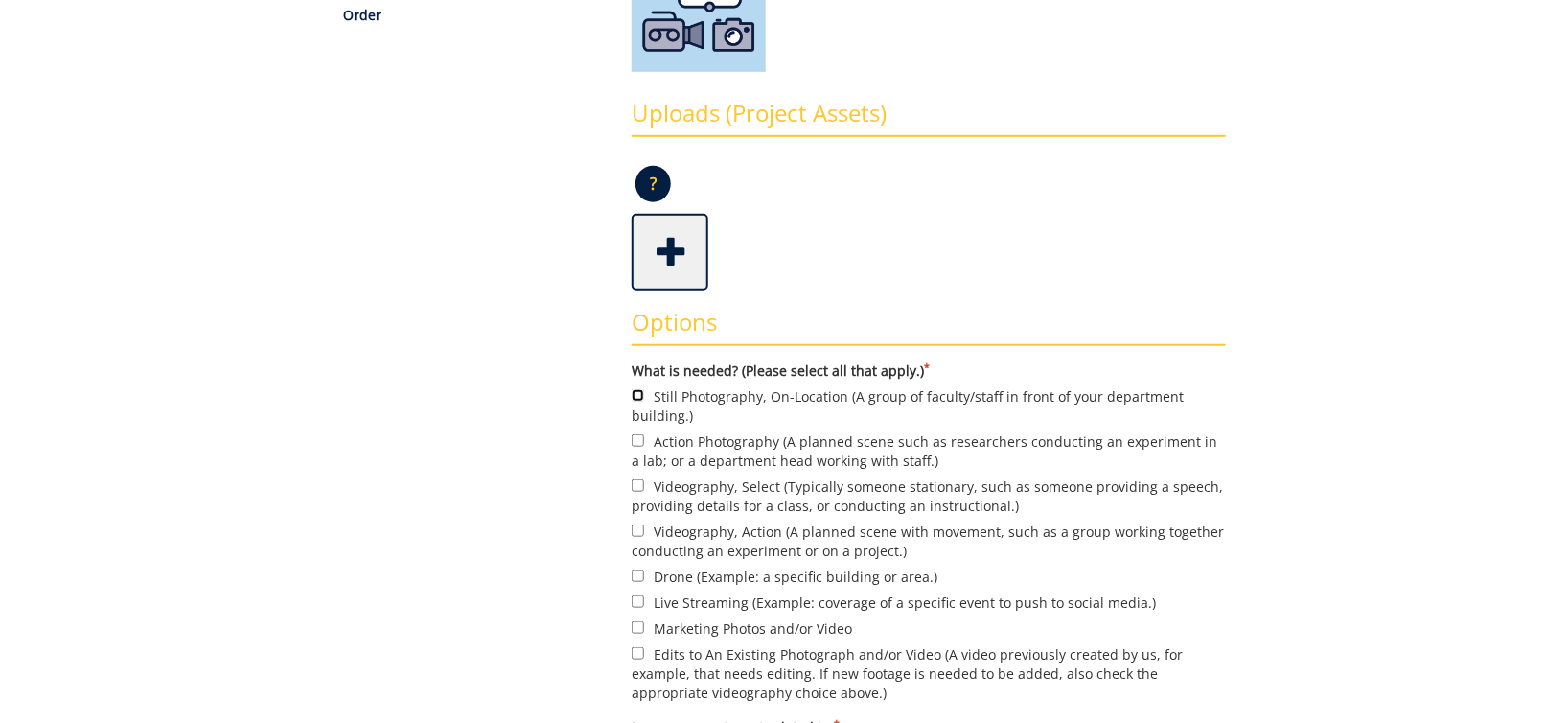
click at [637, 393] on input "Still Photography, On-Location (A group of faculty/staff in front of your depar…" at bounding box center [638, 395] width 12 height 12
checkbox input "true"
click at [639, 597] on input "Live Streaming (Example: coverage of a specific event to push to social media.)" at bounding box center [638, 601] width 12 height 12
checkbox input "true"
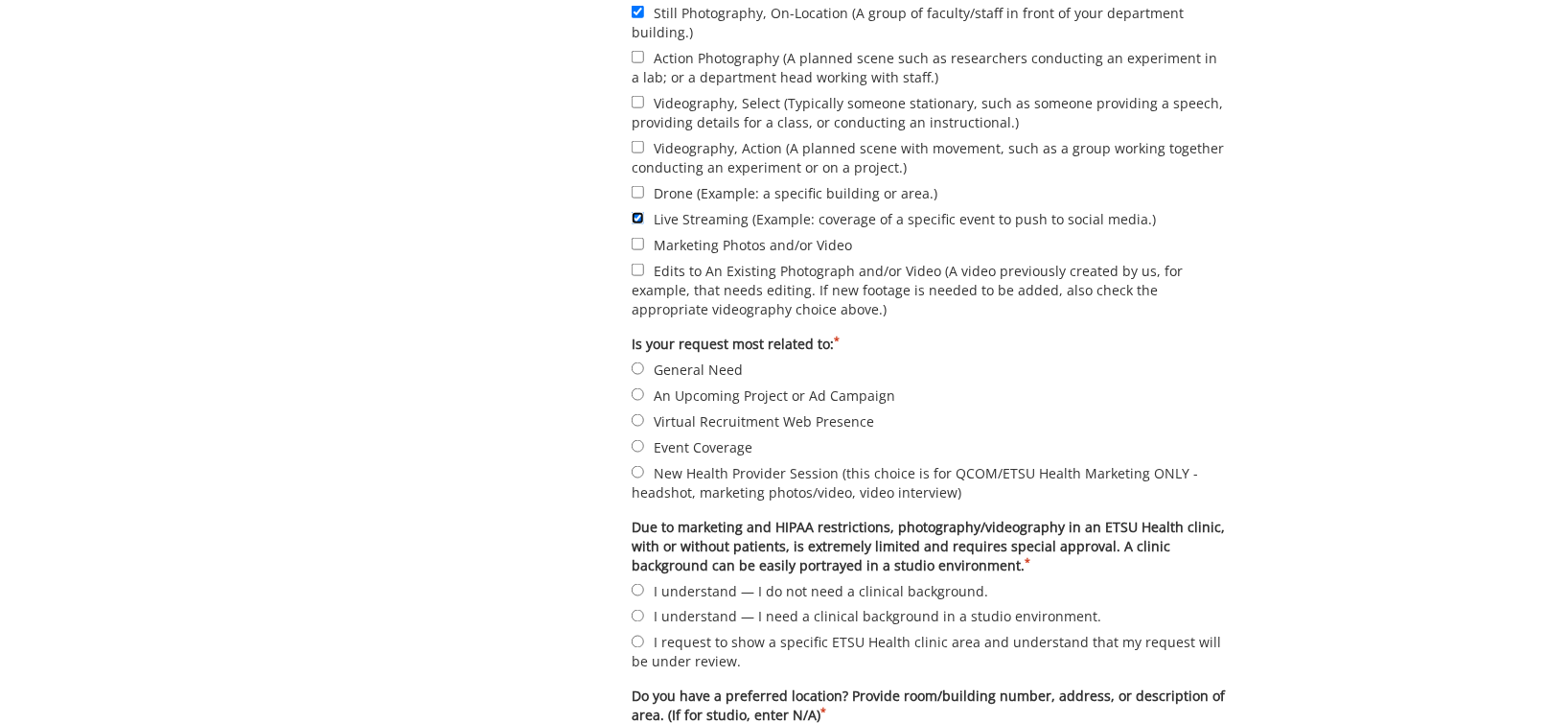
scroll to position [863, 0]
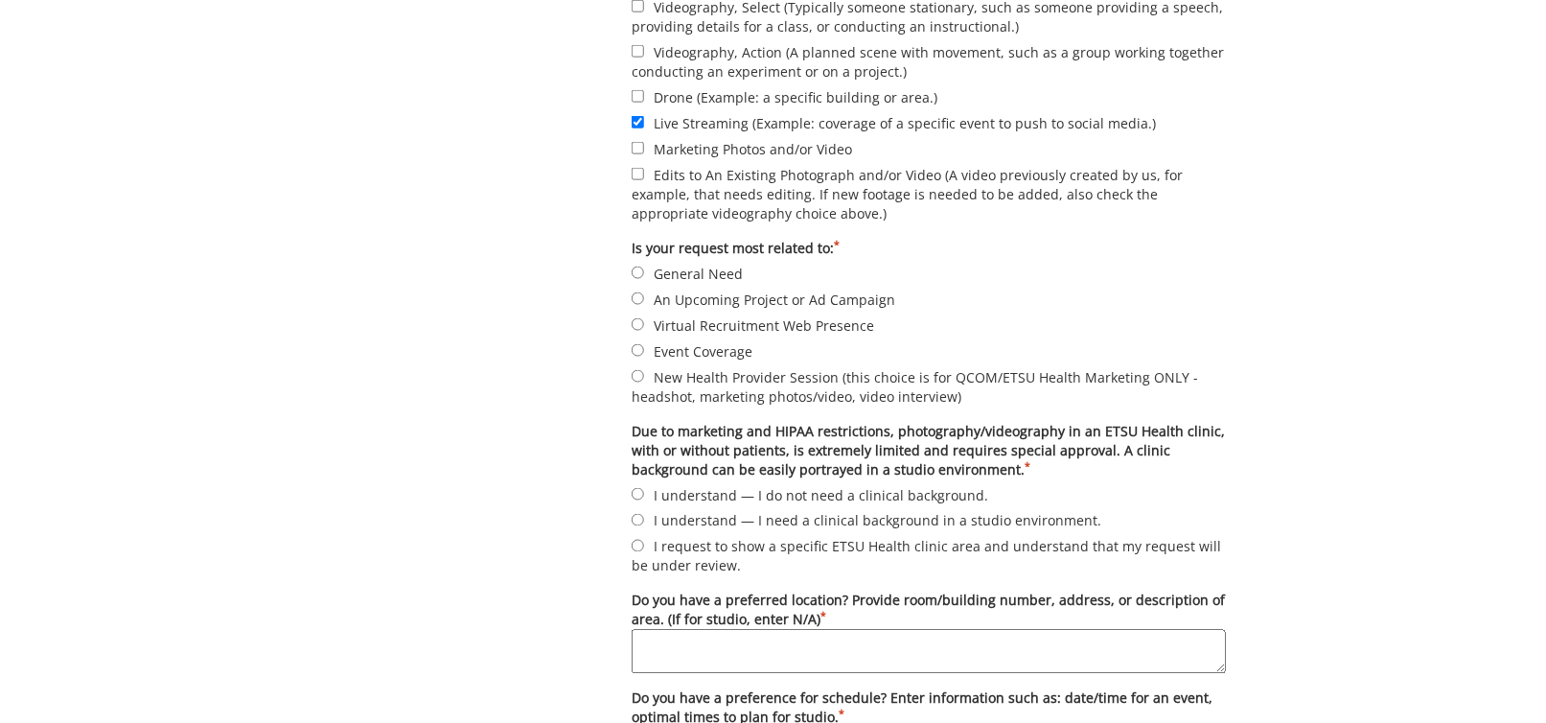
click at [645, 347] on label "Event Coverage" at bounding box center [929, 350] width 594 height 21
click at [644, 347] on input "Event Coverage" at bounding box center [638, 350] width 12 height 12
radio input "true"
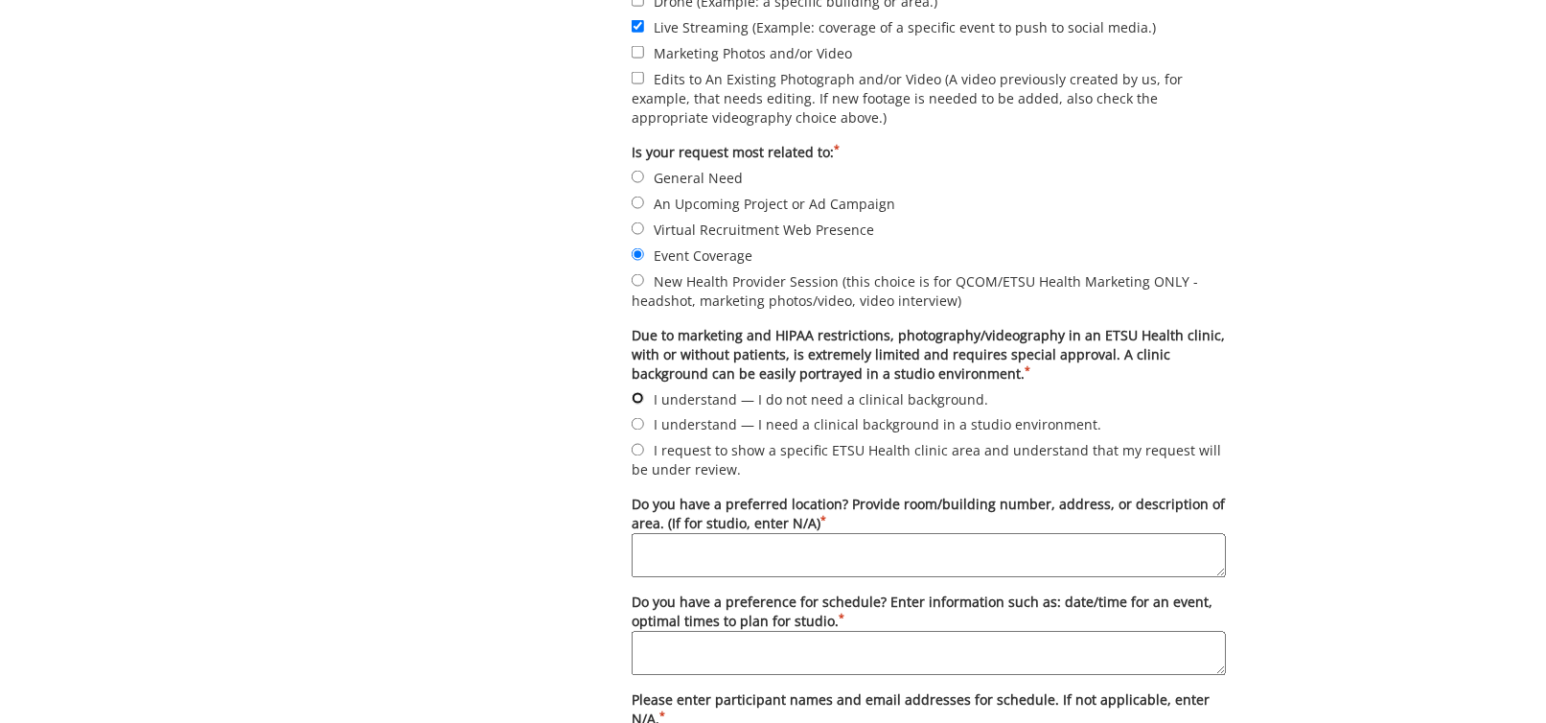
click at [642, 392] on input "I understand — I do not need a clinical background." at bounding box center [638, 398] width 12 height 12
radio input "true"
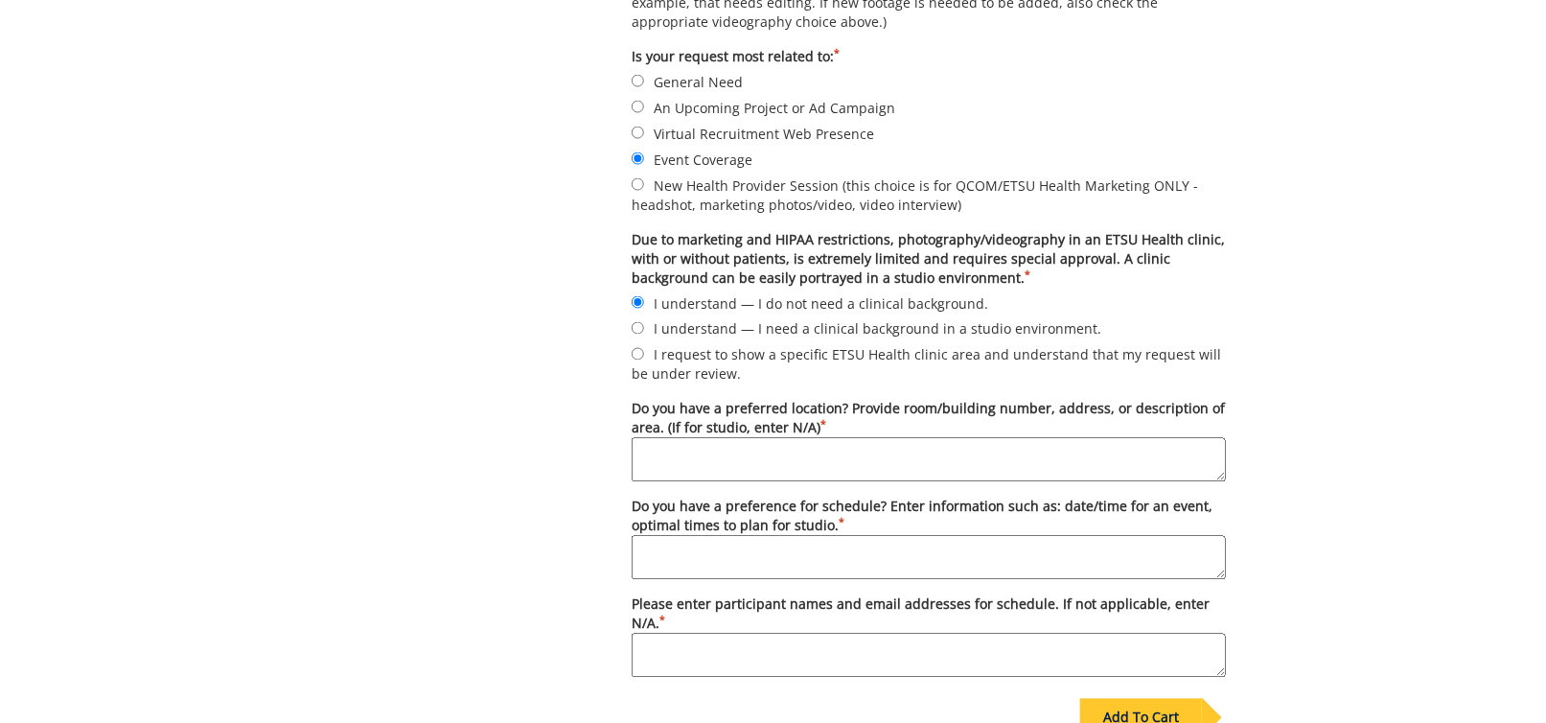
click at [701, 439] on textarea "Do you have a preferred location? Provide room/building number, address, or des…" at bounding box center [929, 460] width 594 height 44
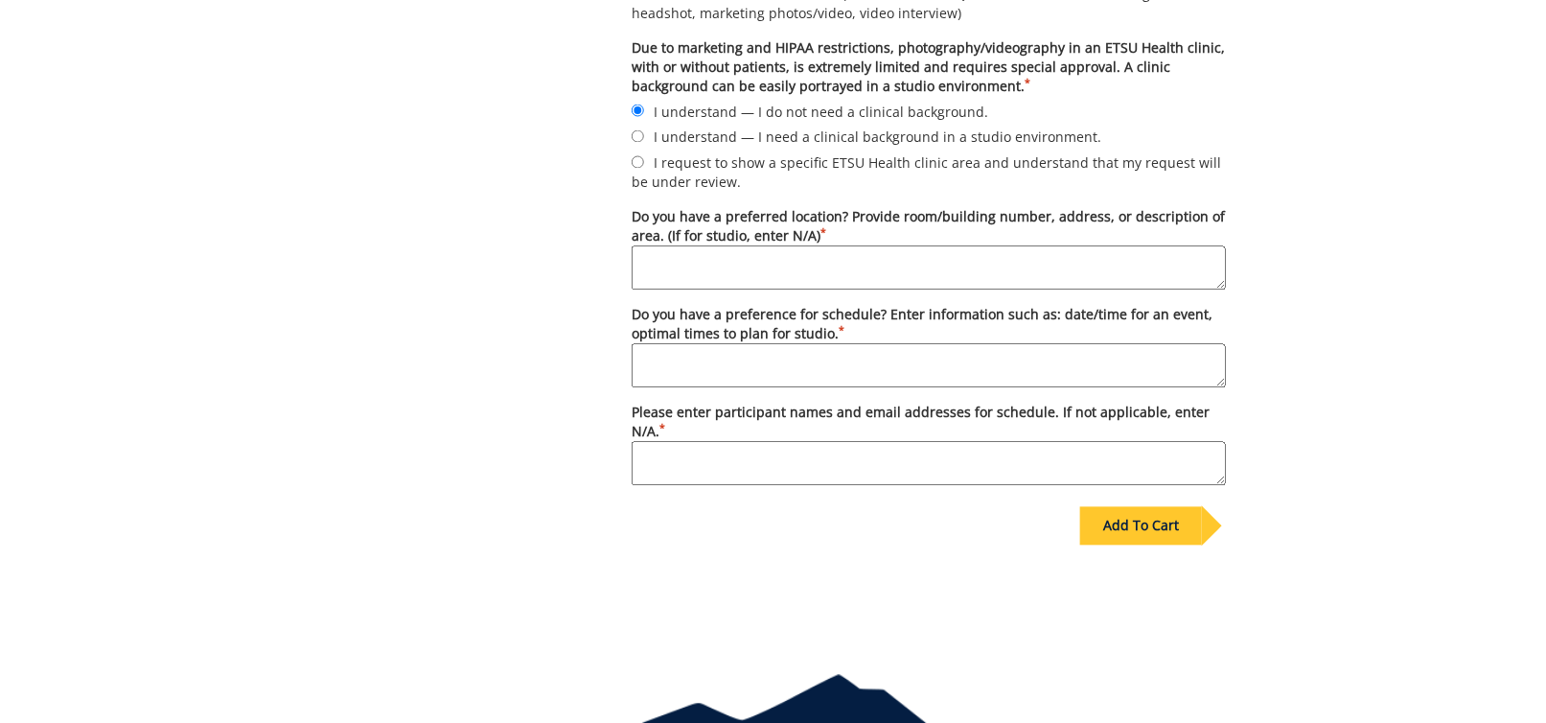
click at [665, 256] on textarea "Do you have a preferred location? Provide room/building number, address, or des…" at bounding box center [929, 268] width 594 height 44
type textarea "[PERSON_NAME] Center"
click at [734, 370] on textarea "Do you have a preference for schedule? Enter information such as: date/time for…" at bounding box center [929, 366] width 594 height 44
click at [750, 347] on textarea "Do you have a preference for schedule? Enter information such as: date/time for…" at bounding box center [929, 366] width 594 height 44
type textarea "[DATE]"
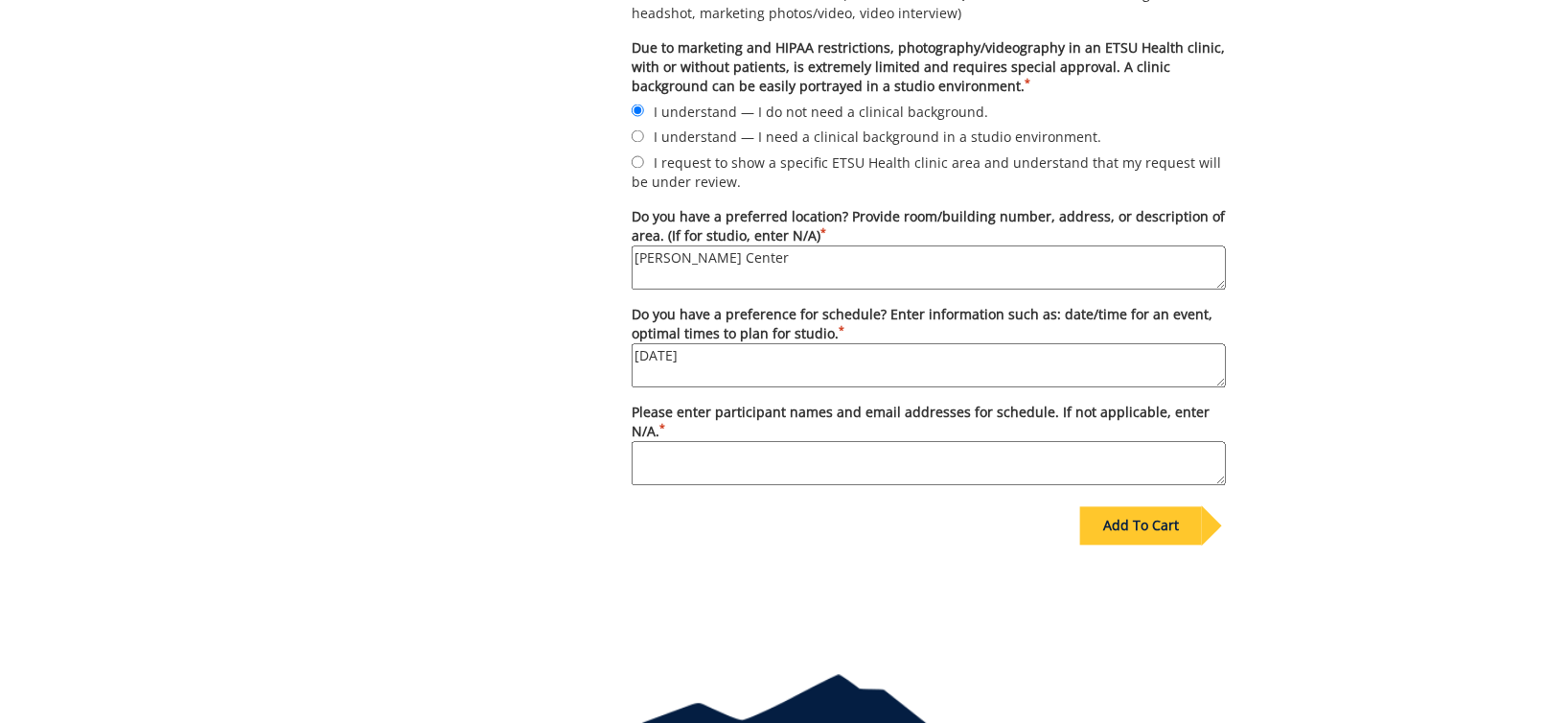
click at [763, 442] on textarea "Please enter participant names and email addresses for schedule. If not applica…" at bounding box center [929, 464] width 594 height 44
click at [881, 442] on textarea "Gavin Andrews andrewsg@etsu.edu" at bounding box center [929, 464] width 594 height 44
type textarea "Gavin Andrews andrewsg@etsu.edu"
click at [1152, 507] on div "Add To Cart" at bounding box center [1141, 526] width 122 height 38
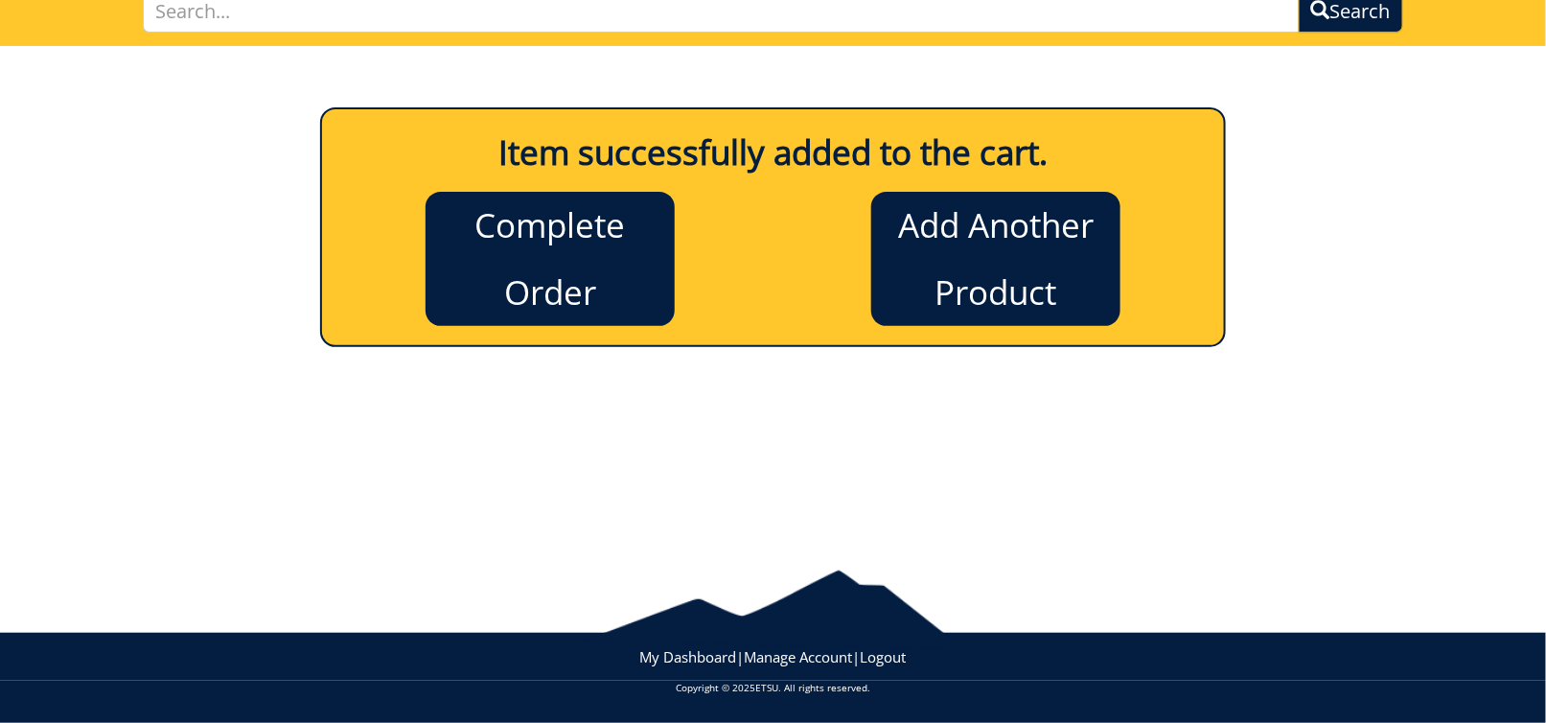
scroll to position [152, 0]
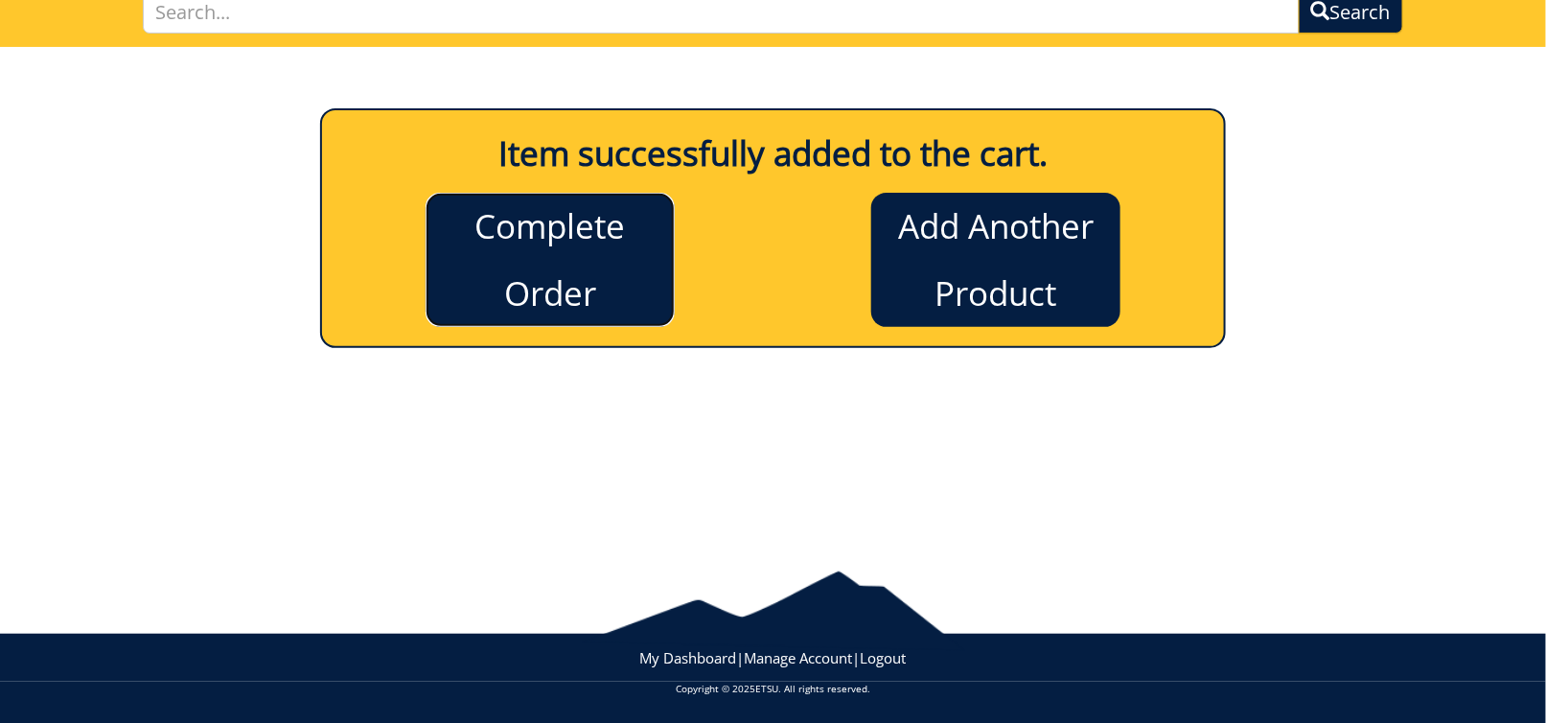
click at [506, 265] on link "Complete Order" at bounding box center [550, 260] width 249 height 134
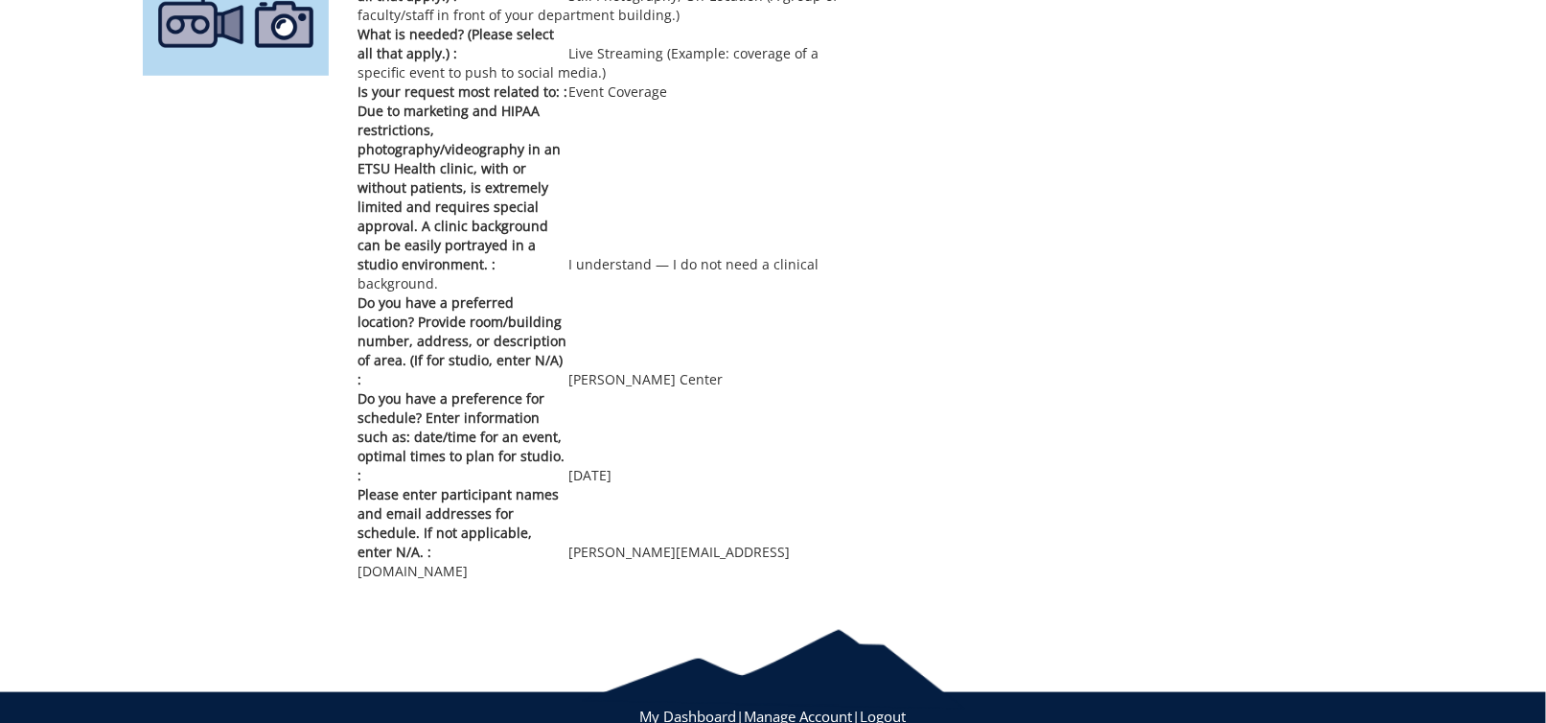
scroll to position [53, 0]
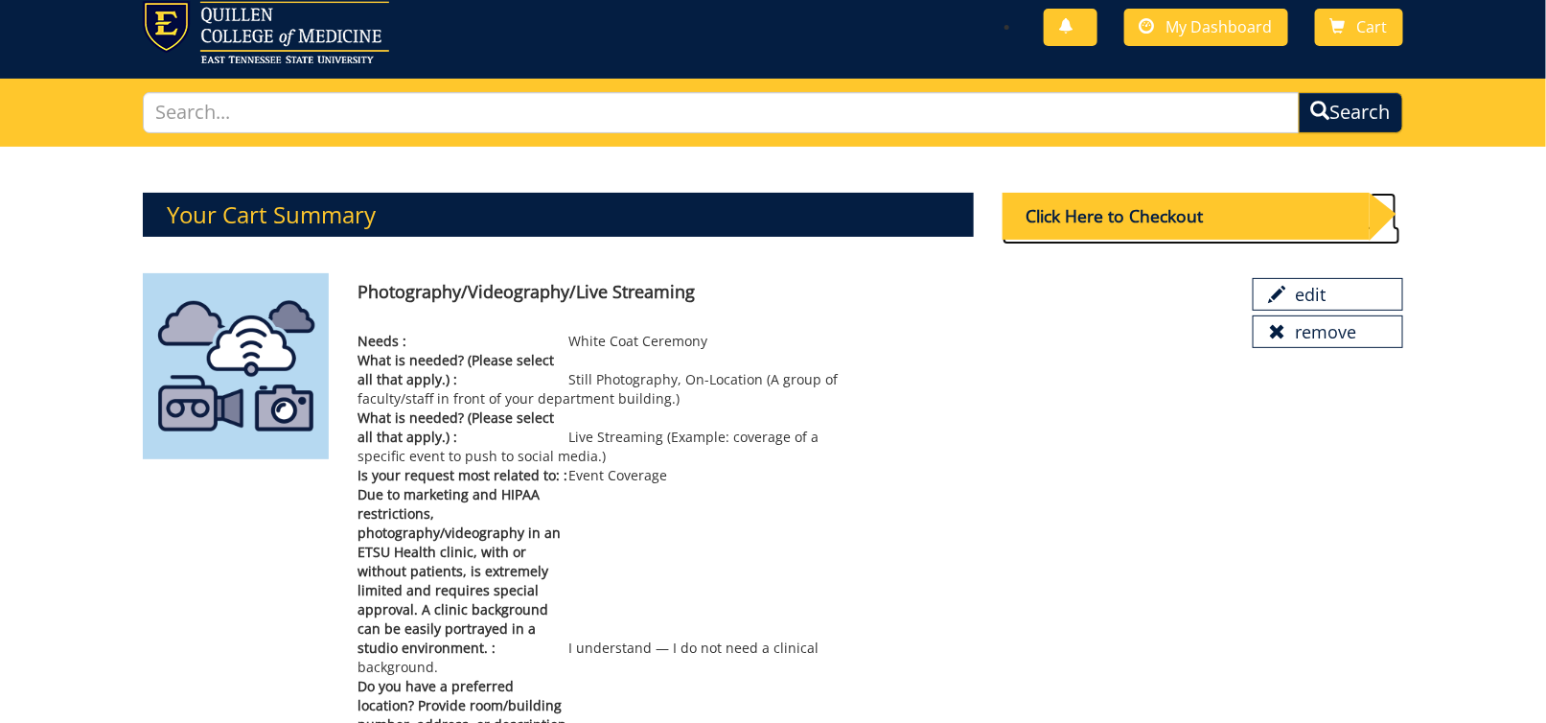
click at [1091, 219] on div "Click Here to Checkout" at bounding box center [1186, 216] width 367 height 47
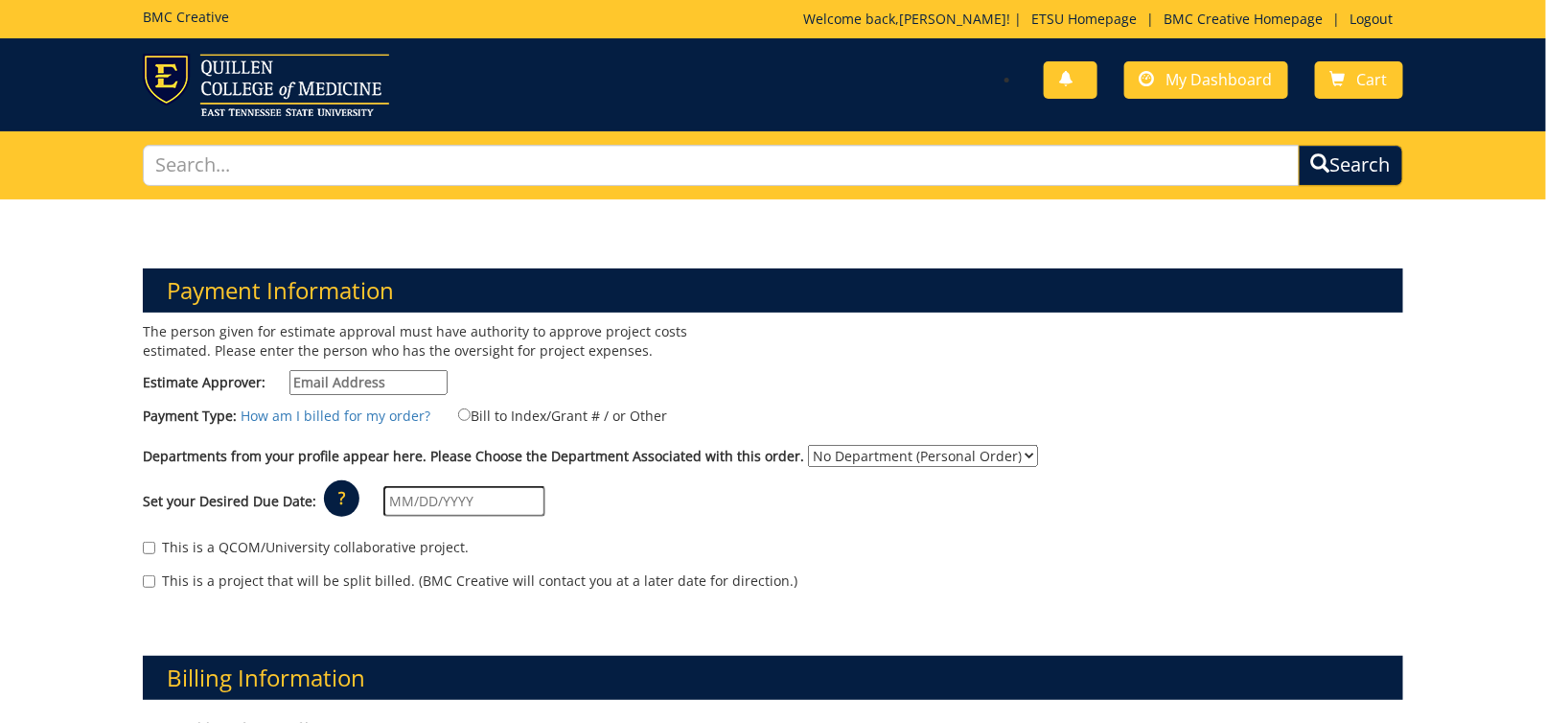
click at [354, 383] on input "Estimate Approver:" at bounding box center [369, 382] width 158 height 25
click at [360, 379] on input "Estimate Approver:" at bounding box center [369, 382] width 158 height 25
paste input "[EMAIL_ADDRESS][DOMAIN_NAME]"
click at [398, 384] on input "[EMAIL_ADDRESS][DOMAIN_NAME]" at bounding box center [369, 382] width 158 height 25
type input "[EMAIL_ADDRESS][DOMAIN_NAME]"
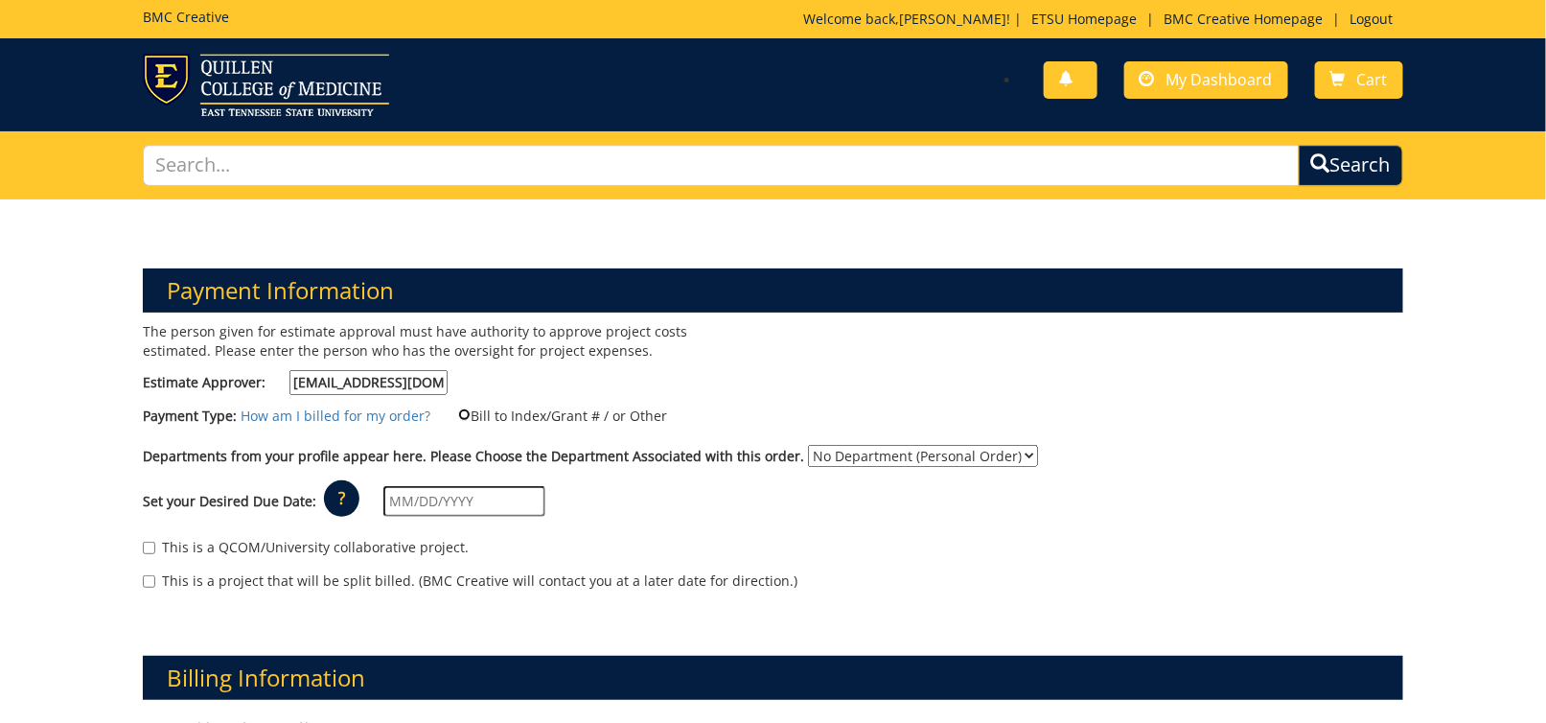
click at [458, 412] on input "Bill to Index/Grant # / or Other" at bounding box center [464, 414] width 12 height 12
radio input "true"
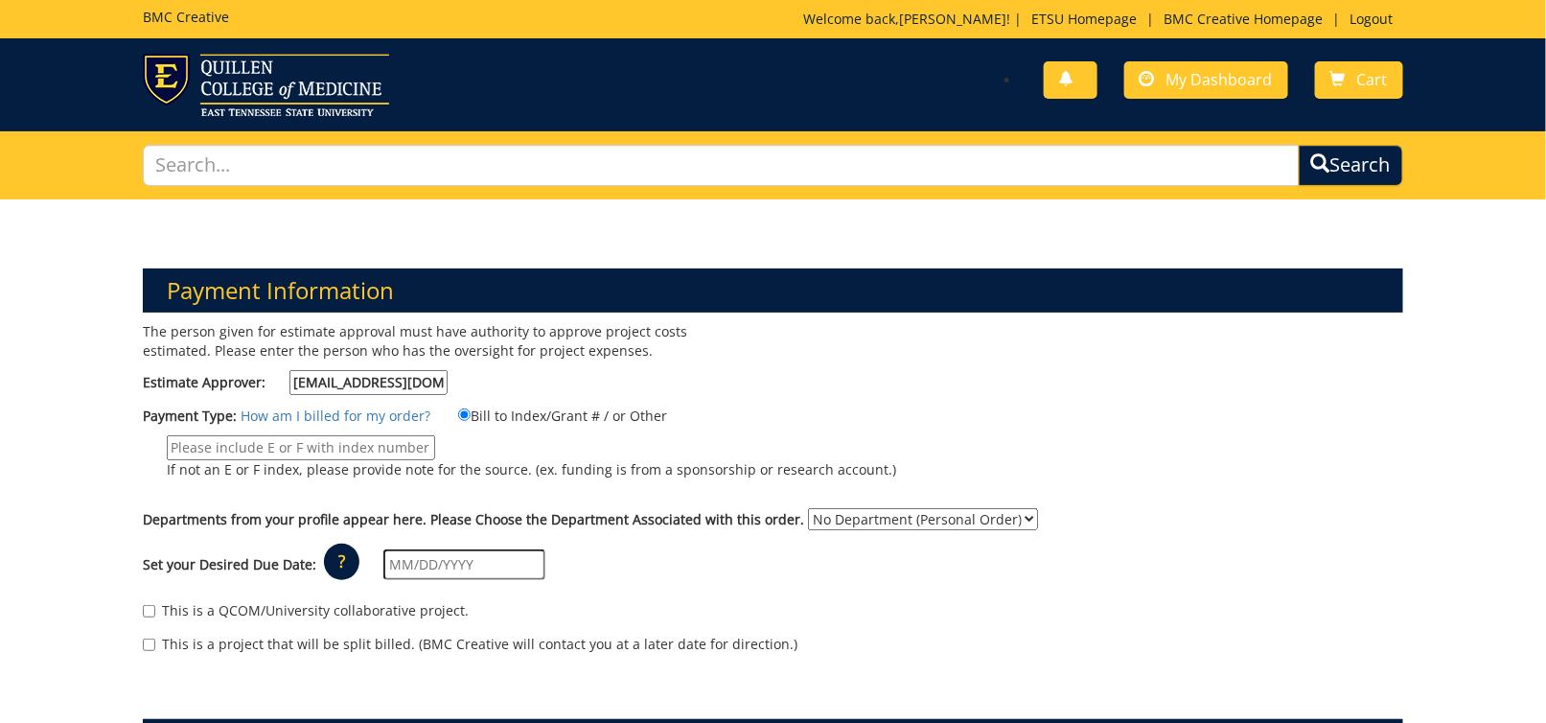
click at [435, 435] on input "If not an E or F index, please provide note for the source. (ex. funding is fro…" at bounding box center [301, 447] width 268 height 25
click at [435, 435] on input "20-60200-100000-100-" at bounding box center [301, 447] width 268 height 25
type input "20-60200-100000-100-74490-400-999-999-999"
click at [857, 356] on div "The person given for estimate approval must have authority to approve project c…" at bounding box center [772, 497] width 1289 height 351
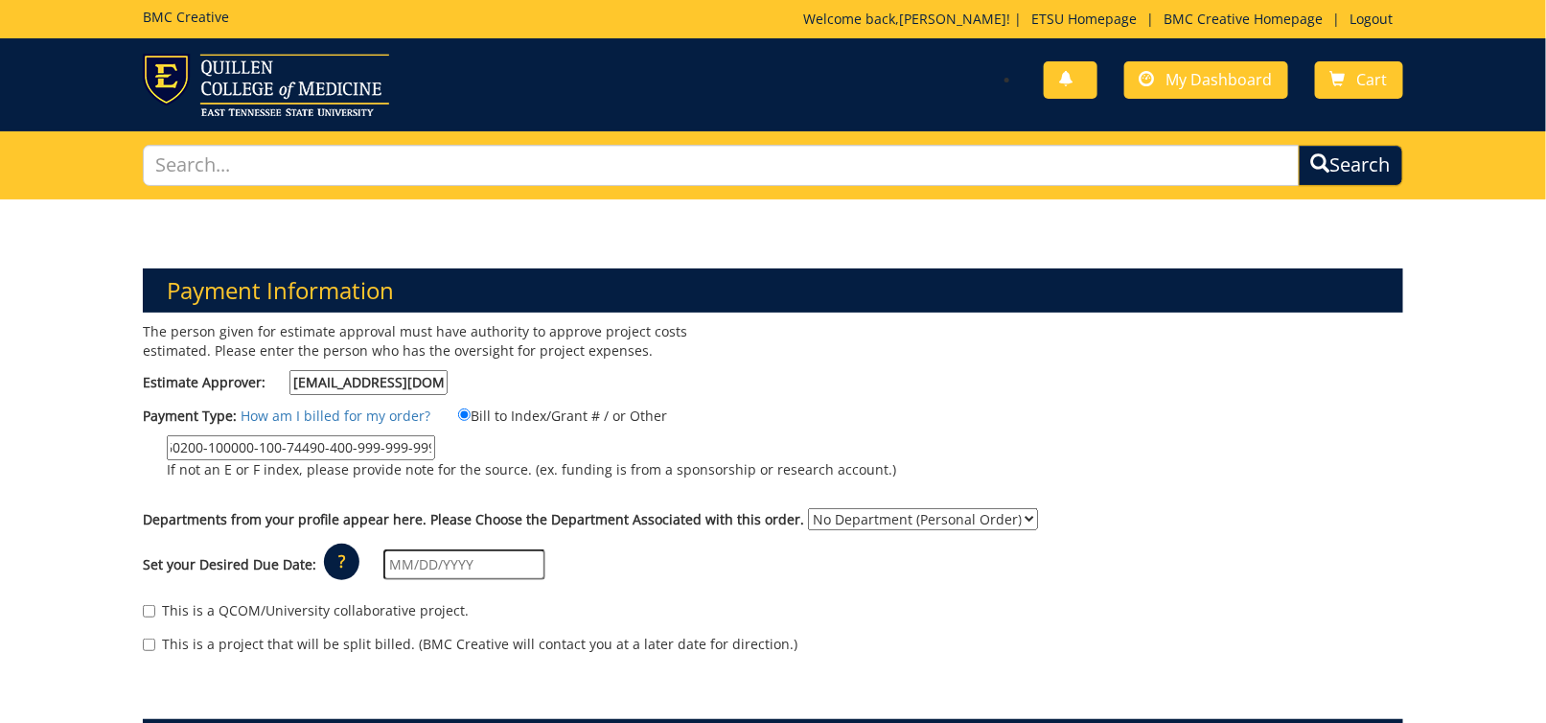
scroll to position [0, 0]
click at [819, 508] on select "No Department (Personal Order) Student Affairs COM" at bounding box center [923, 519] width 230 height 22
select select "171"
click at [808, 508] on select "No Department (Personal Order) Student Affairs COM" at bounding box center [923, 519] width 230 height 22
click at [499, 549] on input "text" at bounding box center [464, 564] width 162 height 31
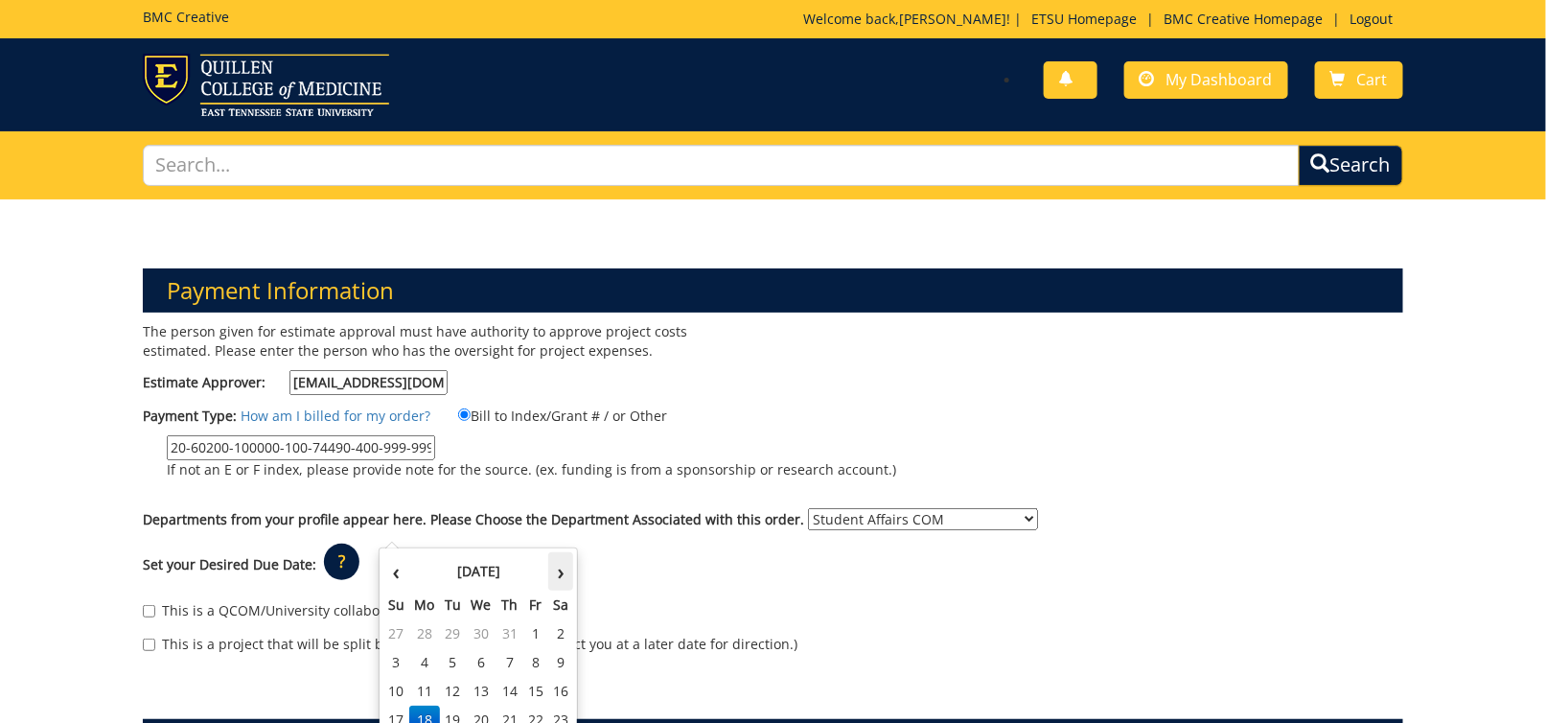
click at [565, 571] on th "›" at bounding box center [560, 571] width 25 height 38
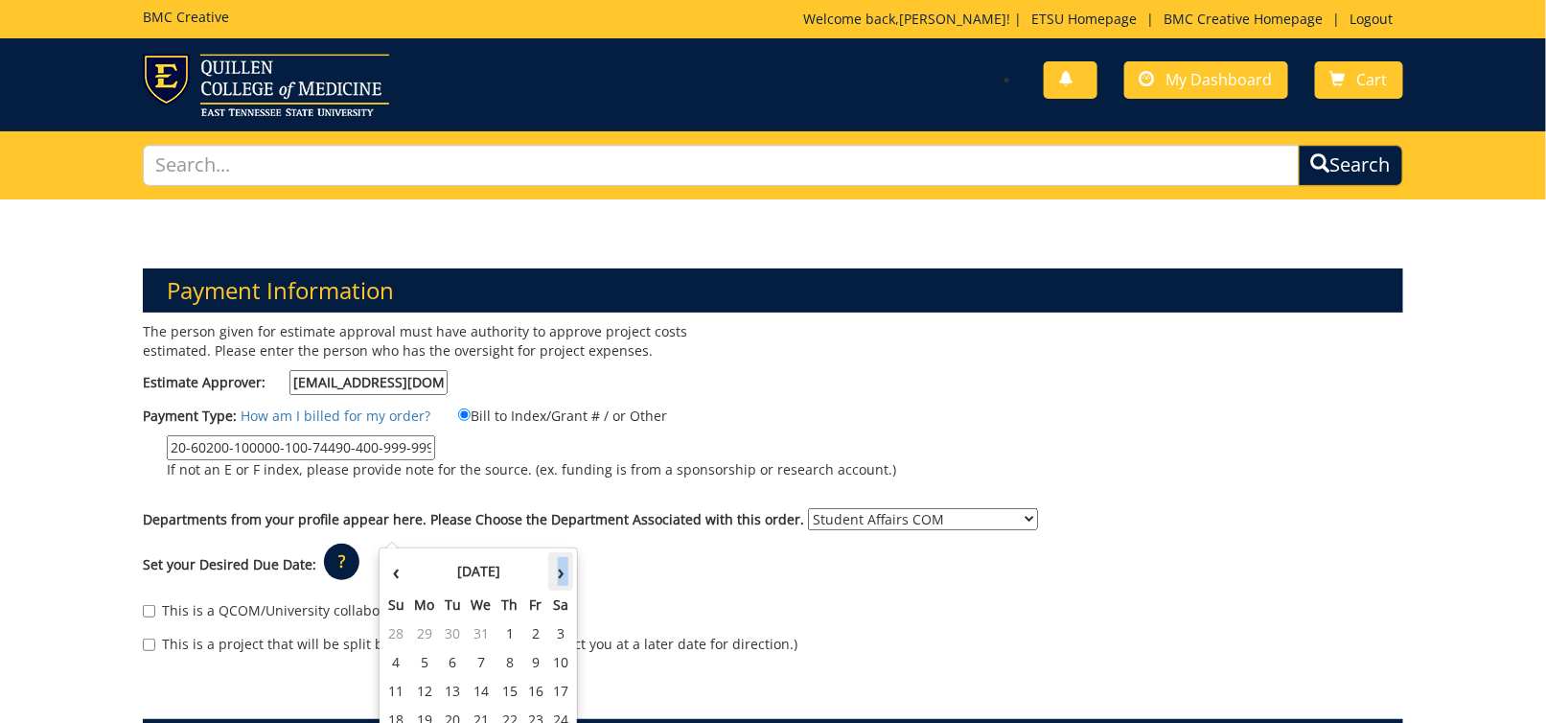
click at [565, 571] on th "›" at bounding box center [560, 571] width 25 height 38
click at [560, 569] on th "›" at bounding box center [560, 571] width 25 height 38
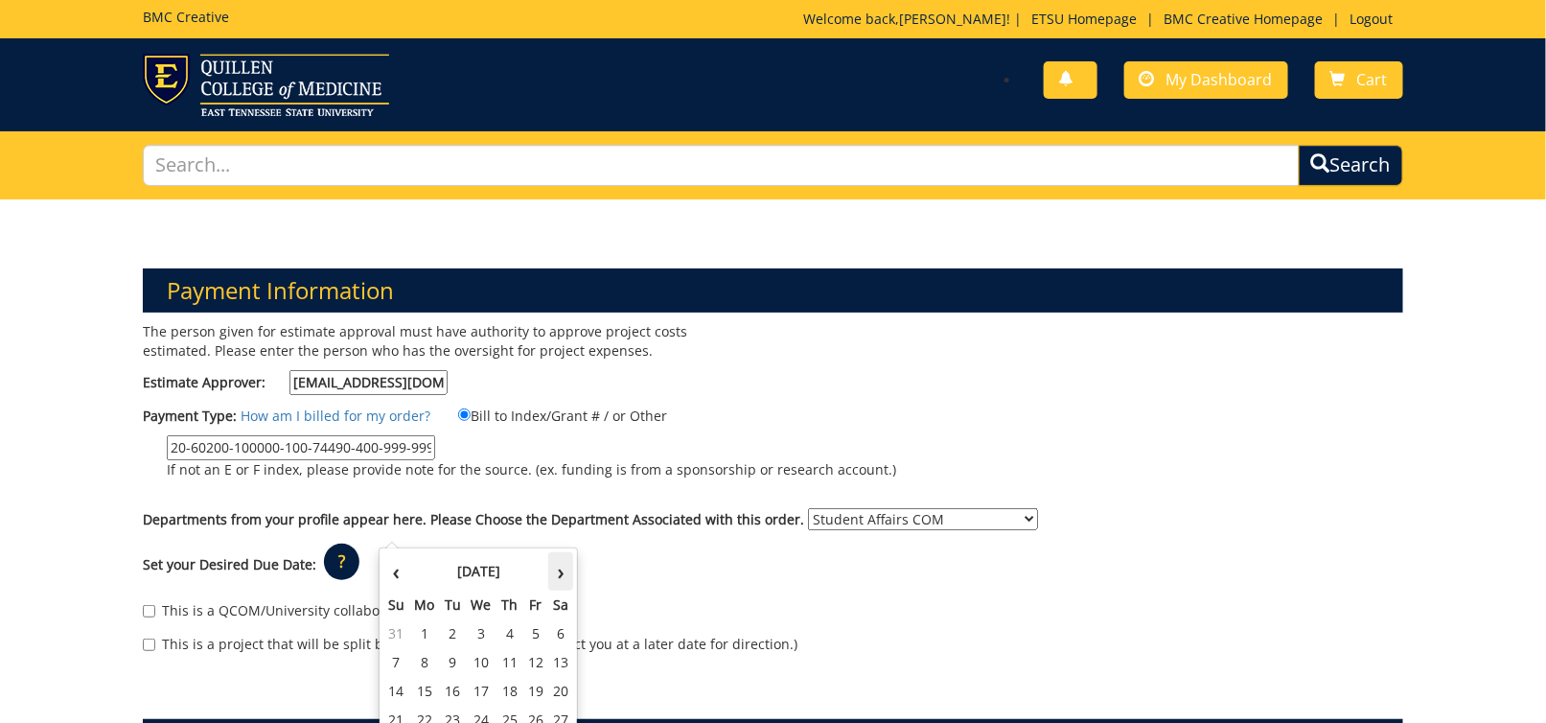
click at [560, 569] on th "›" at bounding box center [560, 571] width 25 height 38
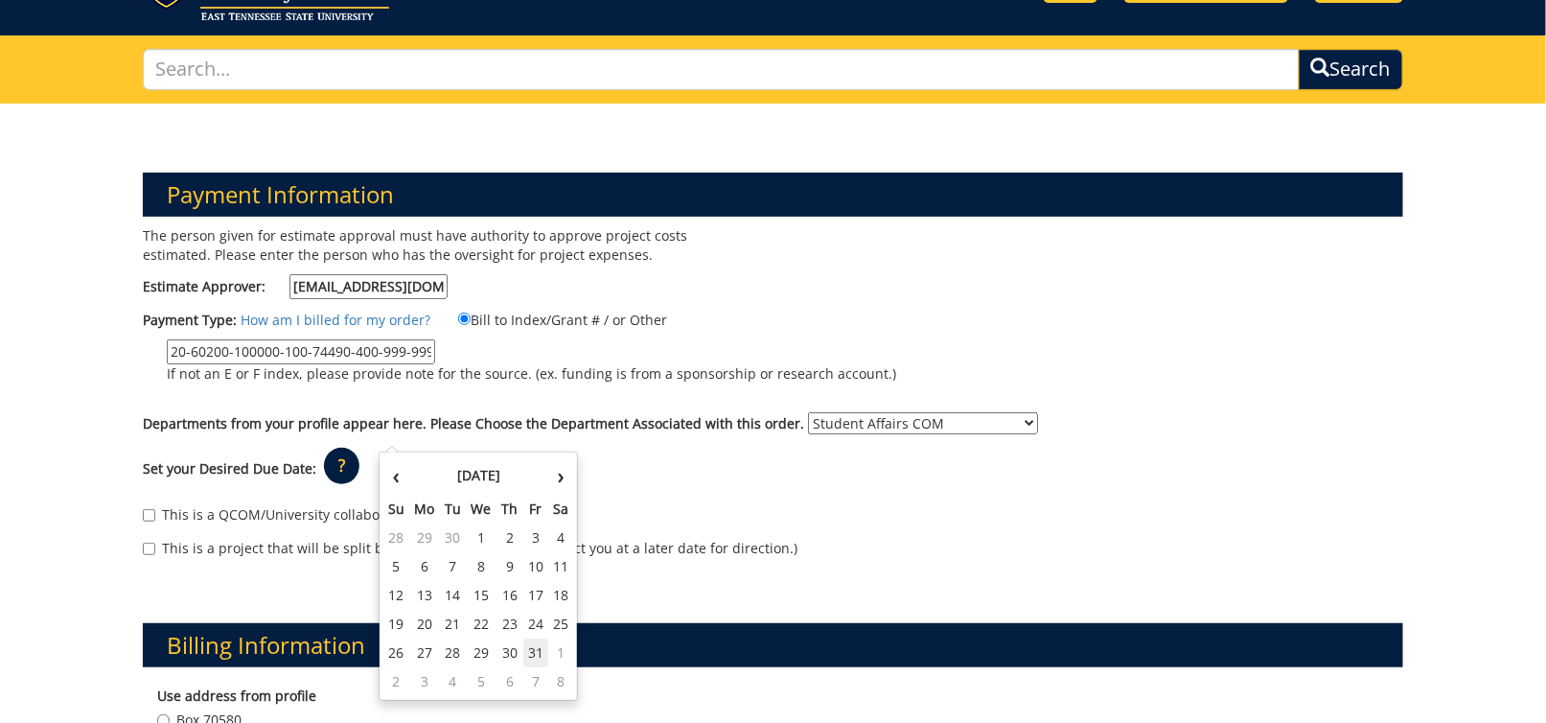
click at [539, 645] on td "31" at bounding box center [536, 653] width 26 height 29
type input "[DATE]"
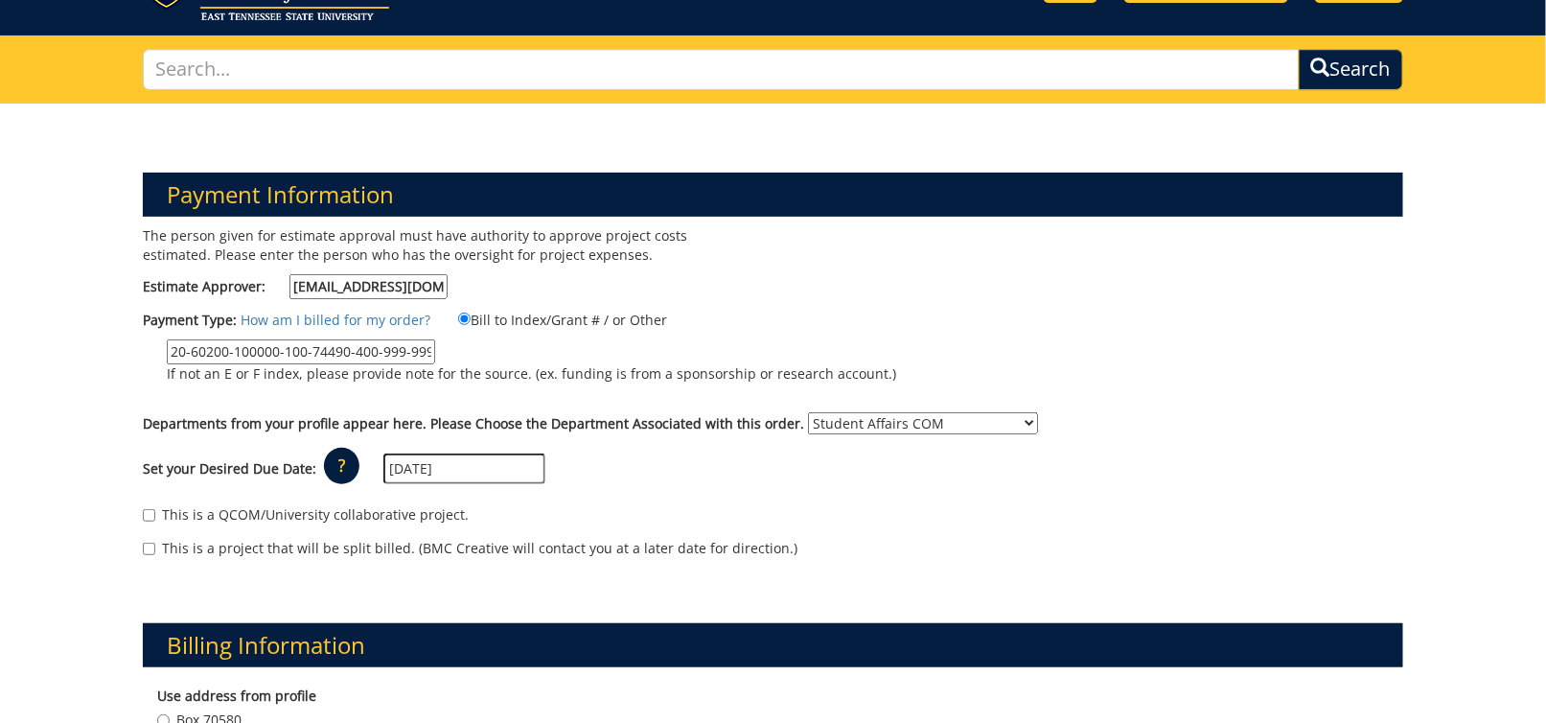
click at [598, 496] on div "This is a QCOM/University collaborative project. This is a project that will be…" at bounding box center [772, 536] width 1289 height 81
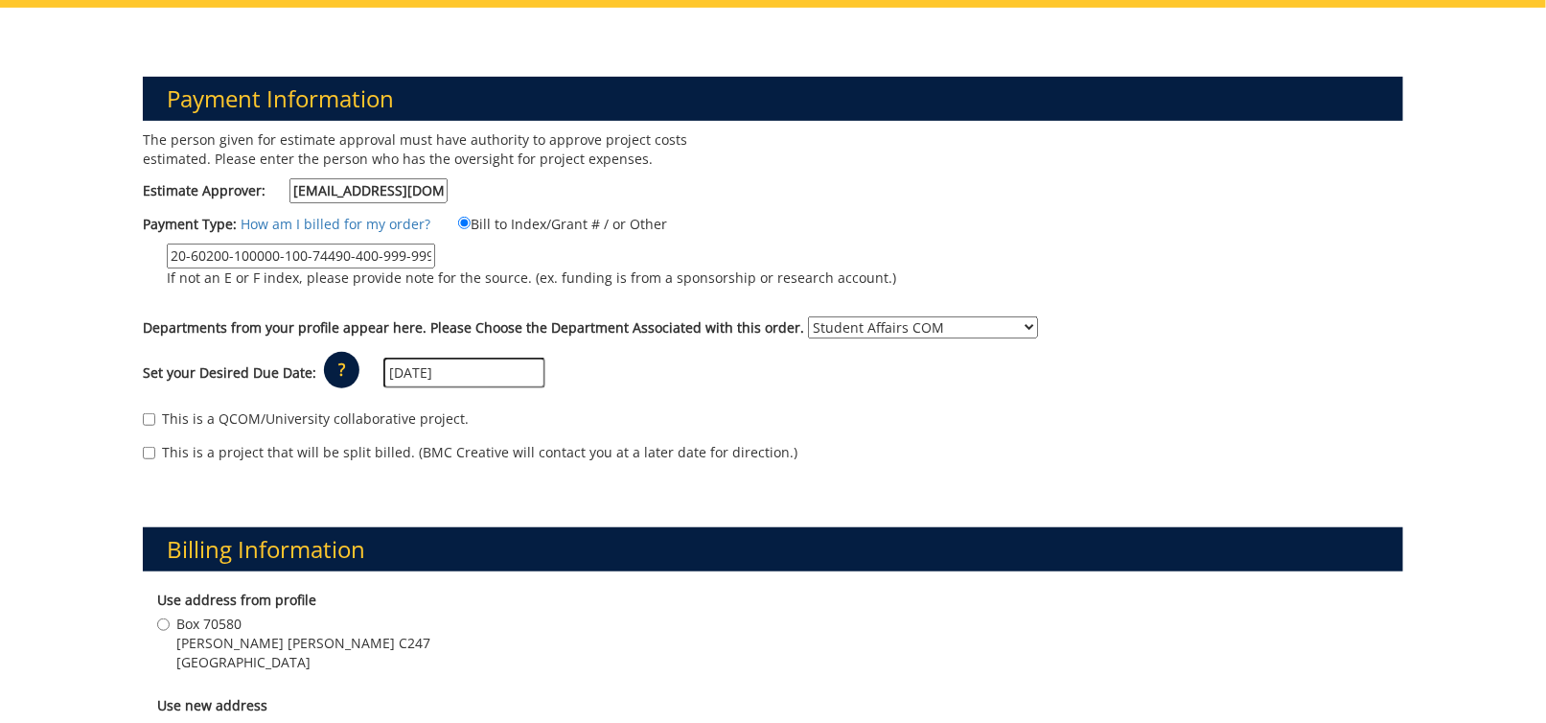
click at [241, 581] on div "Use address from profile Box 70580 Stanton Gerber Hall C247 Johnson City , TN 3…" at bounding box center [773, 633] width 1260 height 105
click at [237, 615] on span "Box 70580" at bounding box center [303, 624] width 254 height 19
click at [170, 618] on input "Box 70580 Stanton Gerber Hall C247 Johnson City , TN 37614" at bounding box center [163, 624] width 12 height 12
radio input "true"
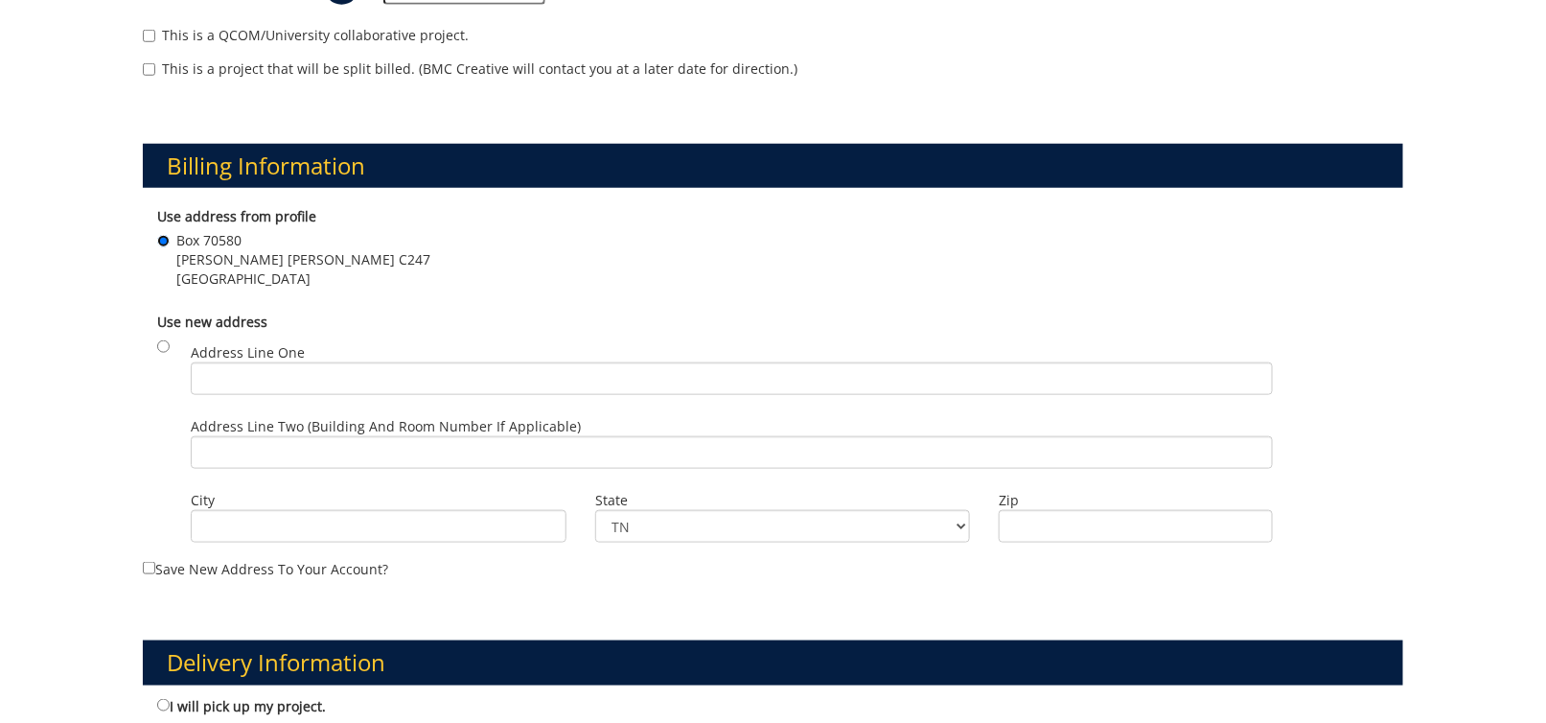
scroll to position [767, 0]
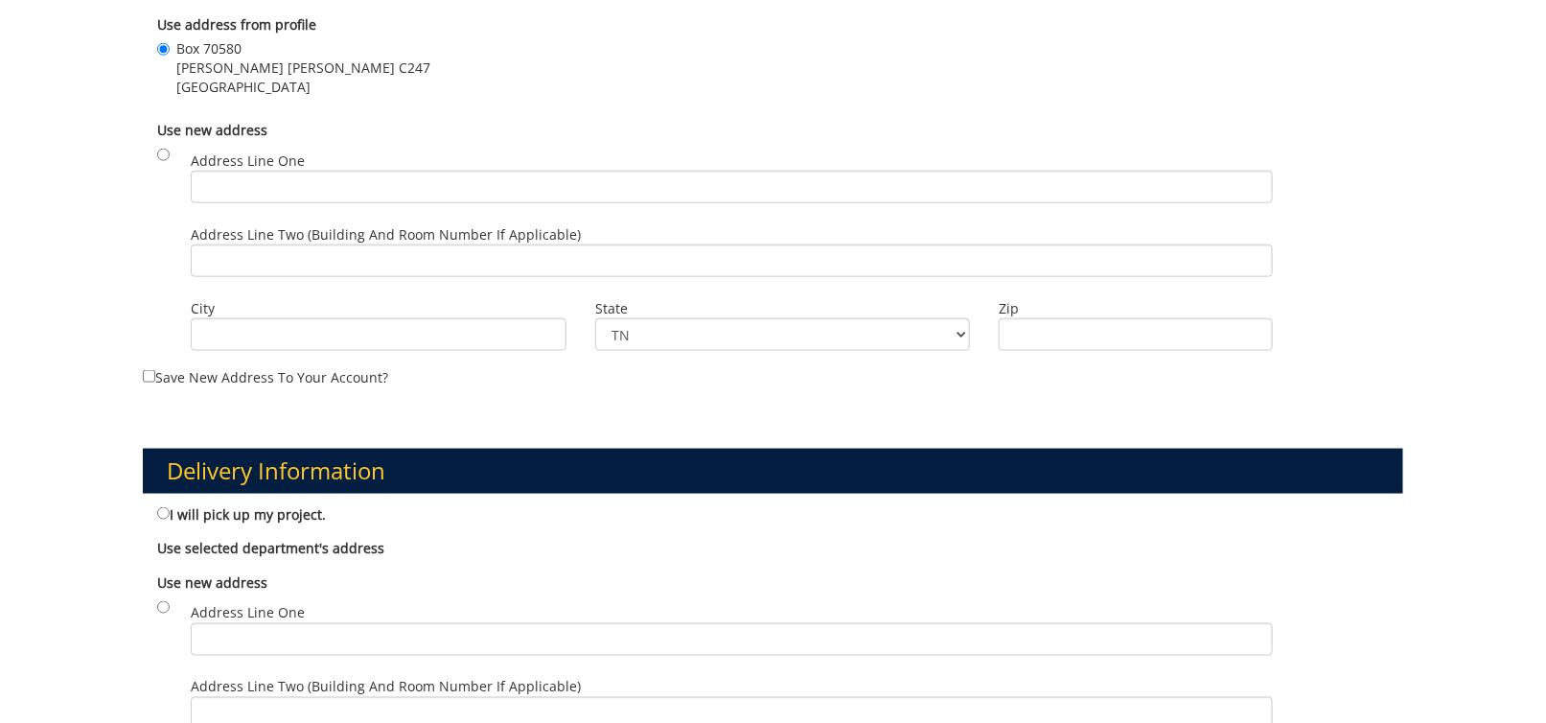
click at [225, 503] on label "I will pick up my project." at bounding box center [241, 513] width 169 height 21
click at [170, 507] on input "I will pick up my project." at bounding box center [163, 513] width 12 height 12
radio input "true"
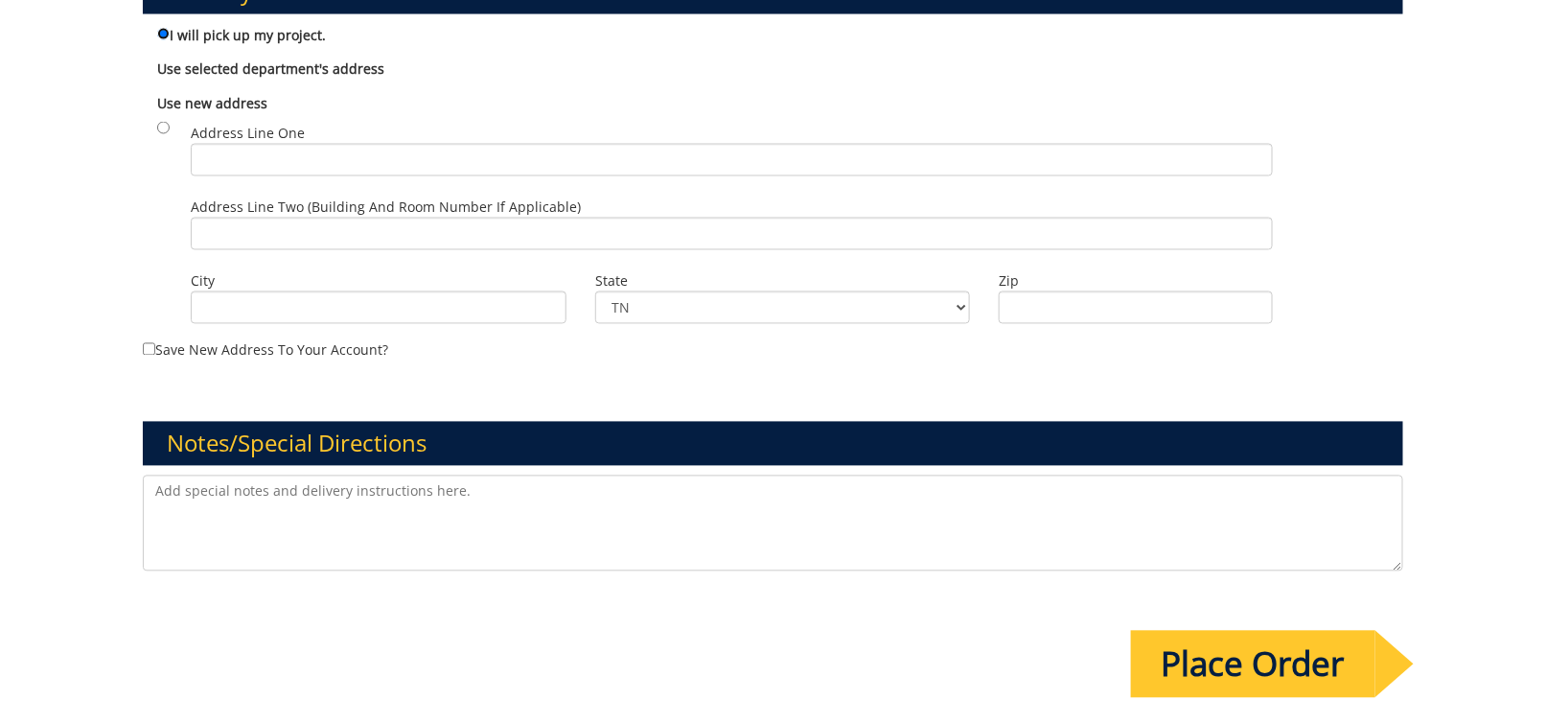
scroll to position [1342, 0]
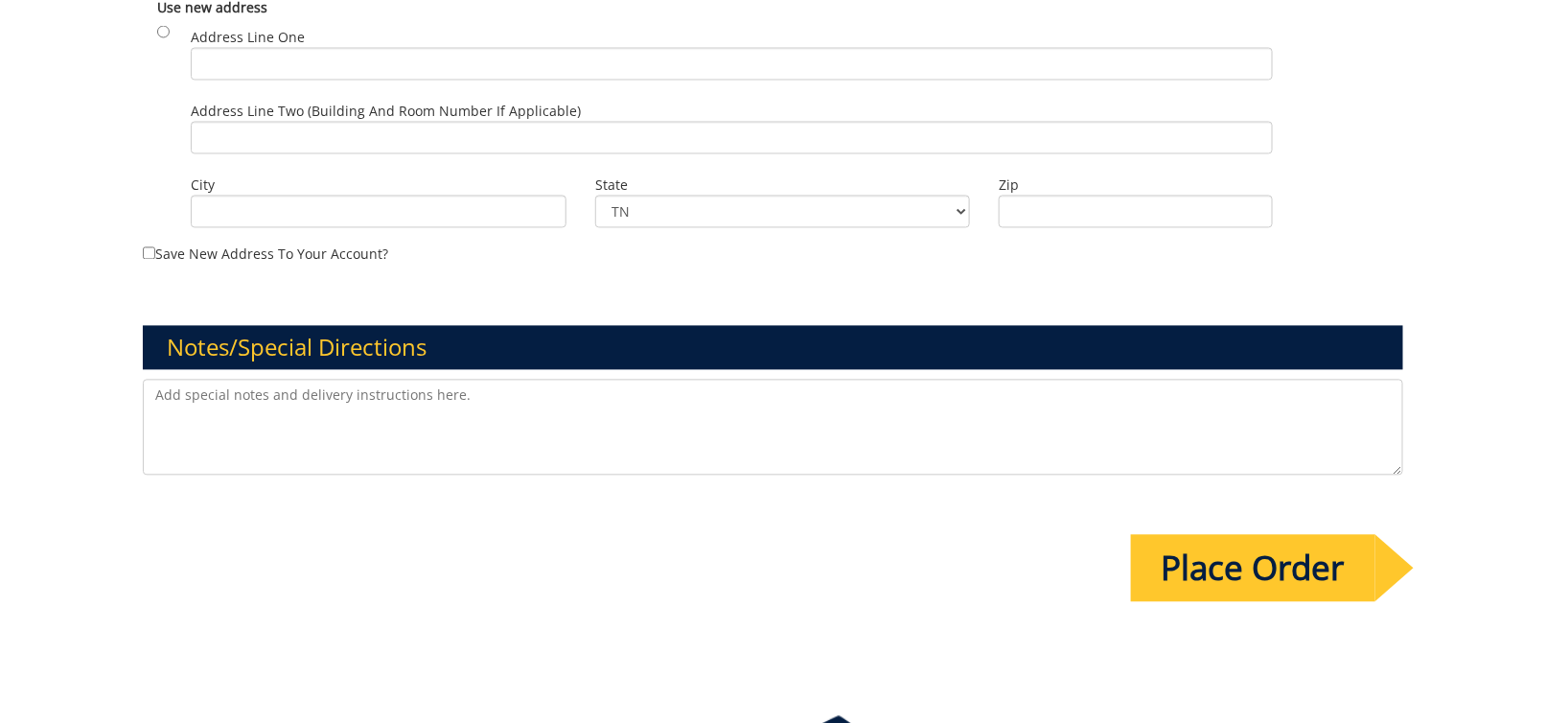
click at [1218, 535] on input "Place Order" at bounding box center [1253, 568] width 244 height 67
